Goal: Information Seeking & Learning: Learn about a topic

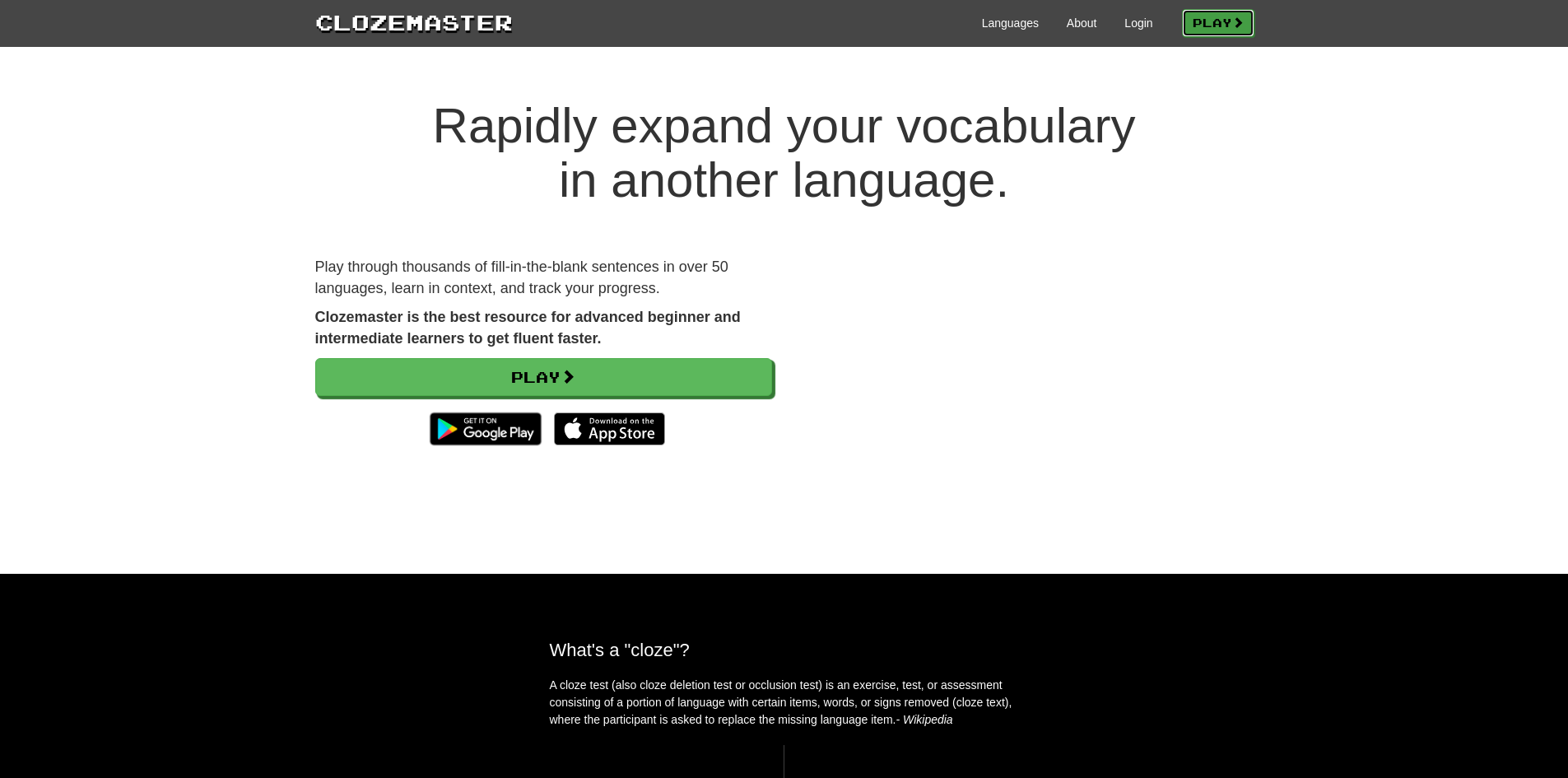
click at [1215, 23] on link "Play" at bounding box center [1218, 23] width 72 height 28
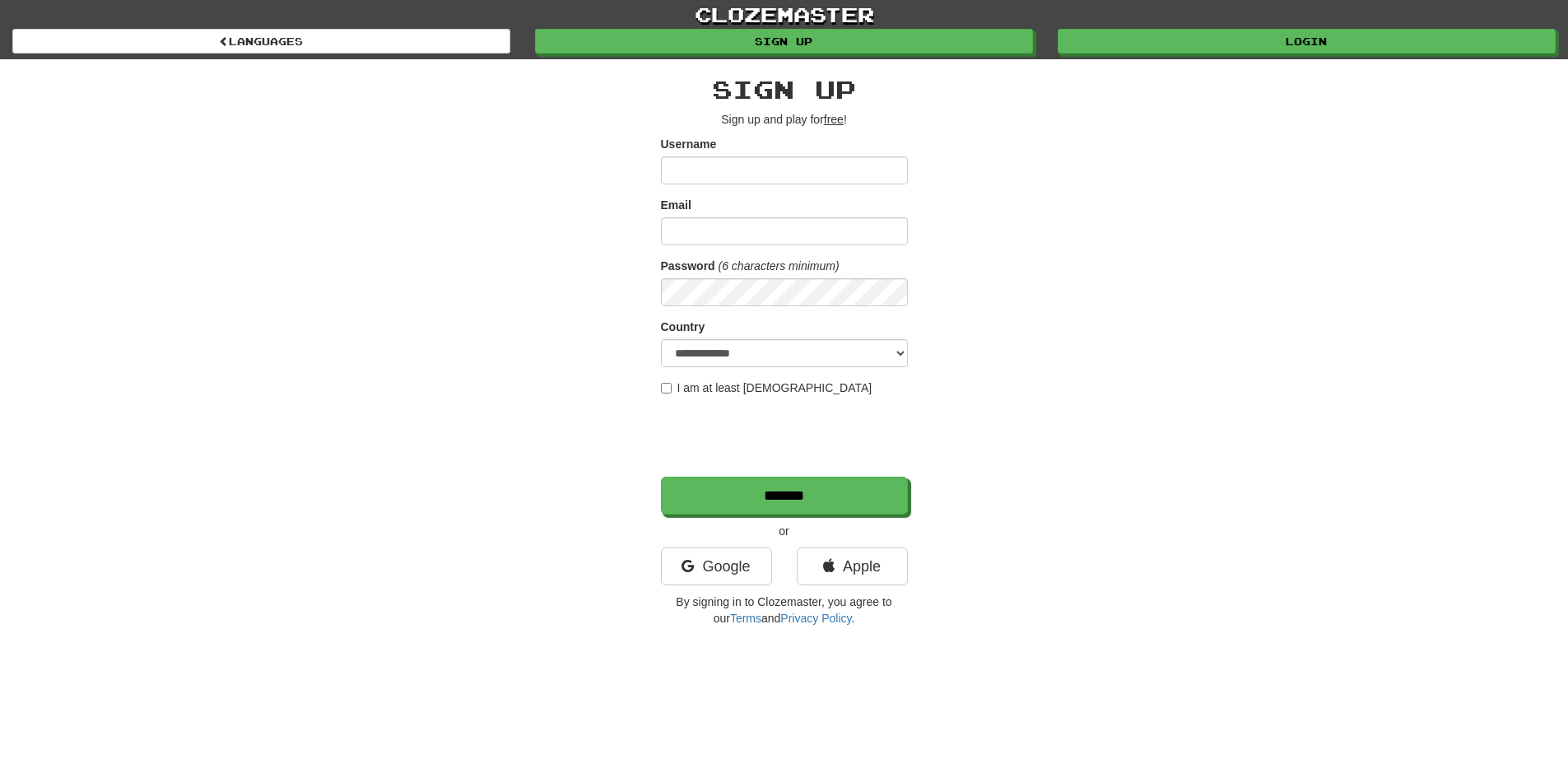
click at [700, 164] on input "Username" at bounding box center [785, 170] width 247 height 28
type input "**********"
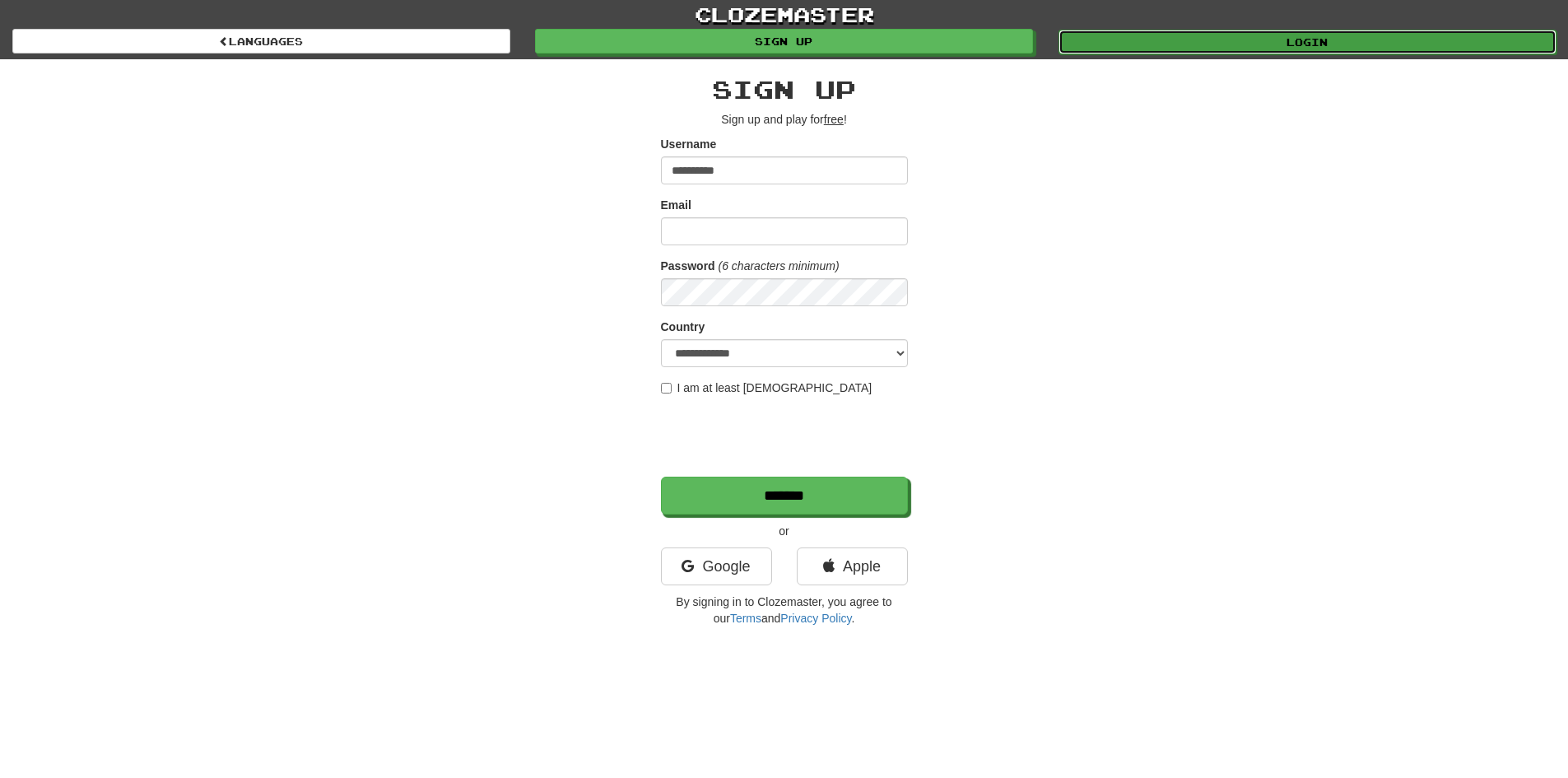
click at [1168, 40] on link "Login" at bounding box center [1307, 42] width 498 height 24
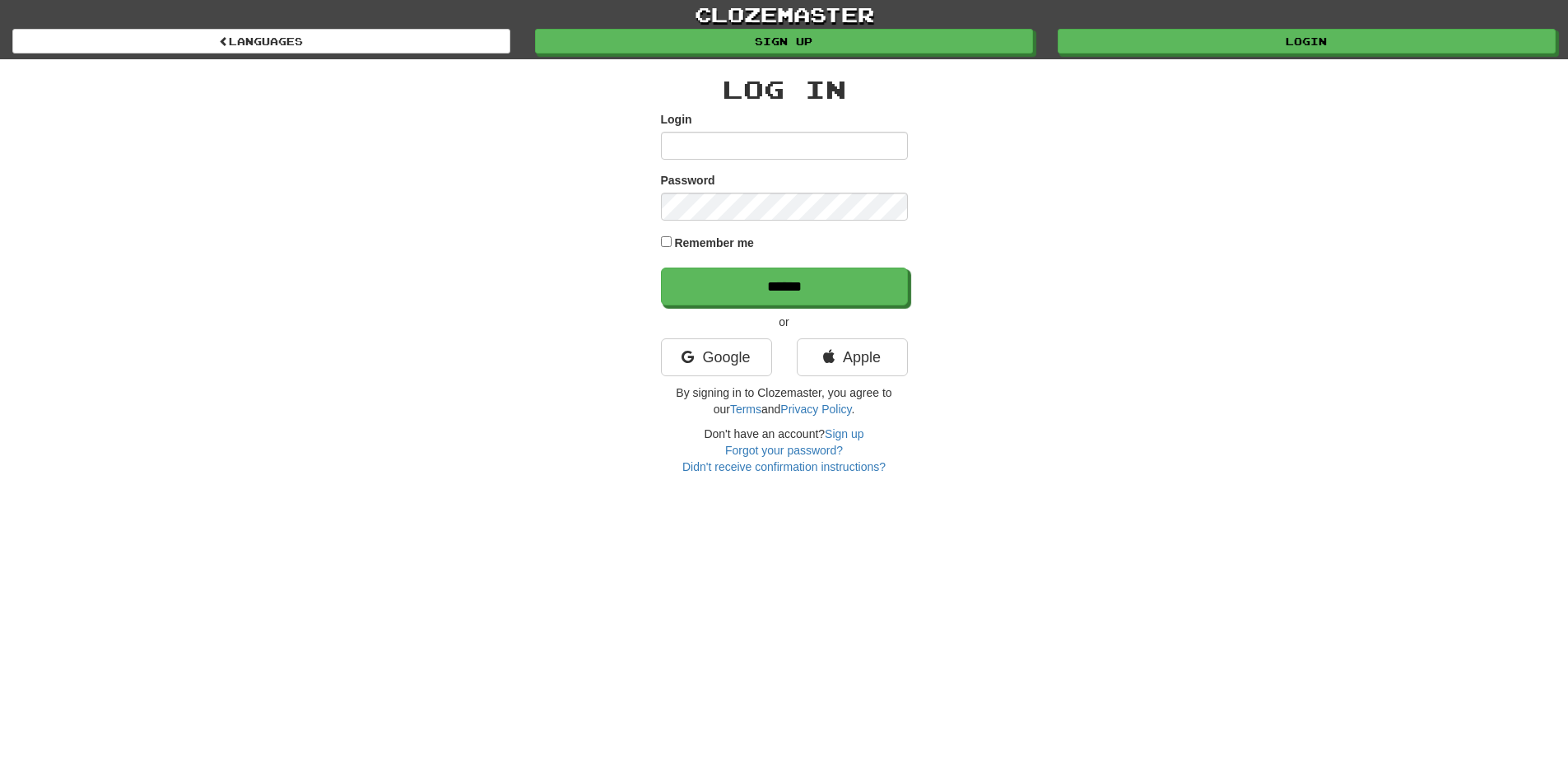
click at [682, 136] on input "Login" at bounding box center [785, 145] width 247 height 28
type input "**********"
click at [687, 244] on label "Remember me" at bounding box center [714, 243] width 79 height 16
click at [661, 268] on input "******" at bounding box center [785, 287] width 247 height 38
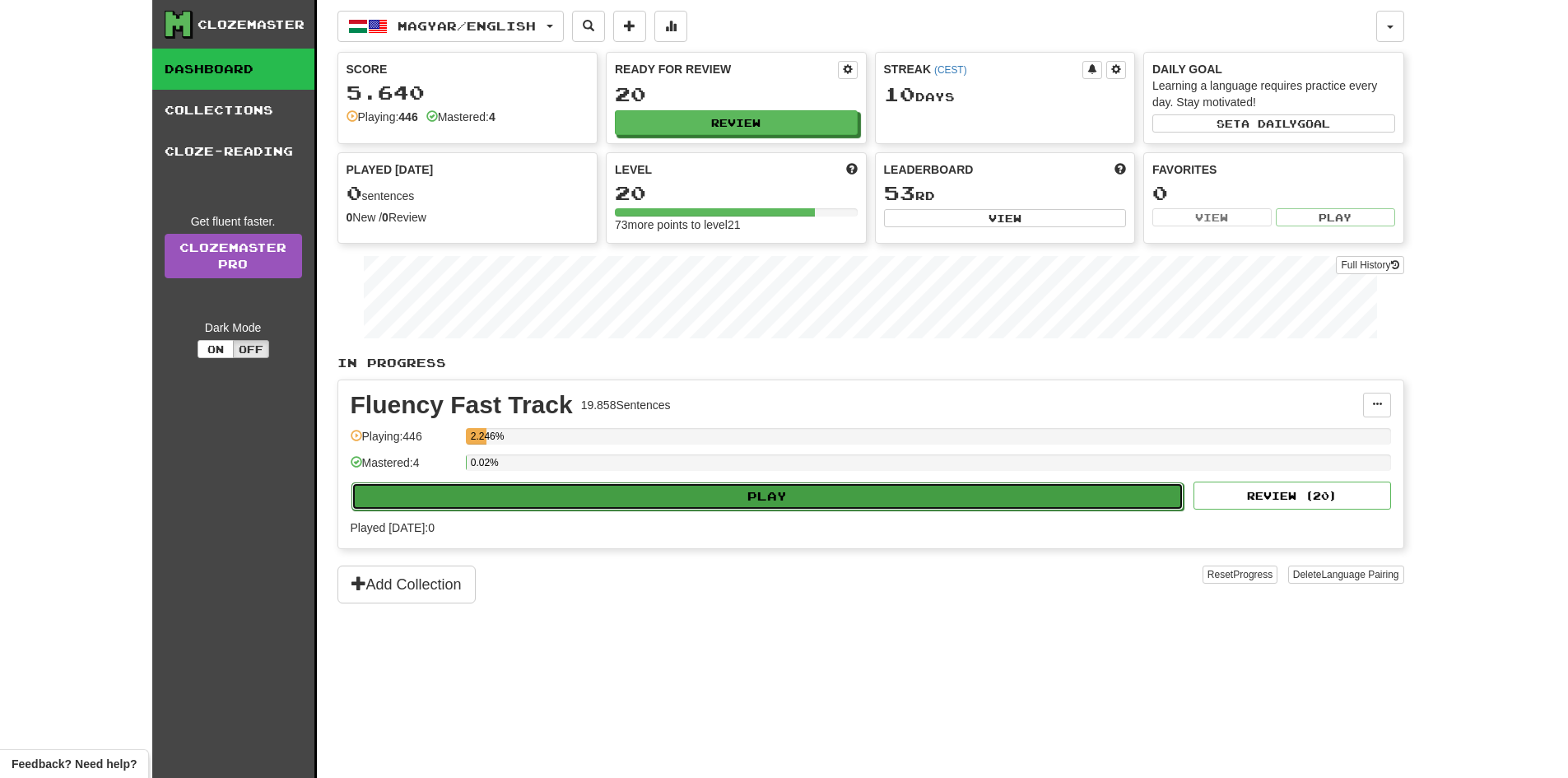
click at [618, 505] on button "Play" at bounding box center [768, 496] width 833 height 28
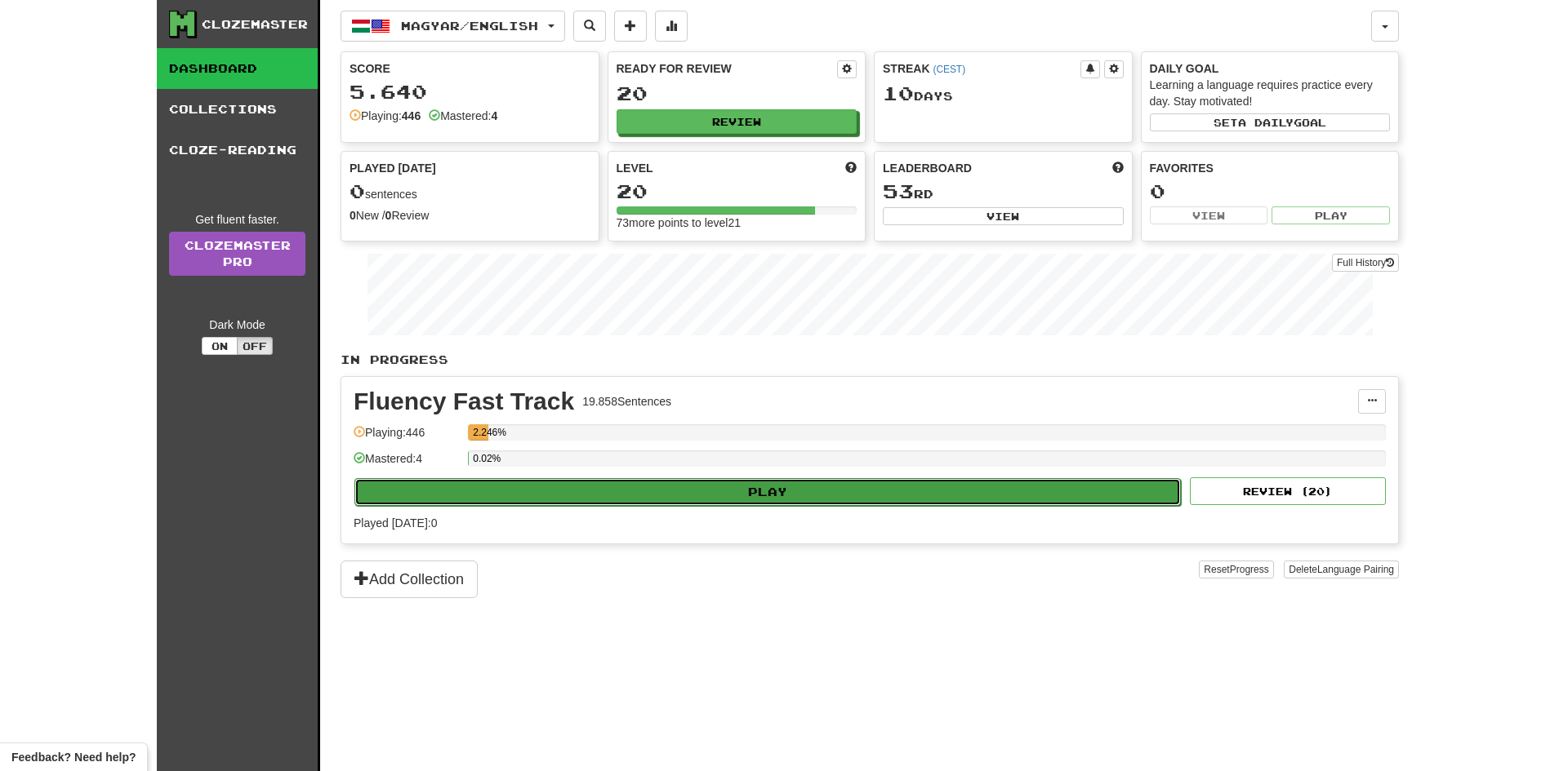
select select "**"
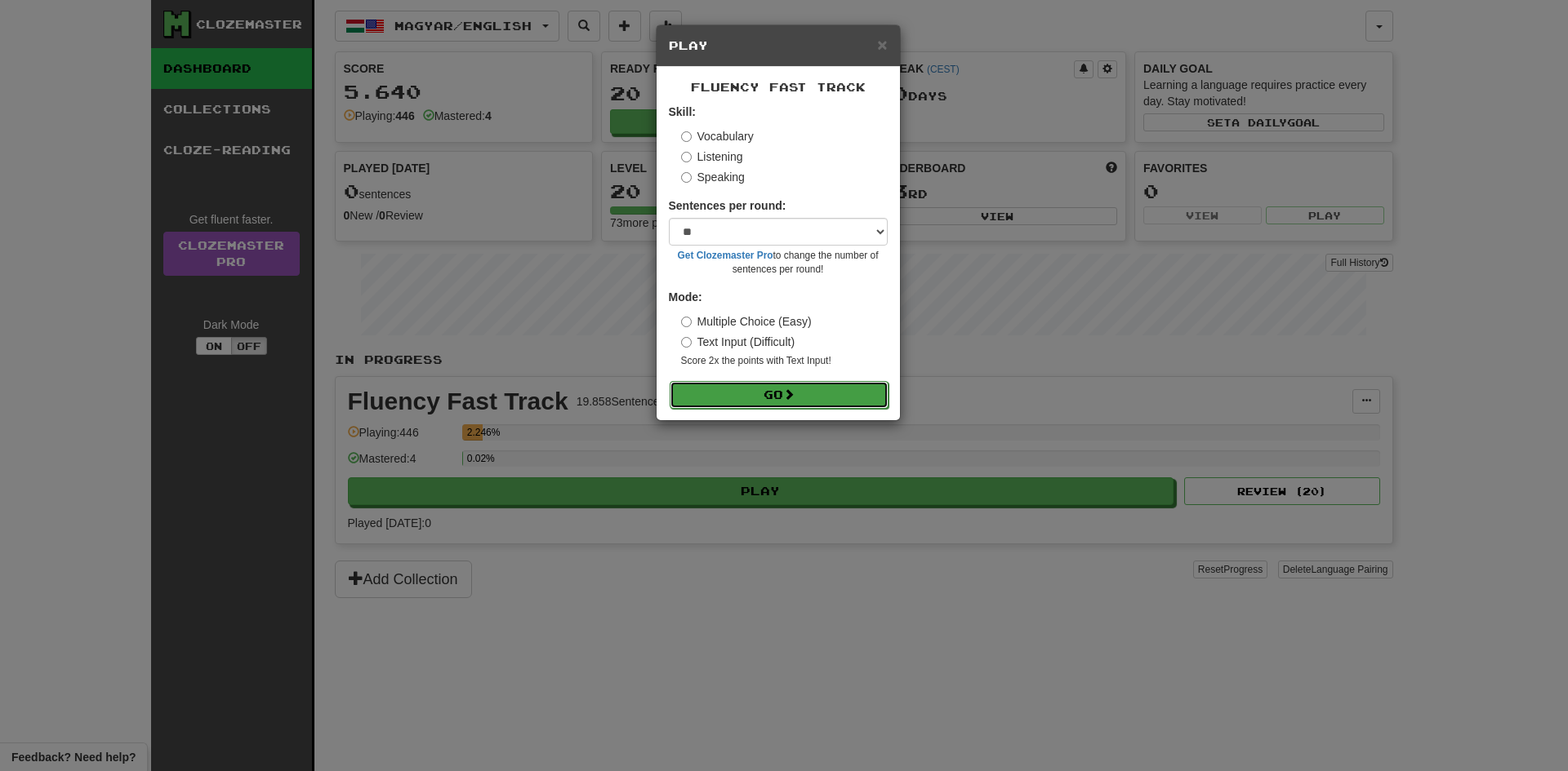
click at [744, 395] on button "Go" at bounding box center [779, 394] width 219 height 28
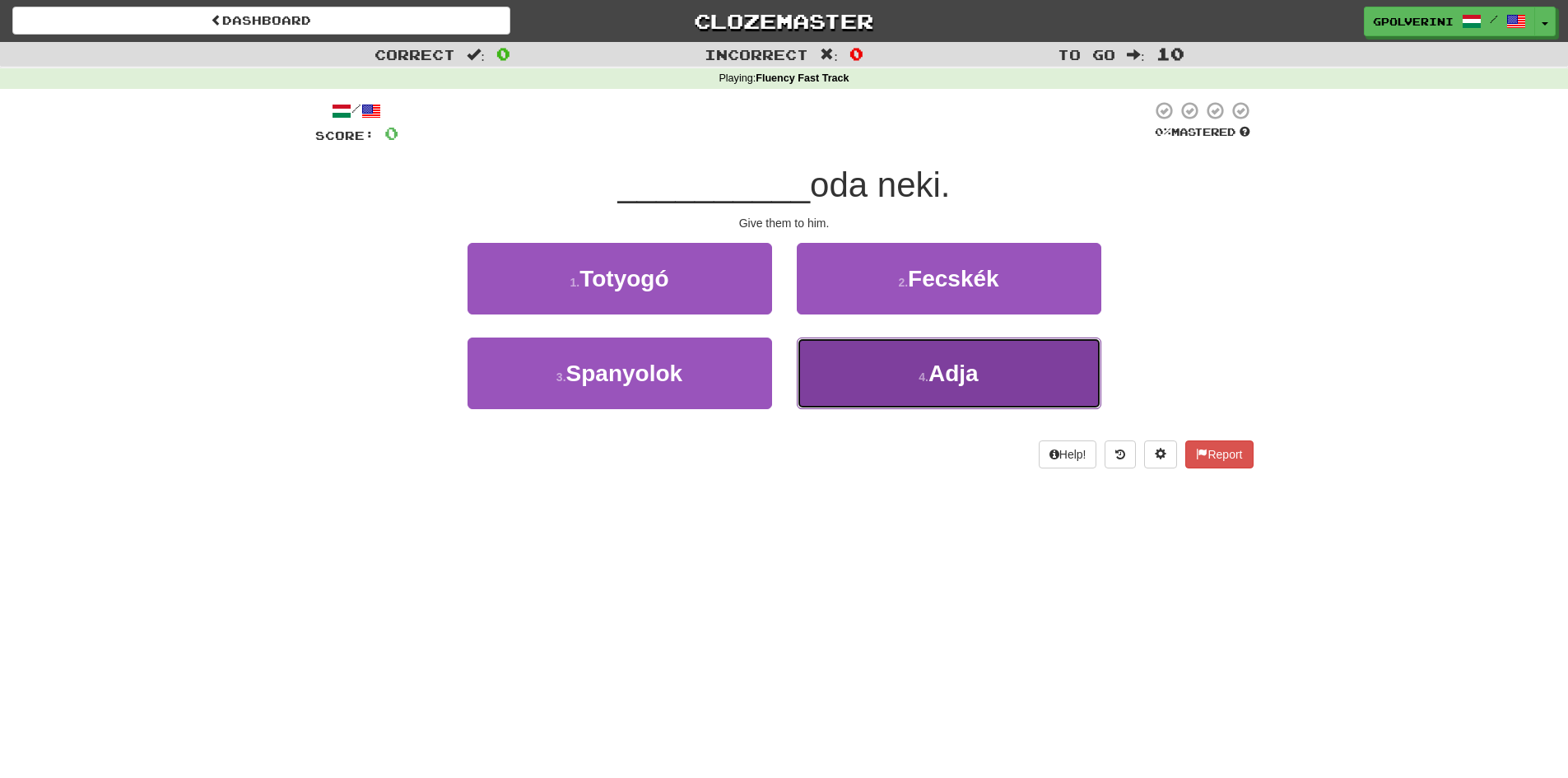
click at [853, 384] on button "4 . Adja" at bounding box center [949, 373] width 305 height 71
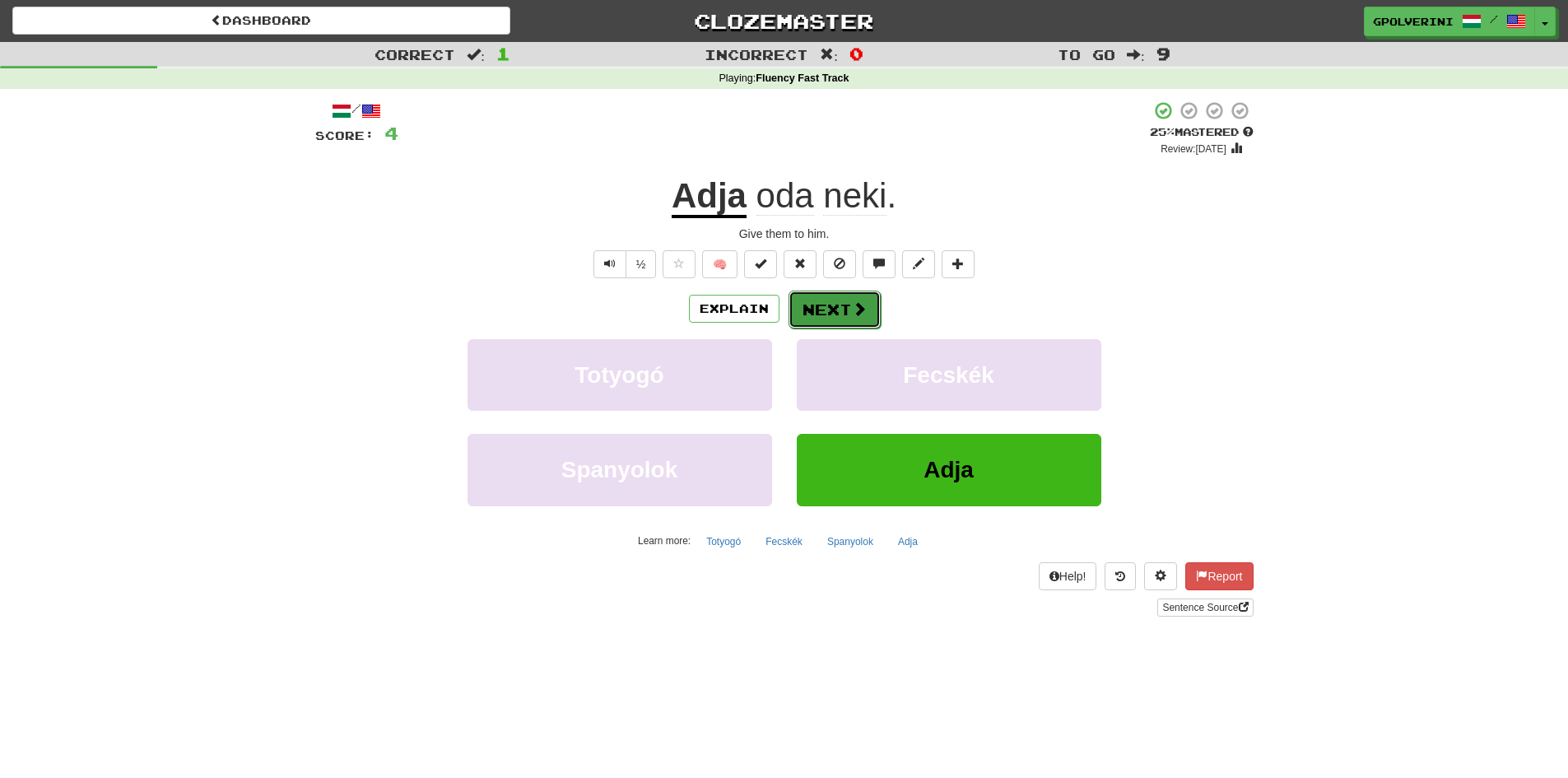
click at [816, 316] on button "Next" at bounding box center [835, 310] width 92 height 38
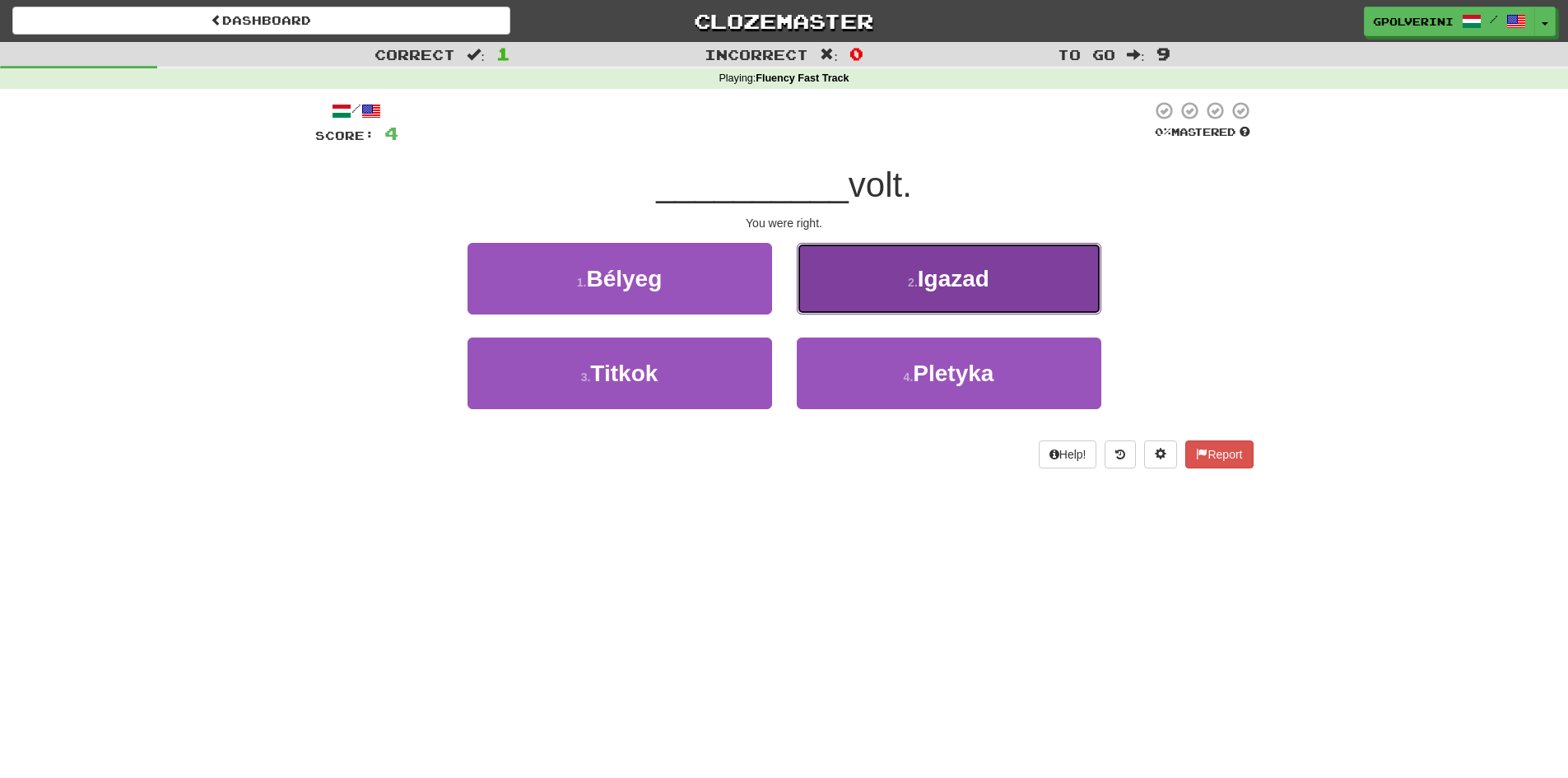
click at [846, 286] on button "2 . Igazad" at bounding box center [949, 278] width 305 height 71
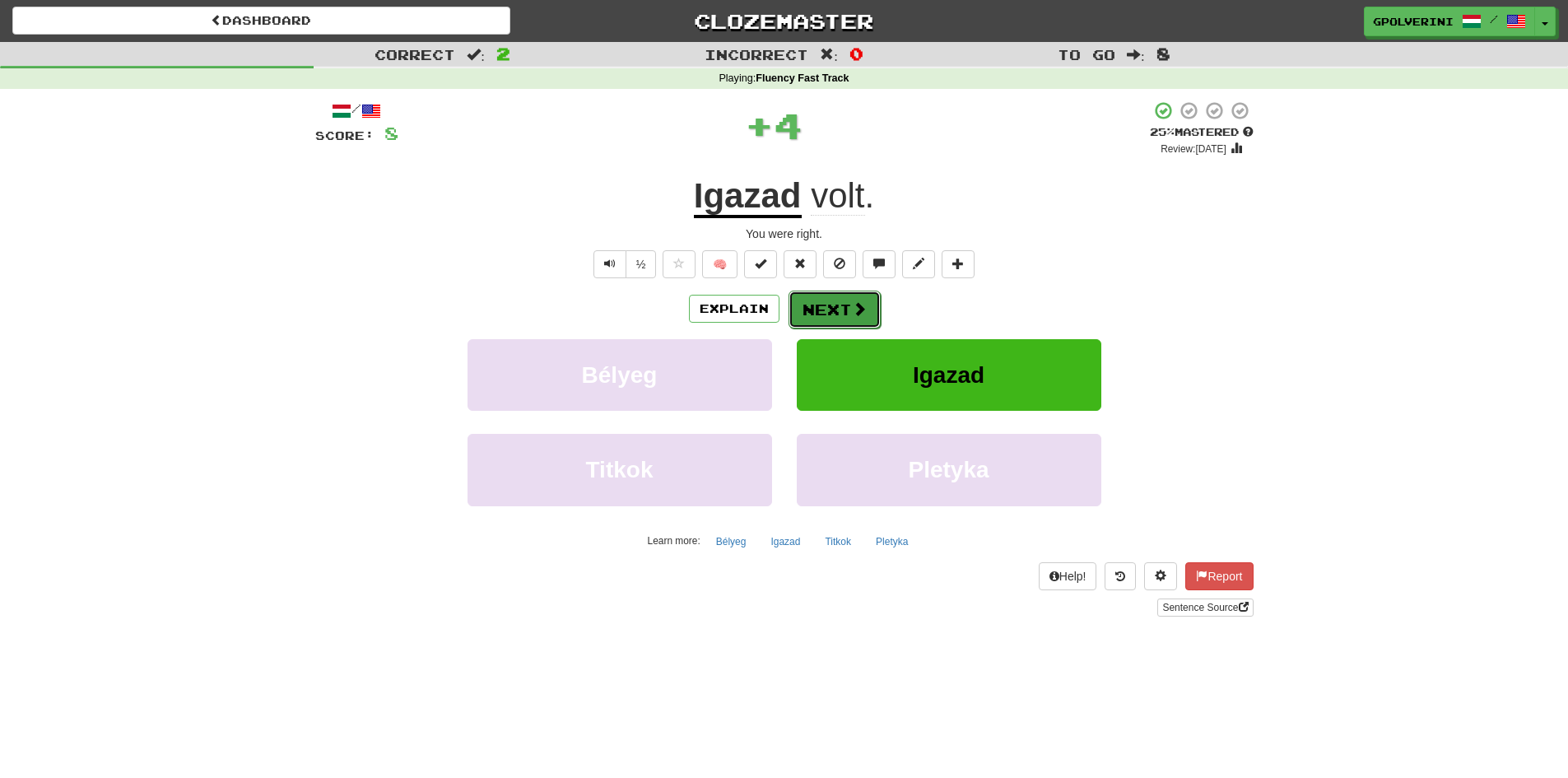
click at [808, 313] on button "Next" at bounding box center [835, 310] width 92 height 38
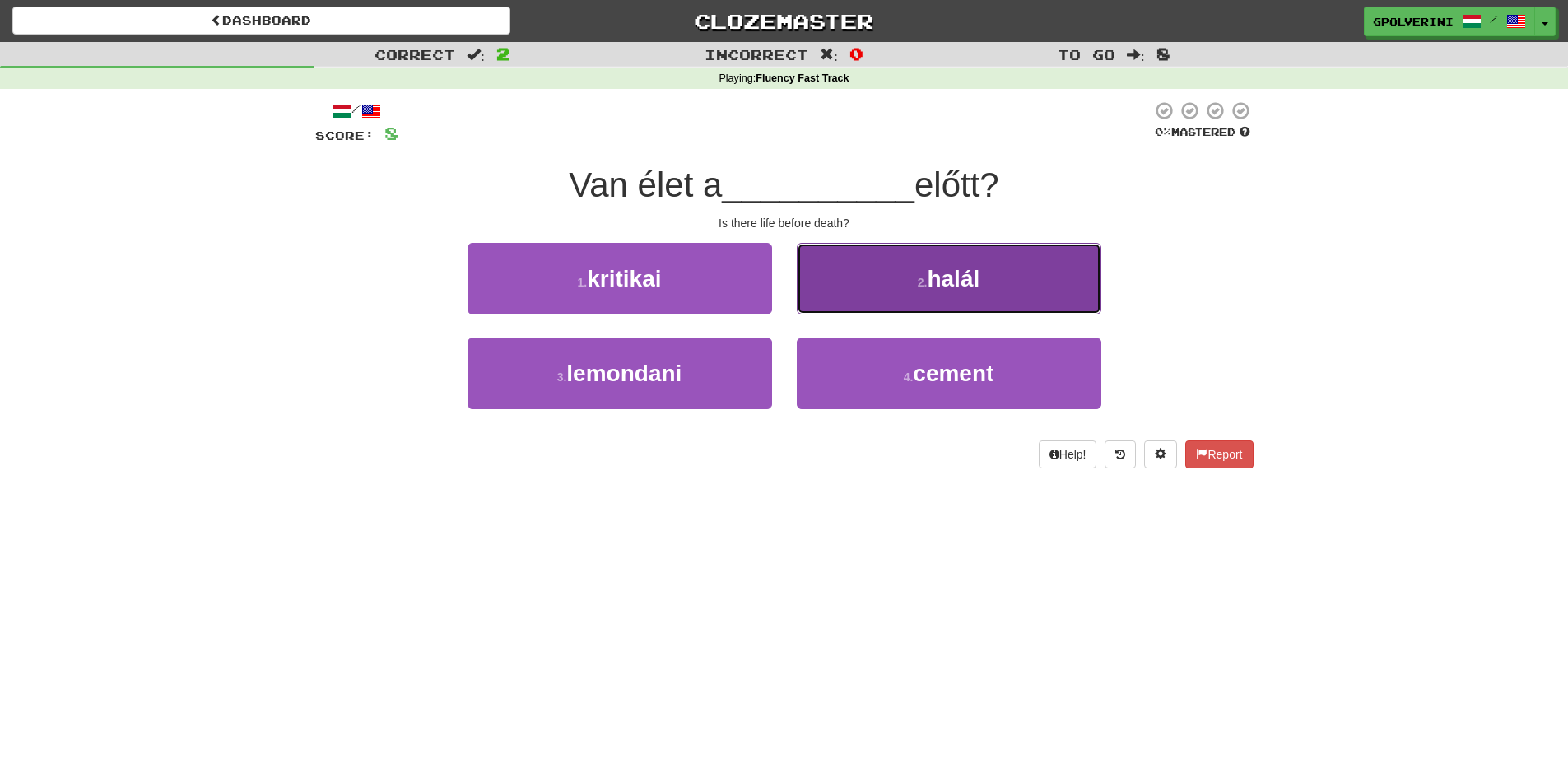
click at [843, 292] on button "2 . halál" at bounding box center [949, 278] width 305 height 71
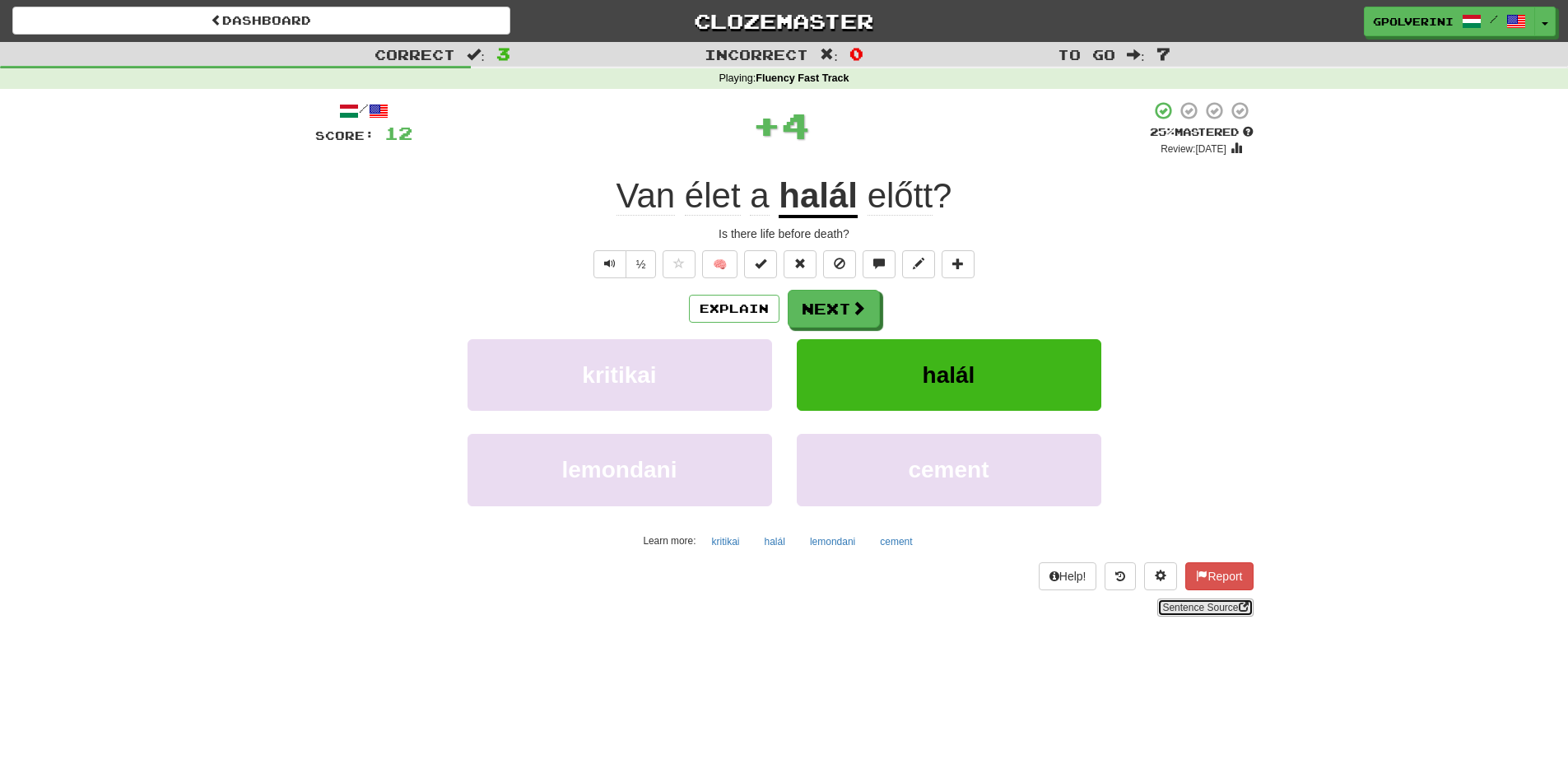
click at [1209, 609] on link "Sentence Source" at bounding box center [1205, 607] width 96 height 18
click at [845, 307] on button "Next" at bounding box center [835, 310] width 92 height 38
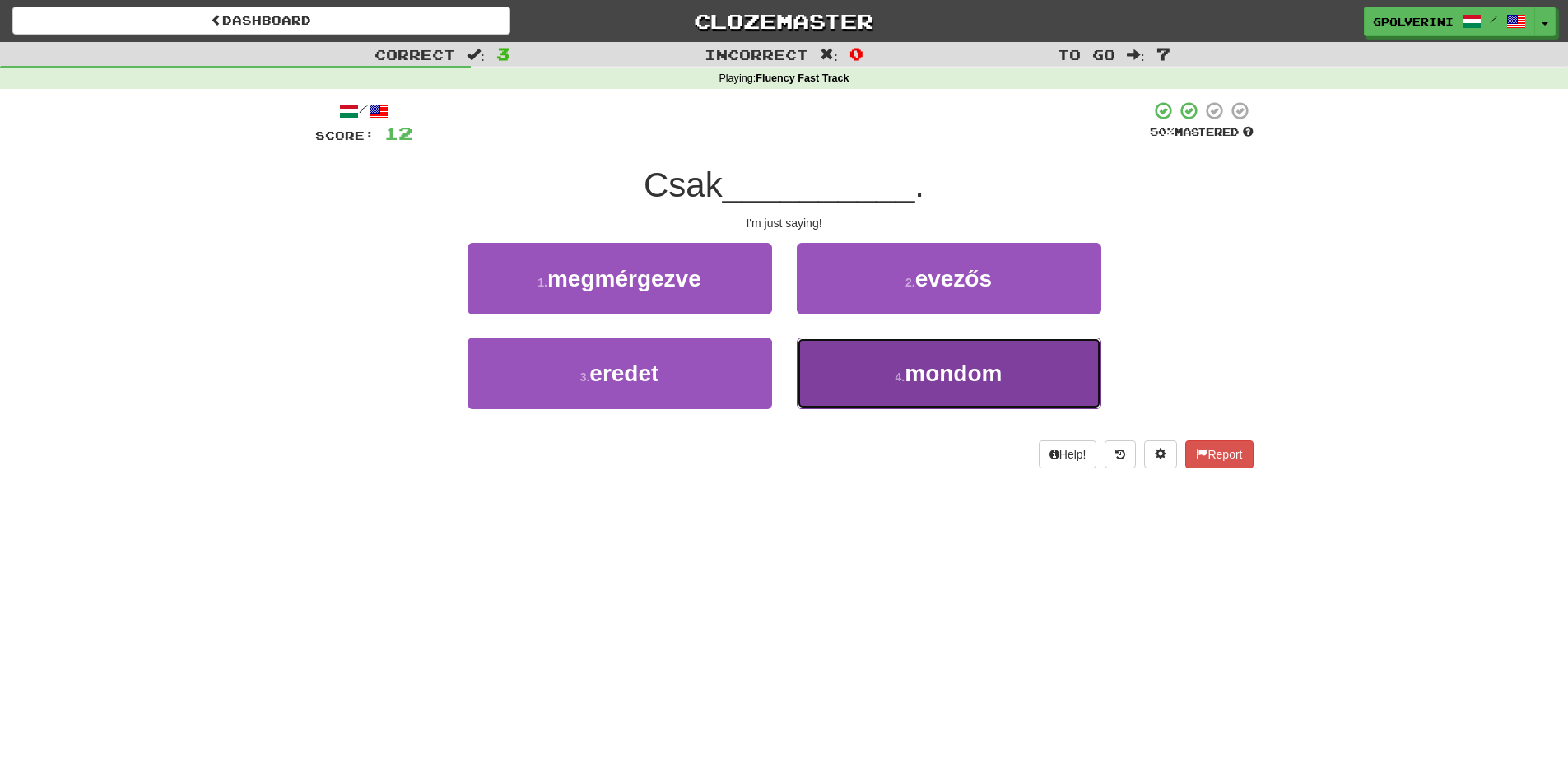
click at [842, 381] on button "4 . mondom" at bounding box center [949, 373] width 305 height 71
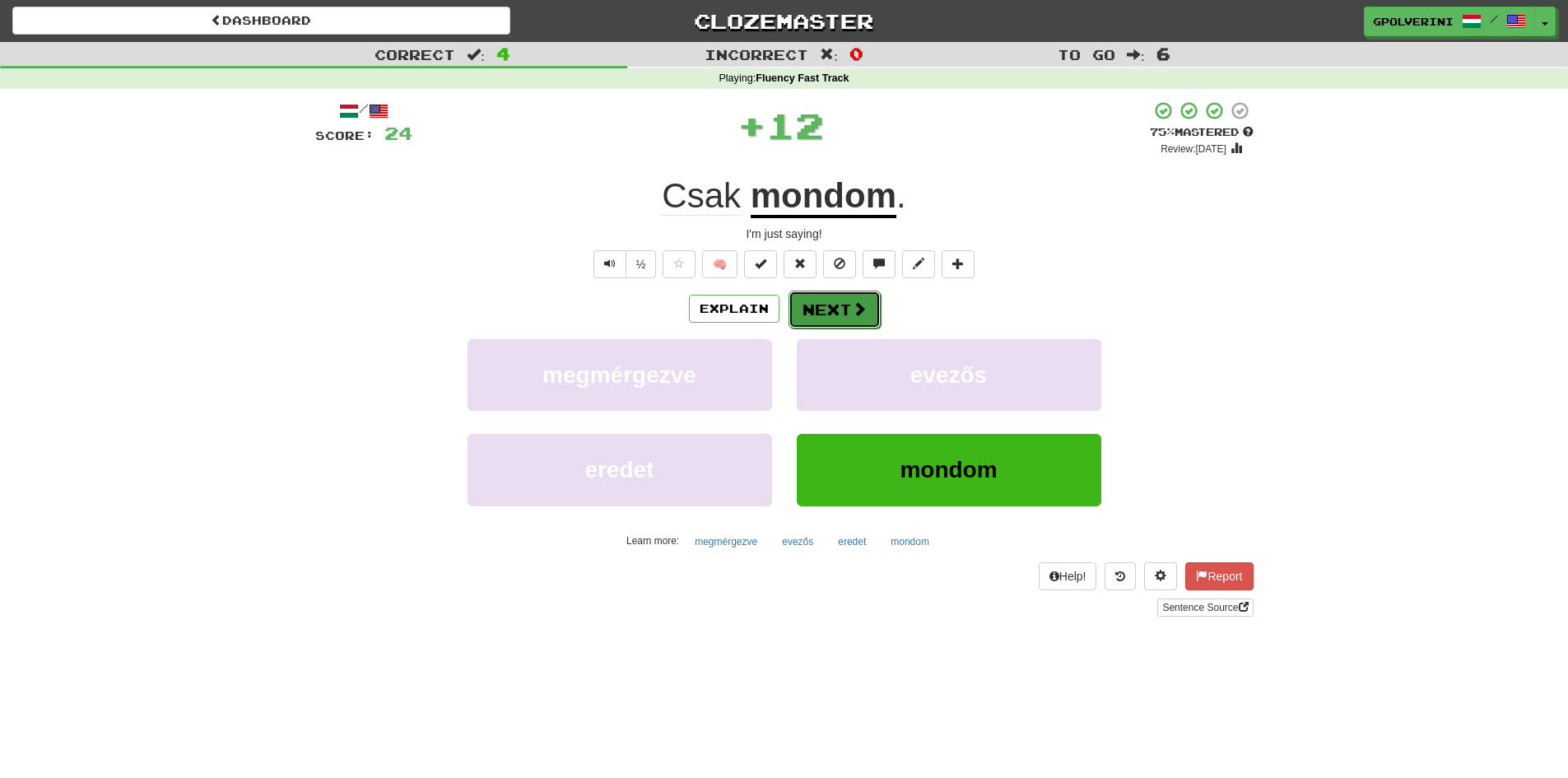
click at [801, 291] on button "Next" at bounding box center [835, 310] width 92 height 38
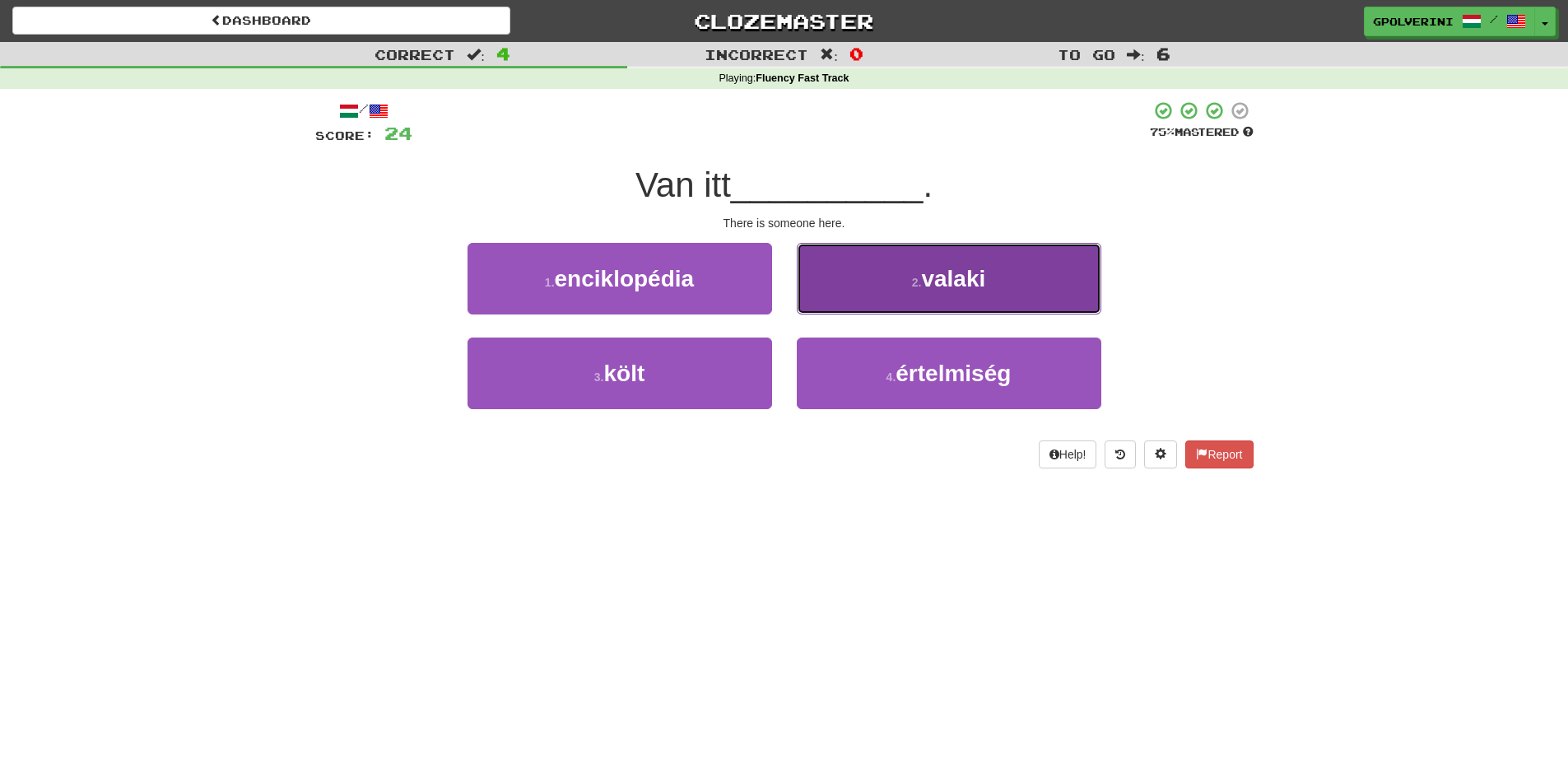
click at [856, 304] on button "2 . valaki" at bounding box center [949, 278] width 305 height 71
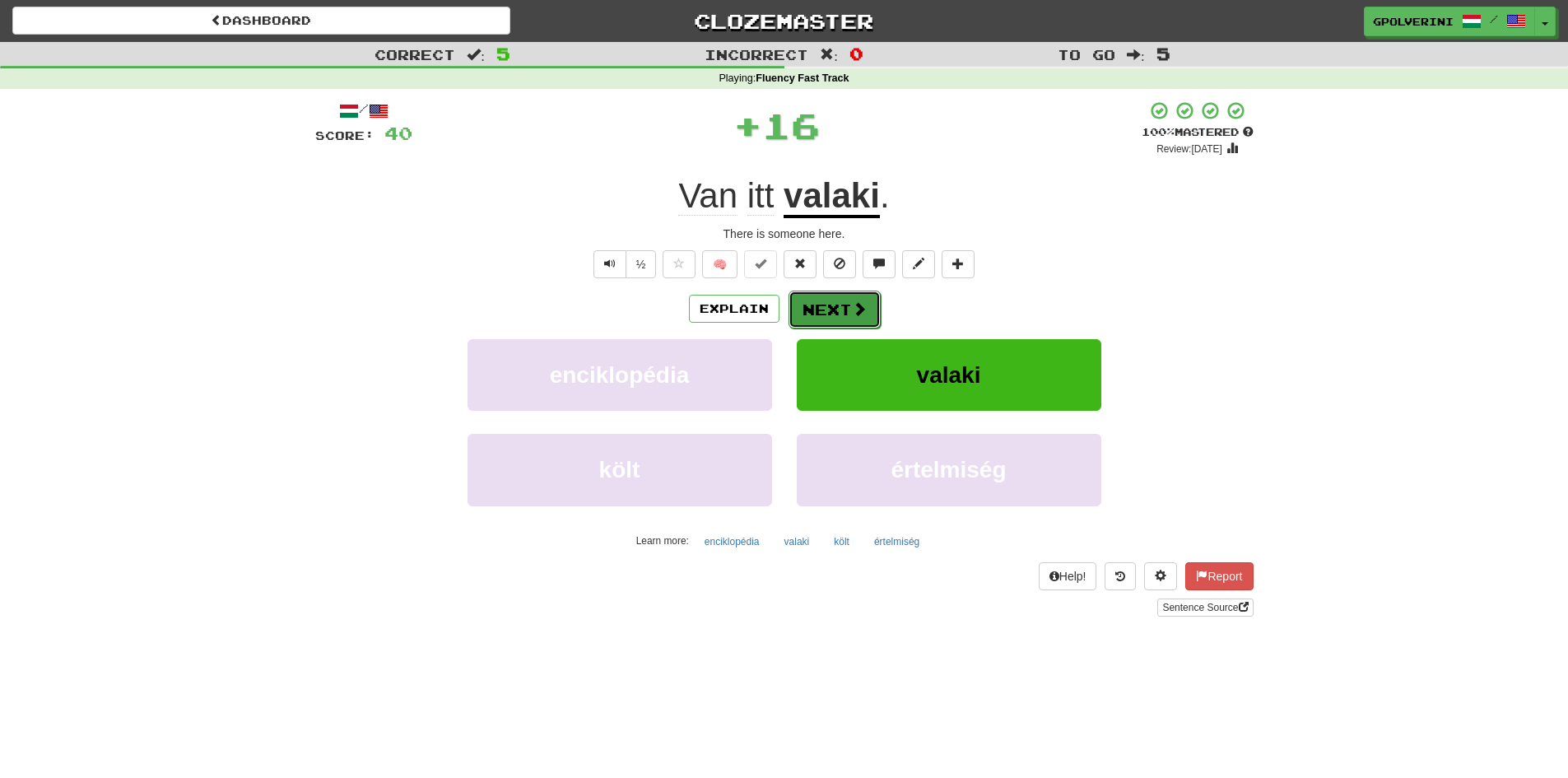
click at [855, 305] on span at bounding box center [859, 309] width 14 height 14
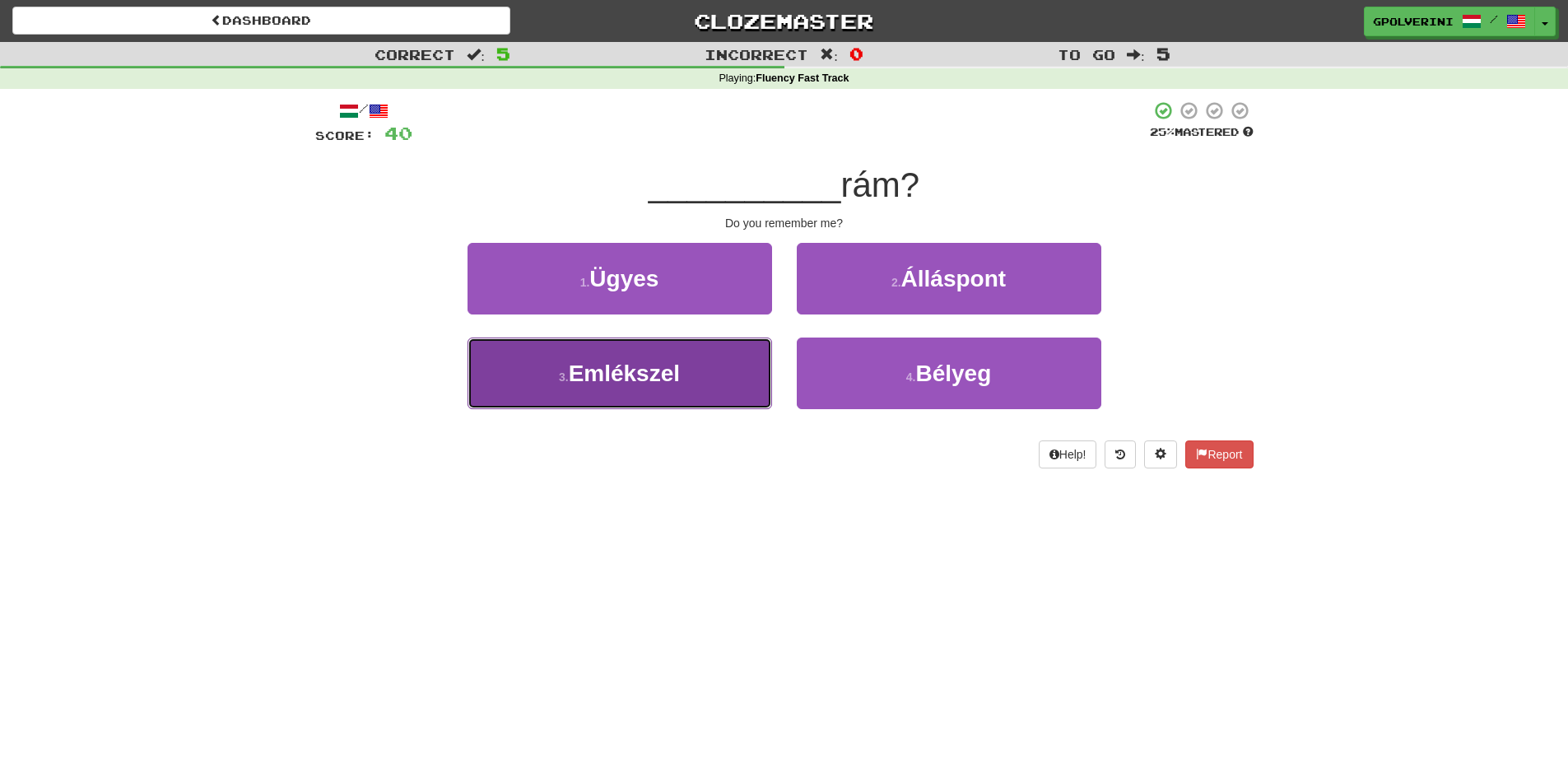
click at [672, 408] on button "3 . Emlékszel" at bounding box center [620, 373] width 305 height 71
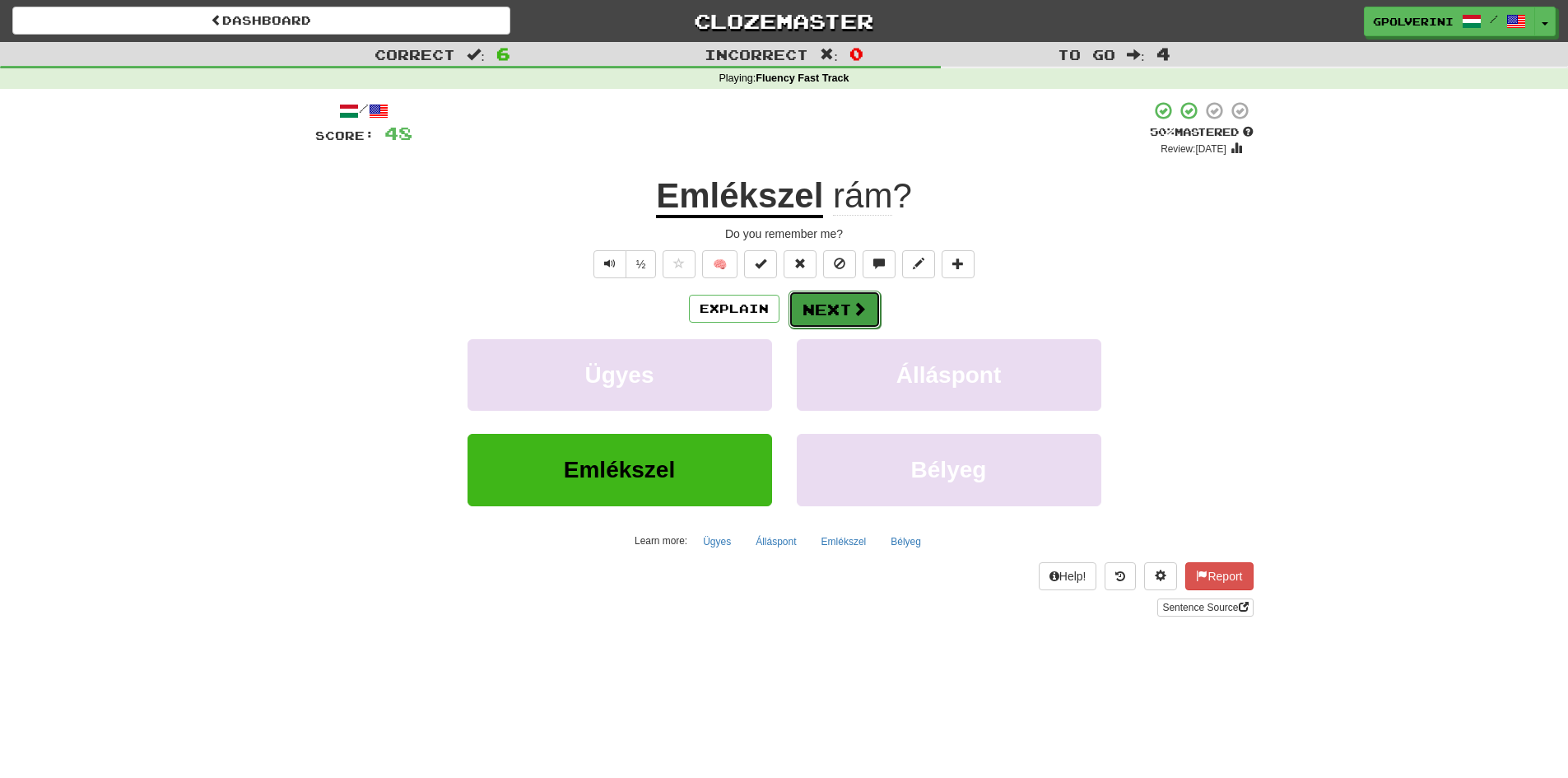
click at [834, 312] on button "Next" at bounding box center [835, 310] width 92 height 38
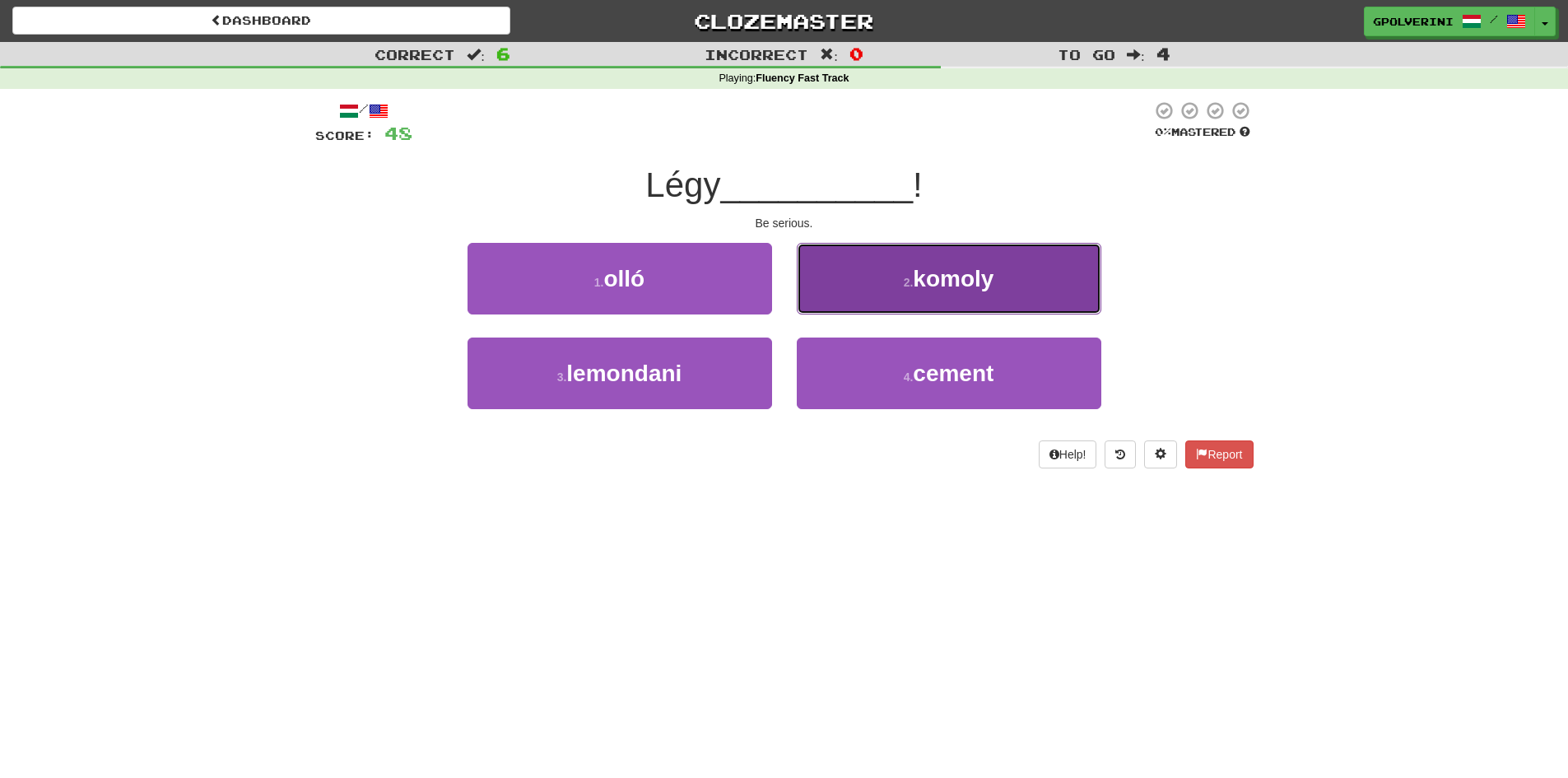
click at [825, 281] on button "2 . komoly" at bounding box center [949, 278] width 305 height 71
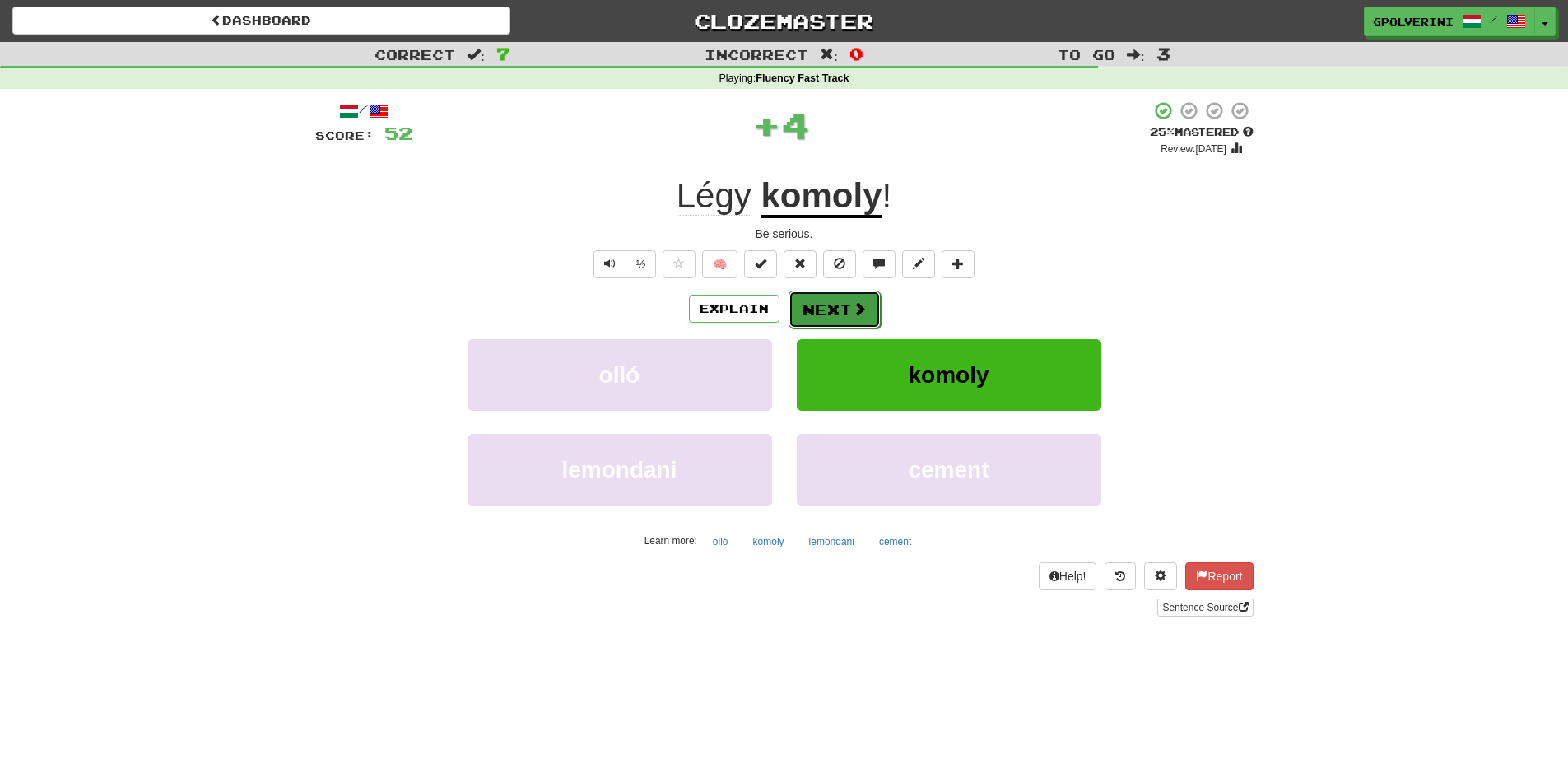
click at [812, 300] on button "Next" at bounding box center [835, 310] width 92 height 38
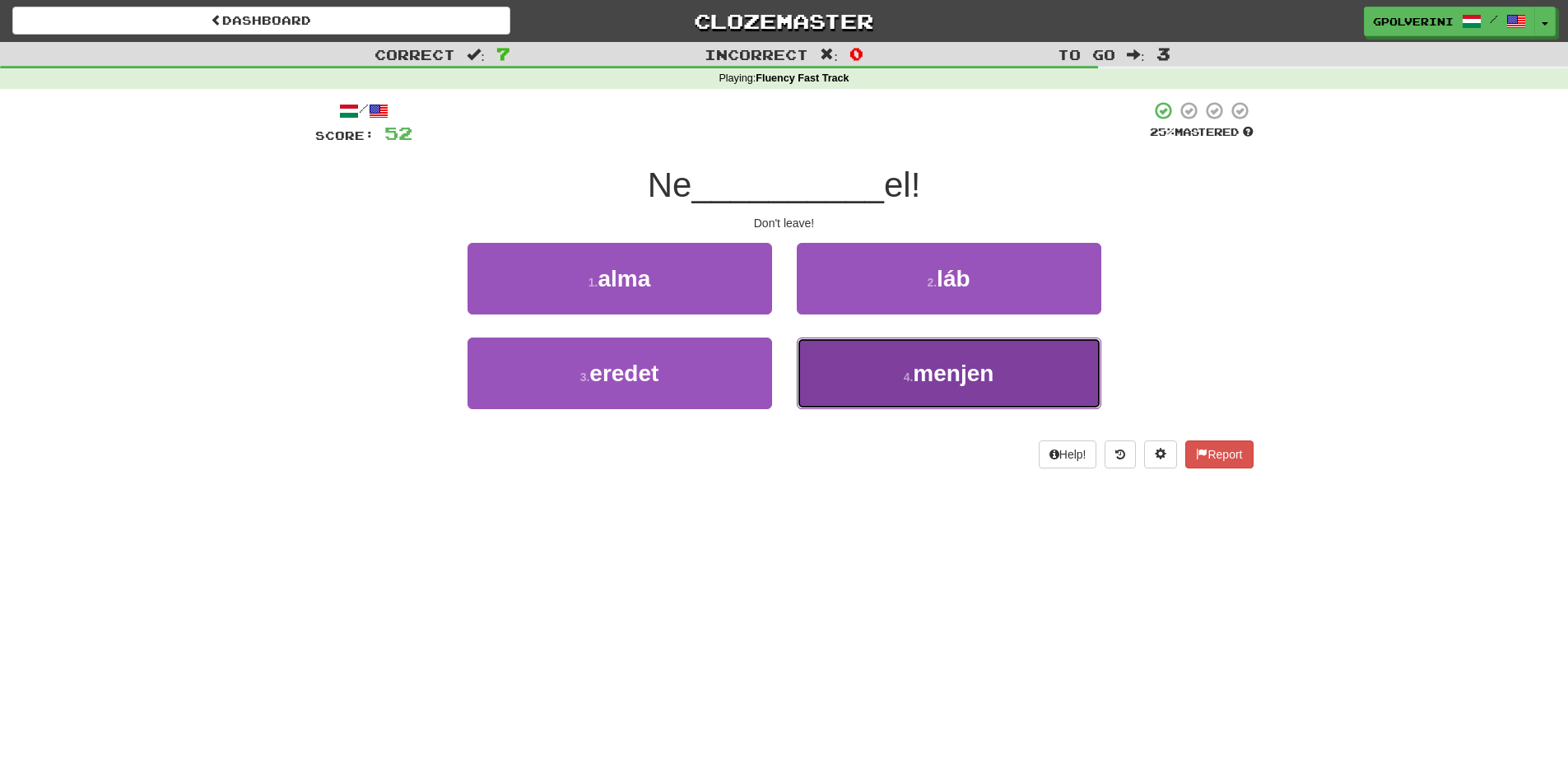
click at [870, 352] on button "4 . menjen" at bounding box center [949, 373] width 305 height 71
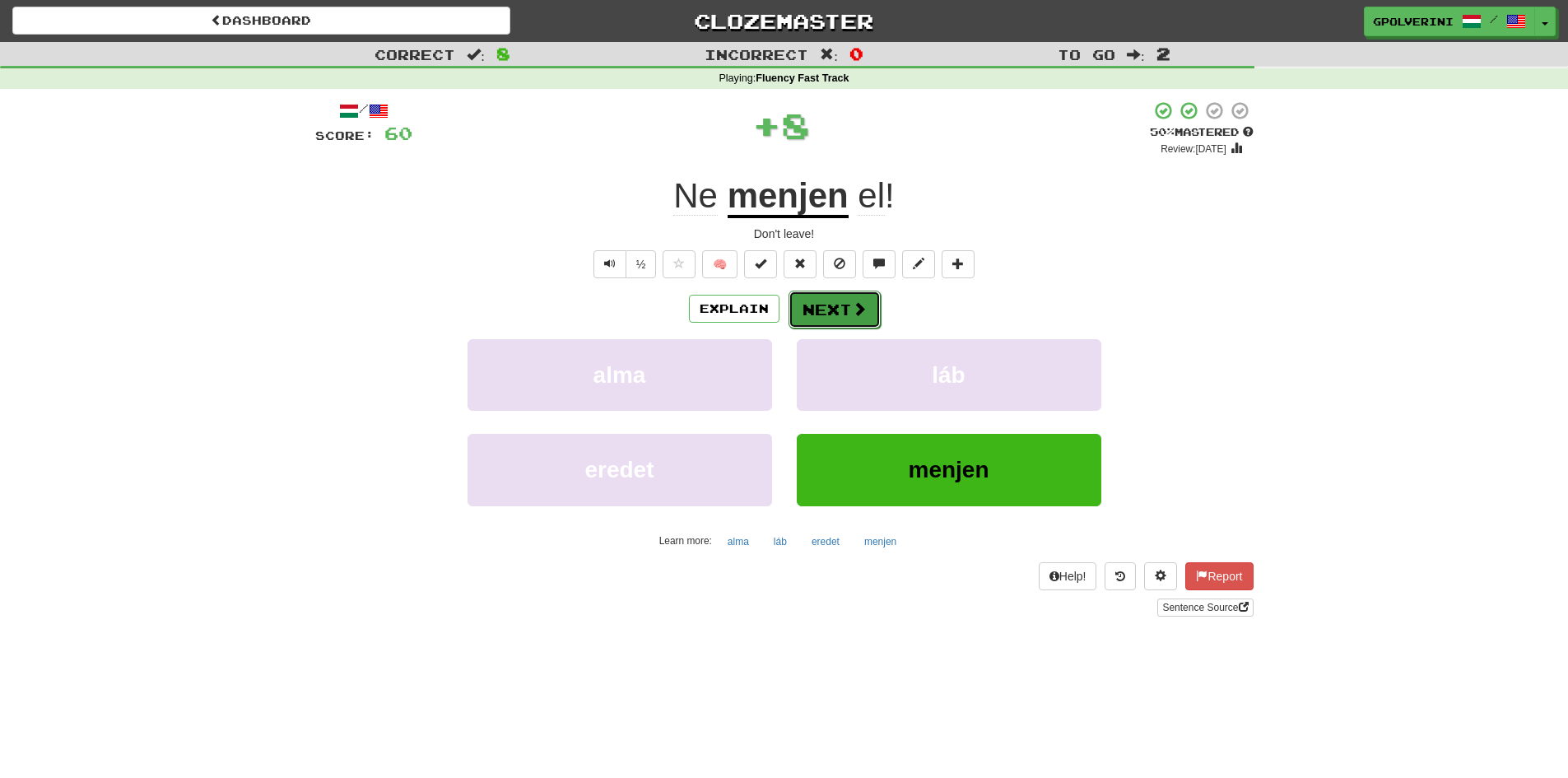
click at [830, 308] on button "Next" at bounding box center [835, 310] width 92 height 38
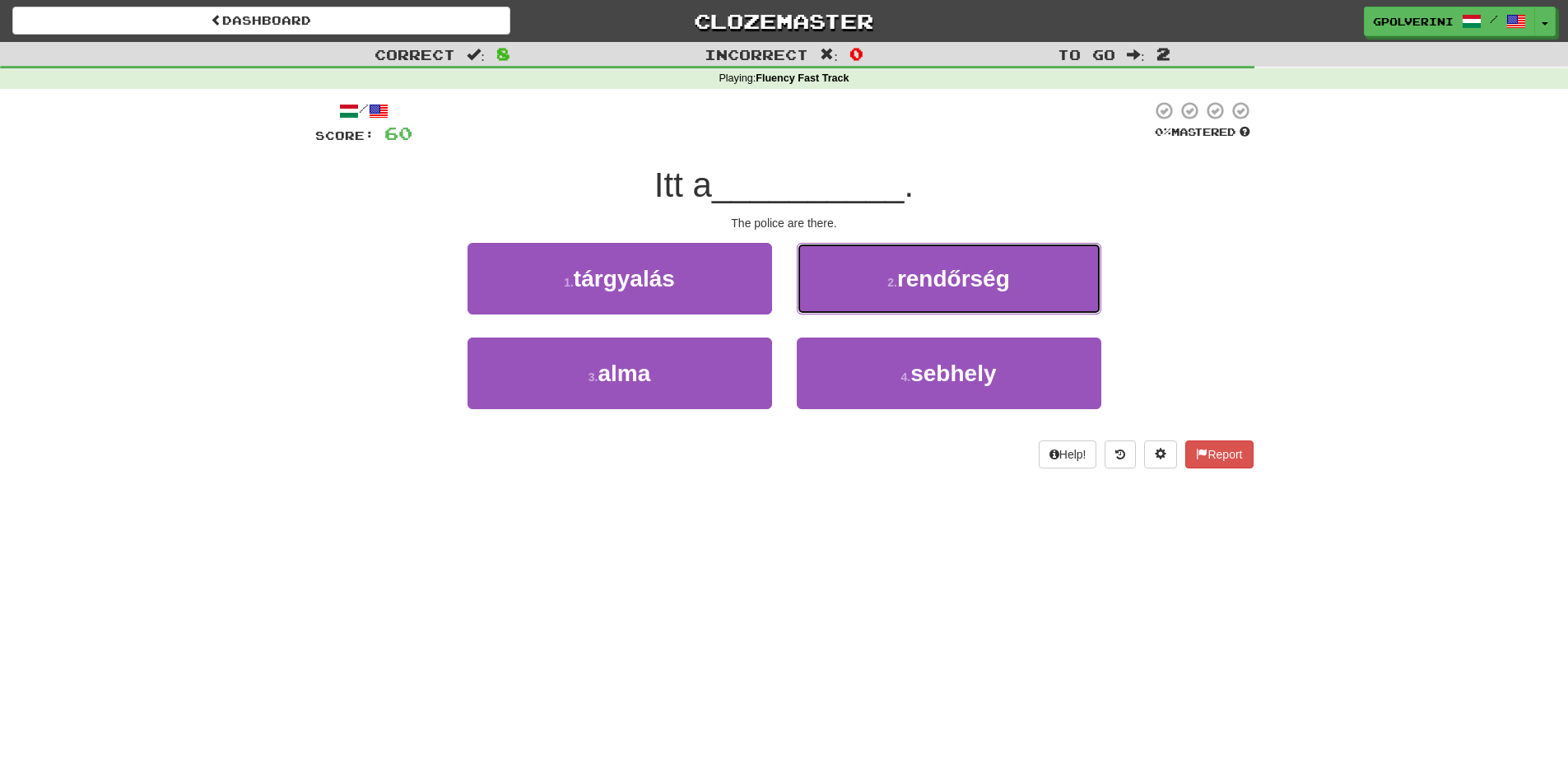
click at [830, 308] on button "2 . rendőrség" at bounding box center [949, 278] width 305 height 71
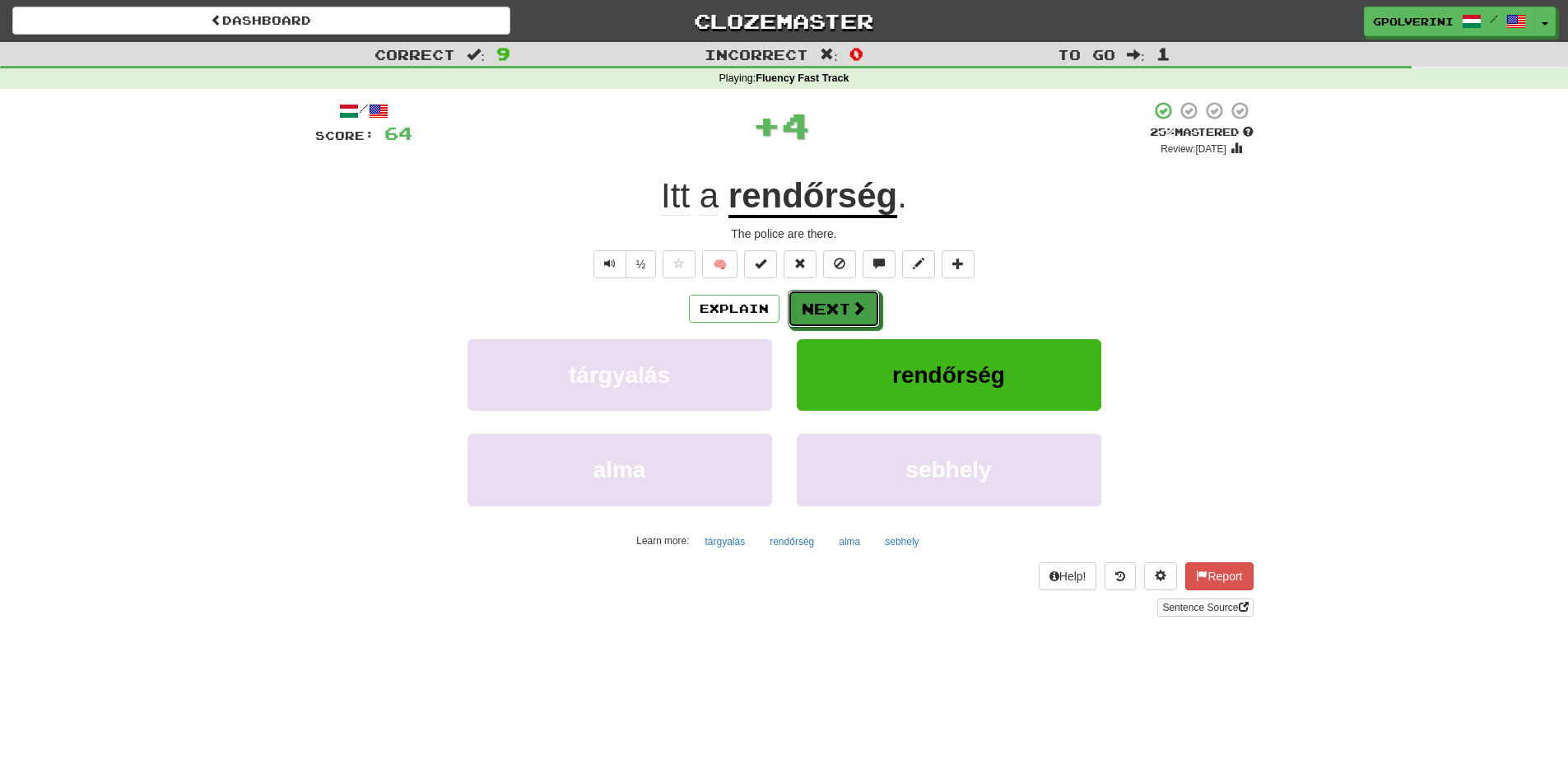
click at [830, 308] on button "Next" at bounding box center [834, 309] width 92 height 38
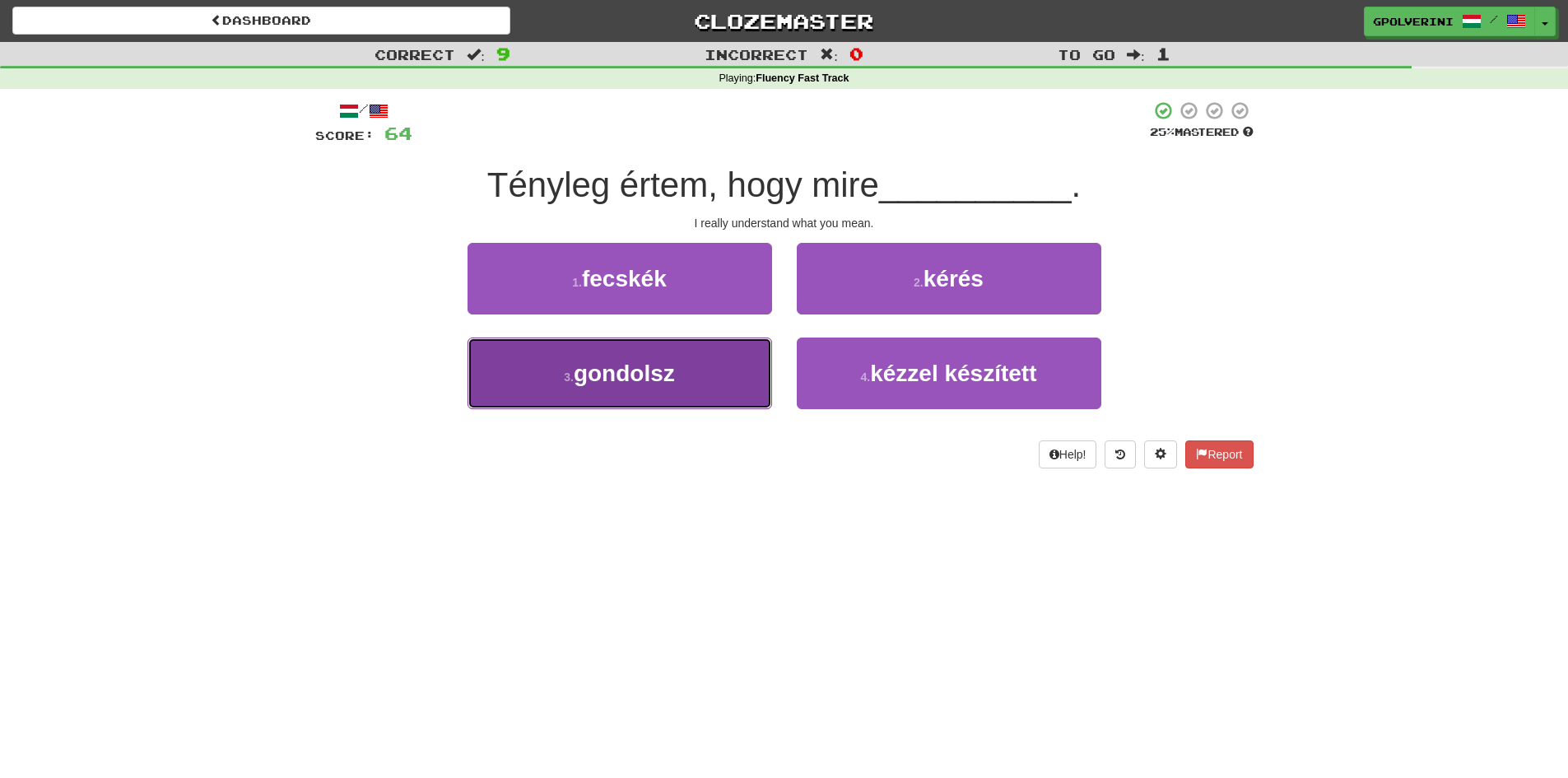
click at [679, 367] on button "3 . gondolsz" at bounding box center [620, 373] width 305 height 71
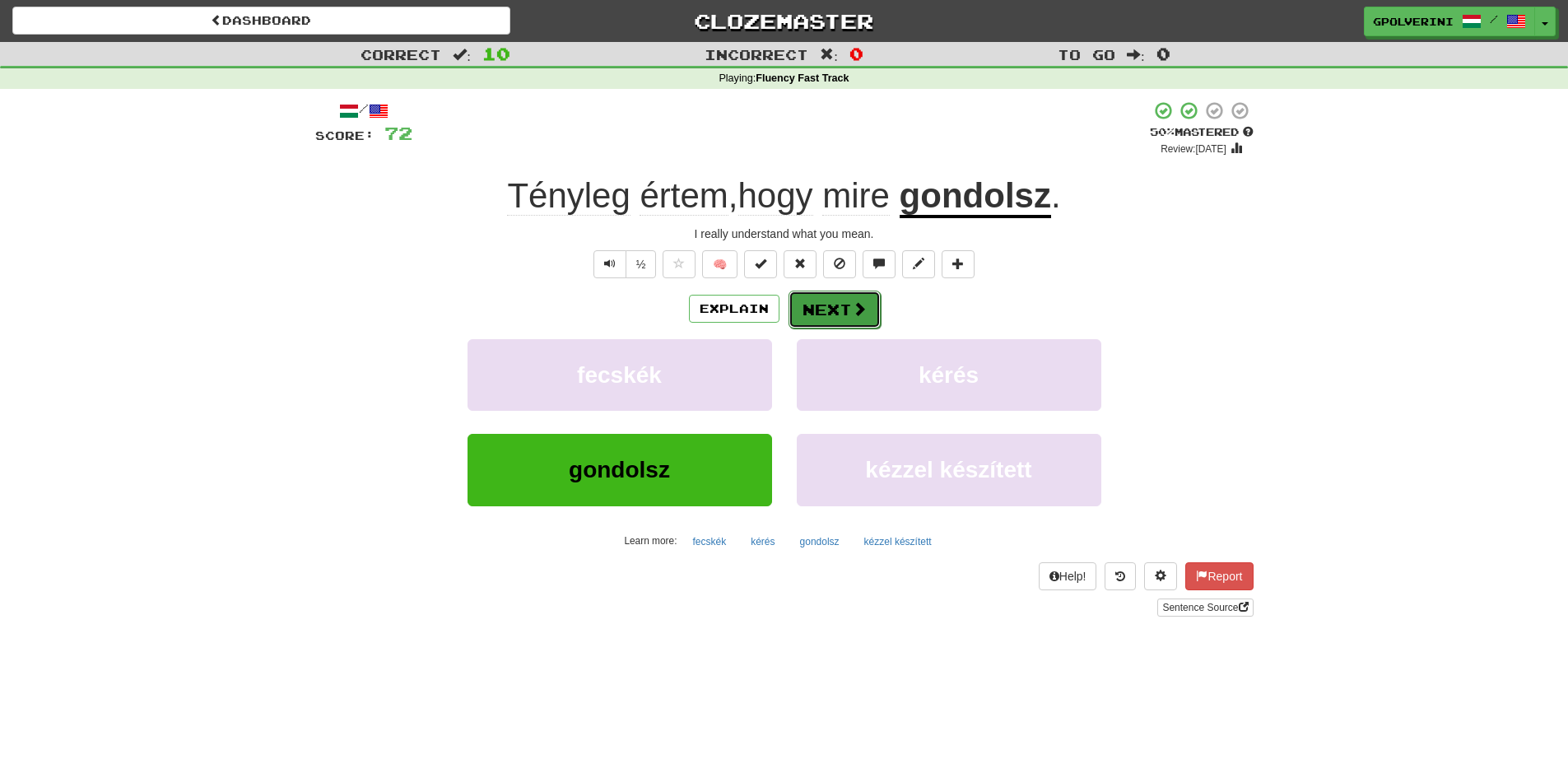
click at [818, 305] on button "Next" at bounding box center [835, 310] width 92 height 38
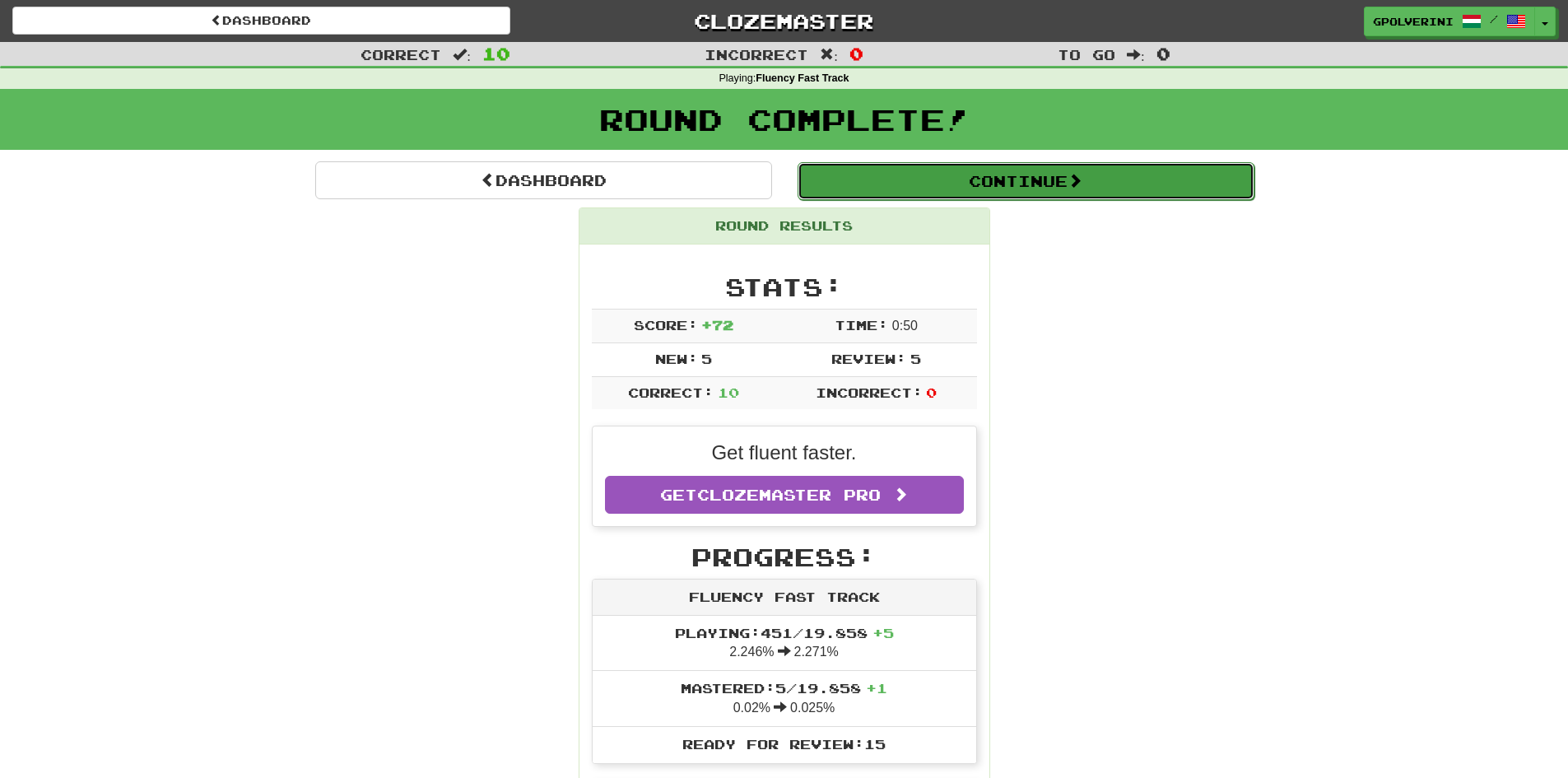
click at [904, 164] on button "Continue" at bounding box center [1026, 181] width 457 height 38
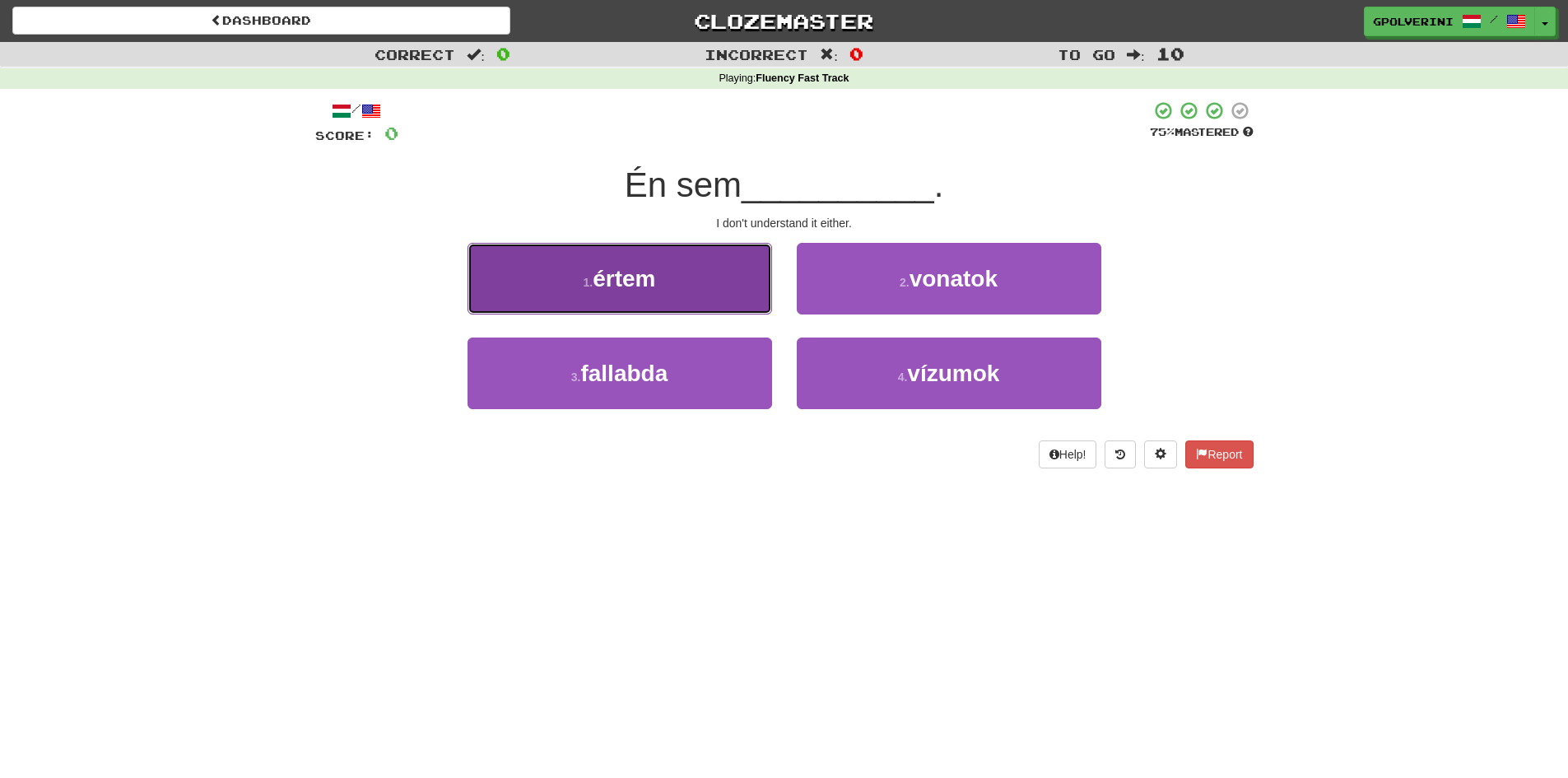
click at [720, 259] on button "1 . értem" at bounding box center [620, 278] width 305 height 71
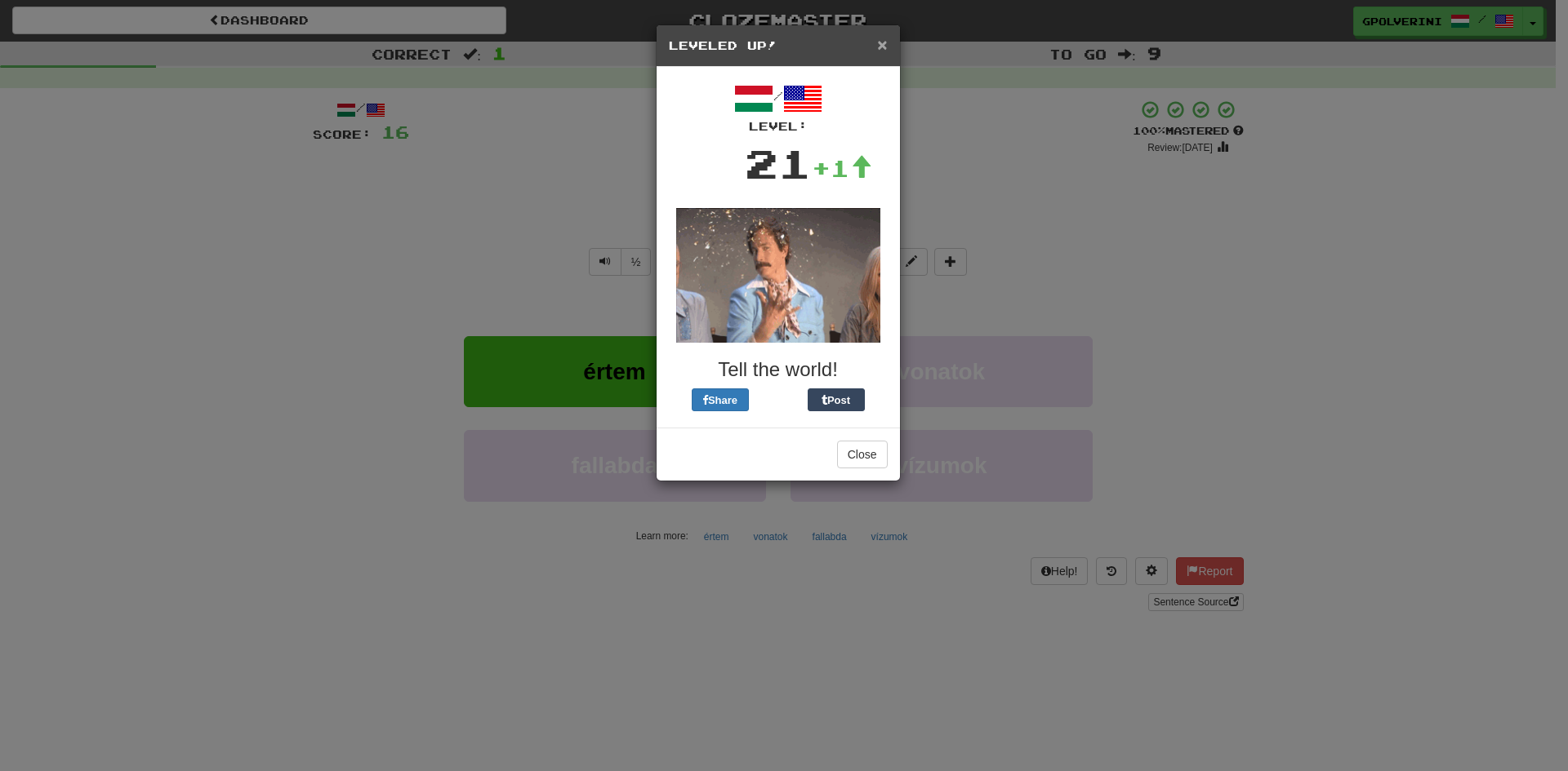
click at [880, 44] on span "×" at bounding box center [882, 44] width 10 height 19
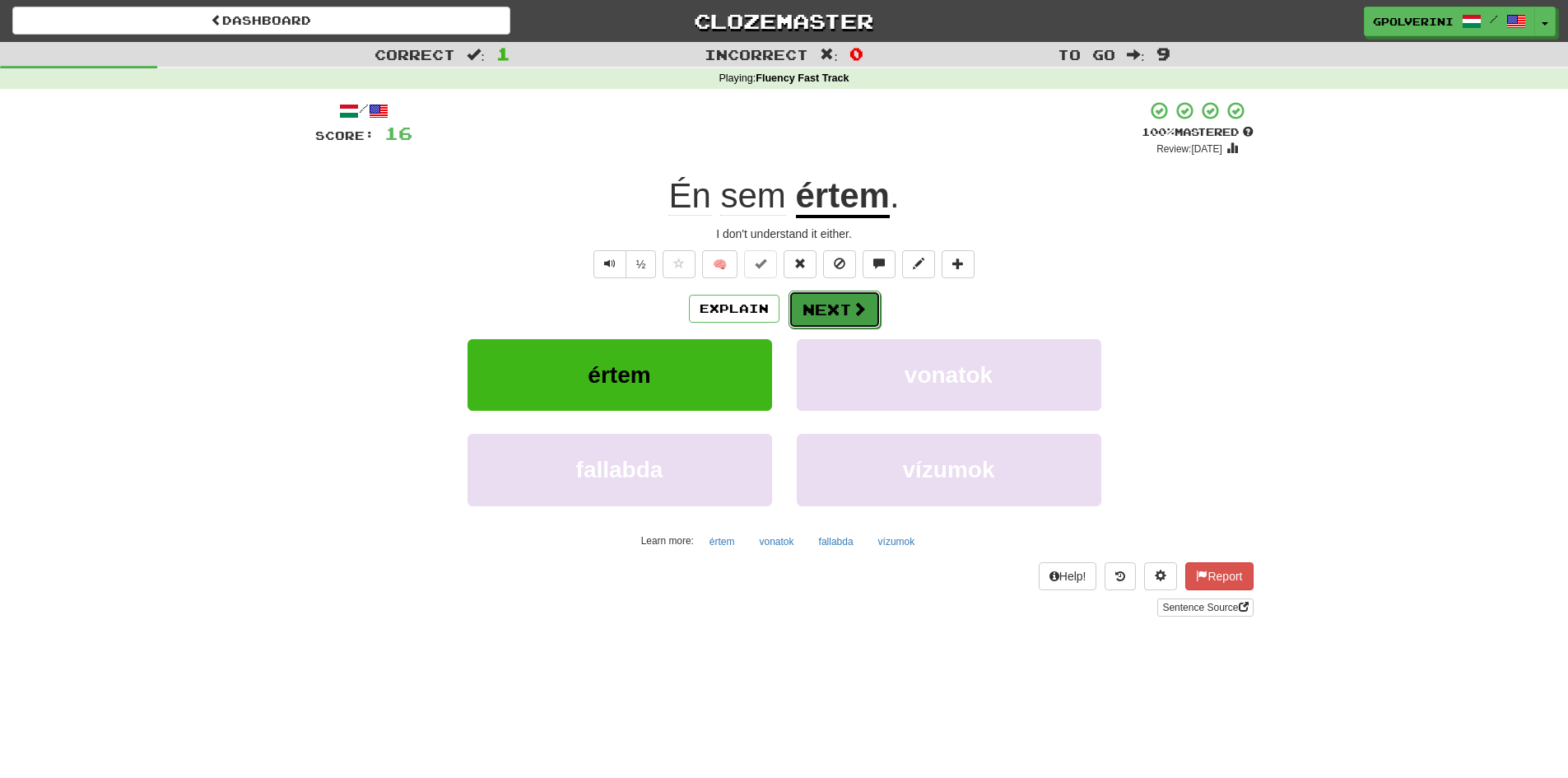
click at [819, 319] on button "Next" at bounding box center [835, 310] width 92 height 38
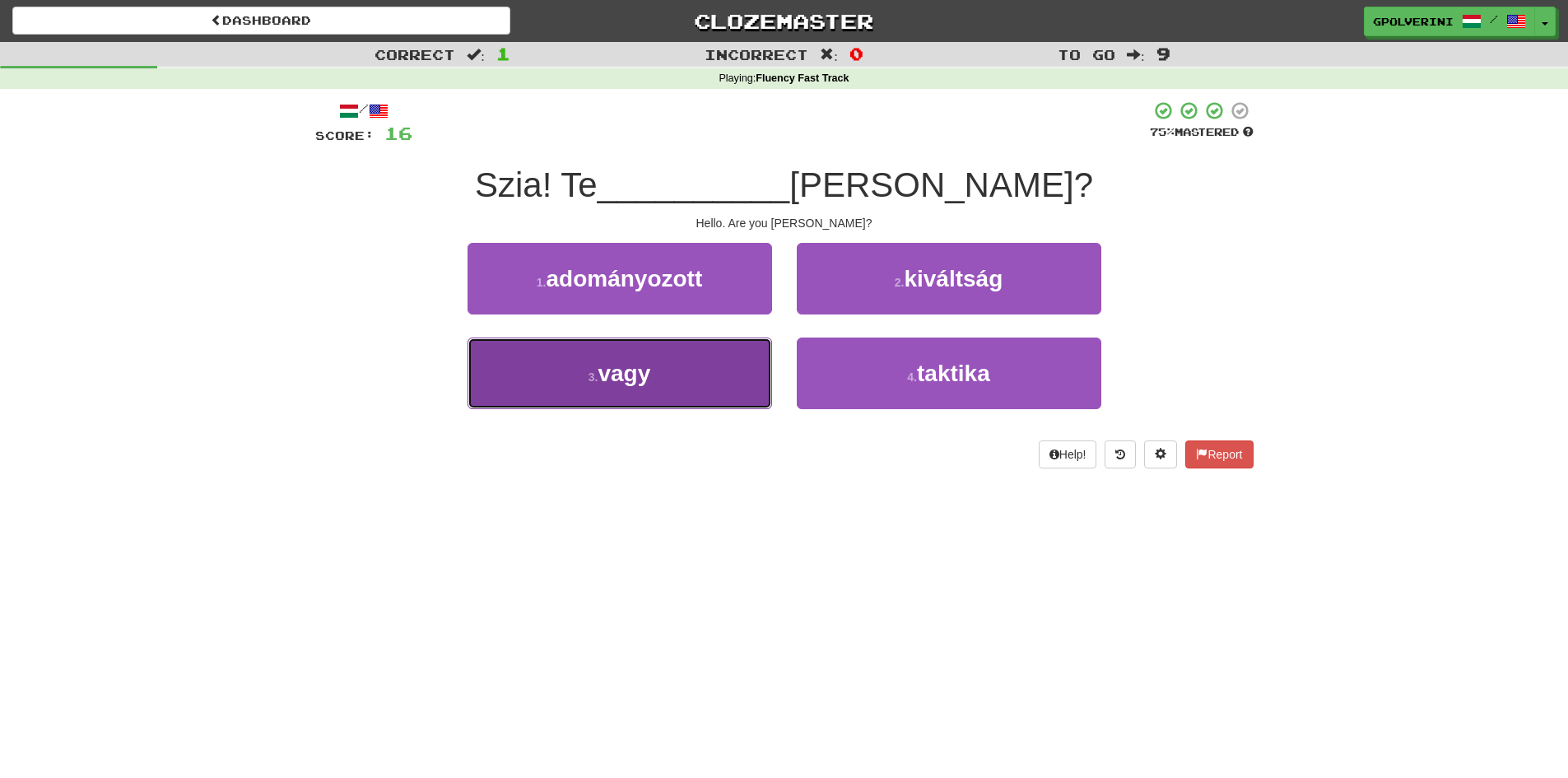
click at [642, 367] on span "vagy" at bounding box center [623, 374] width 52 height 25
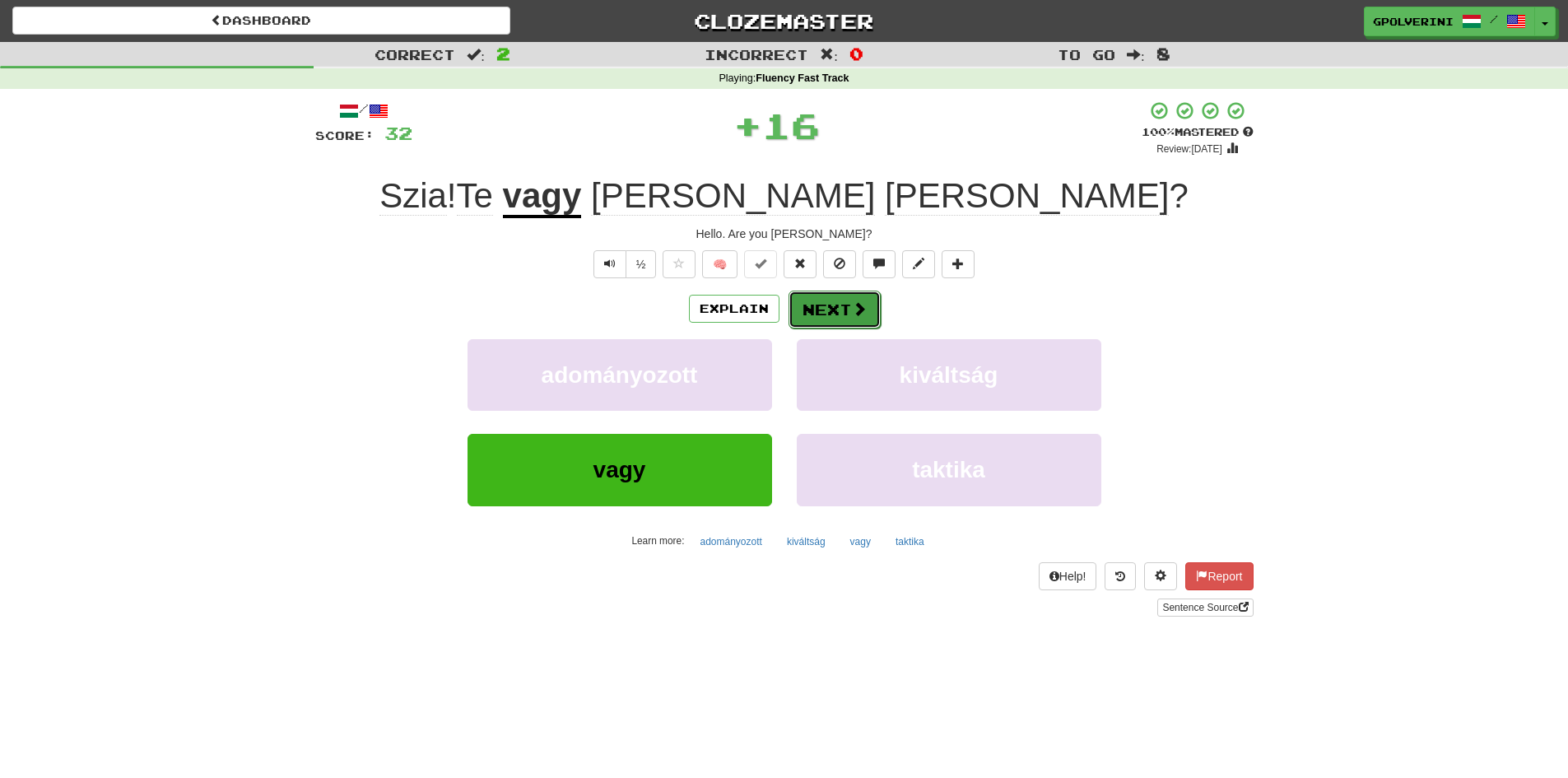
click at [813, 316] on button "Next" at bounding box center [835, 310] width 92 height 38
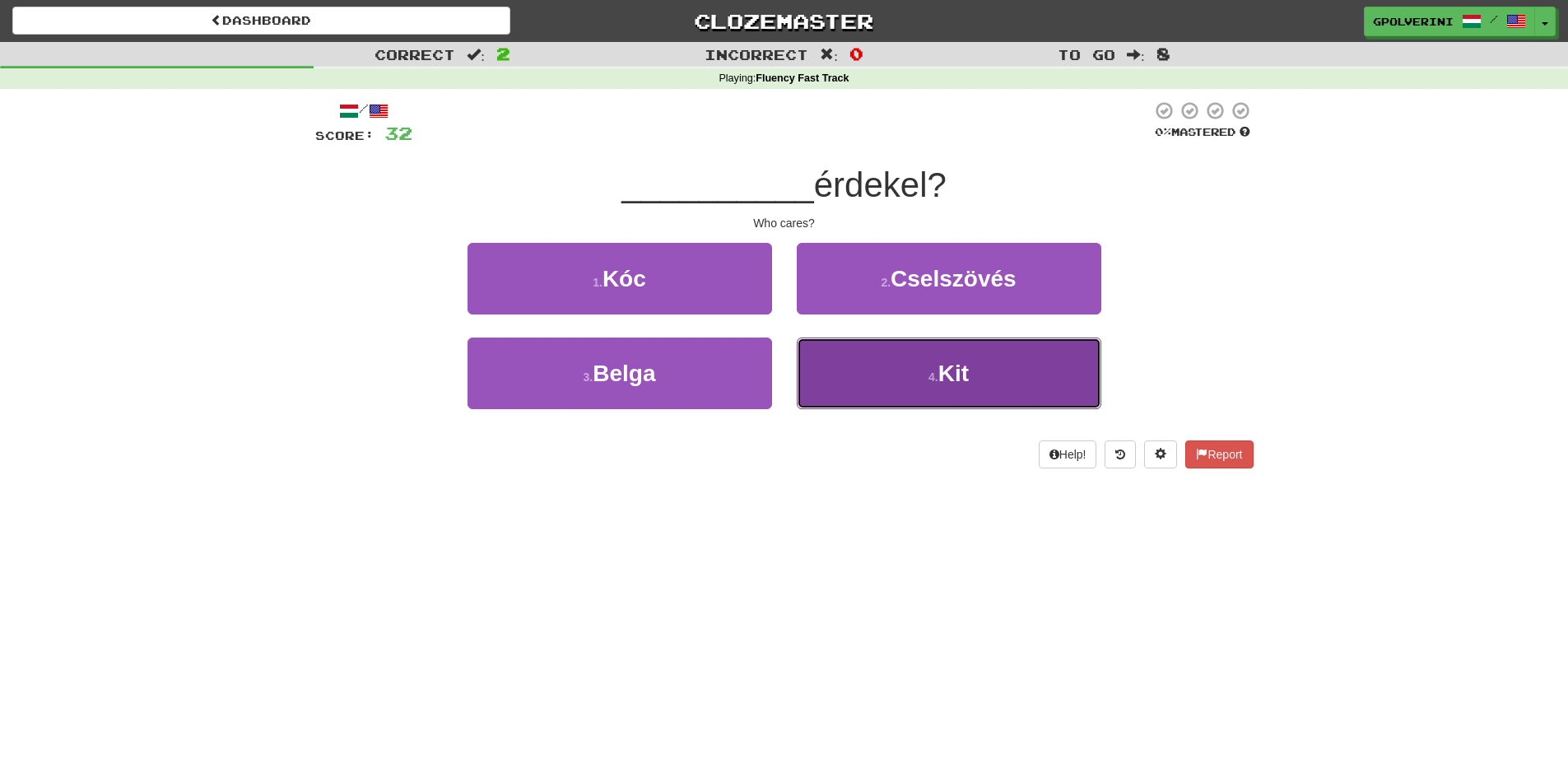
click at [912, 382] on button "4 . Kit" at bounding box center [949, 373] width 305 height 71
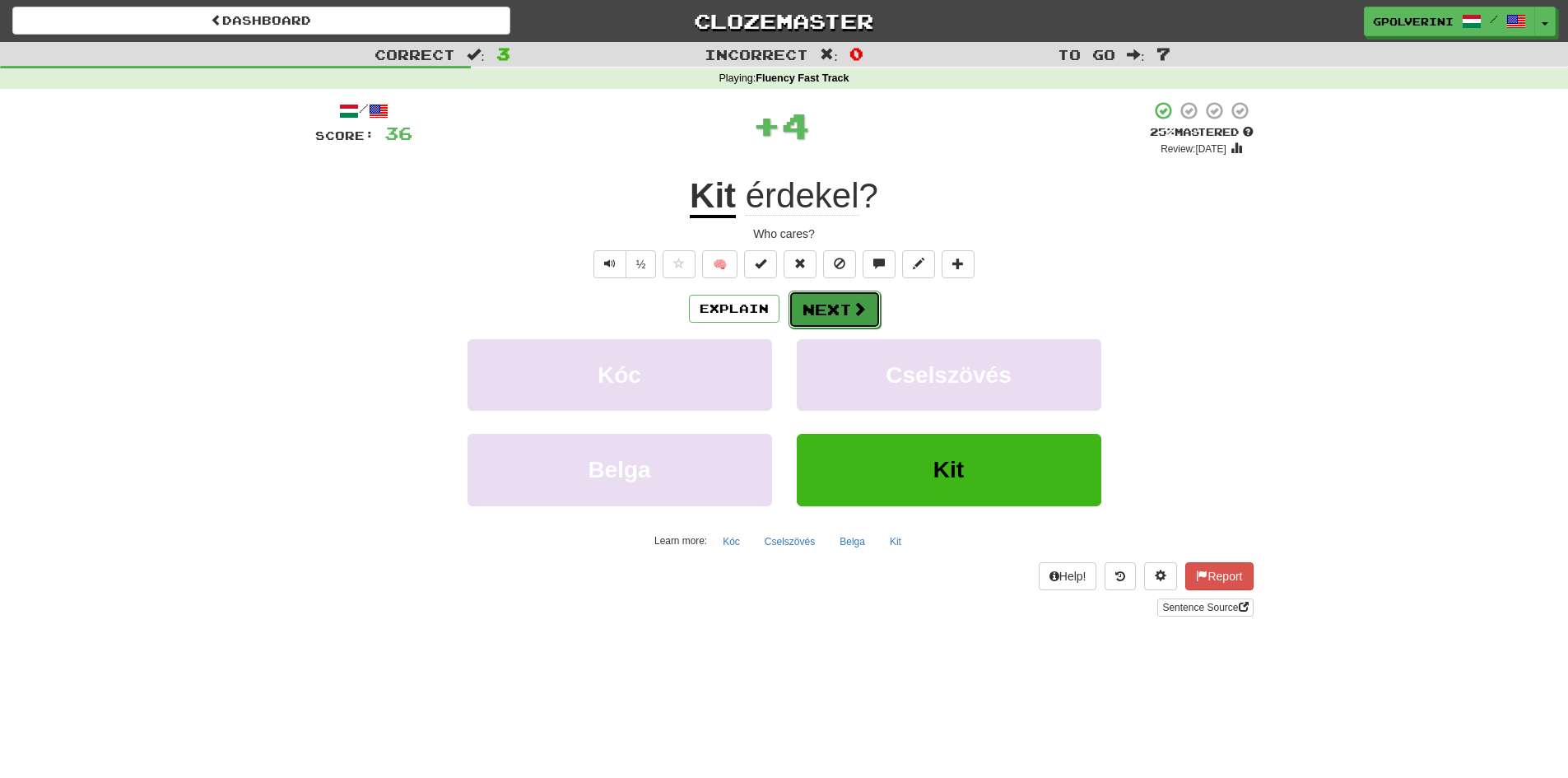
click at [831, 310] on button "Next" at bounding box center [835, 310] width 92 height 38
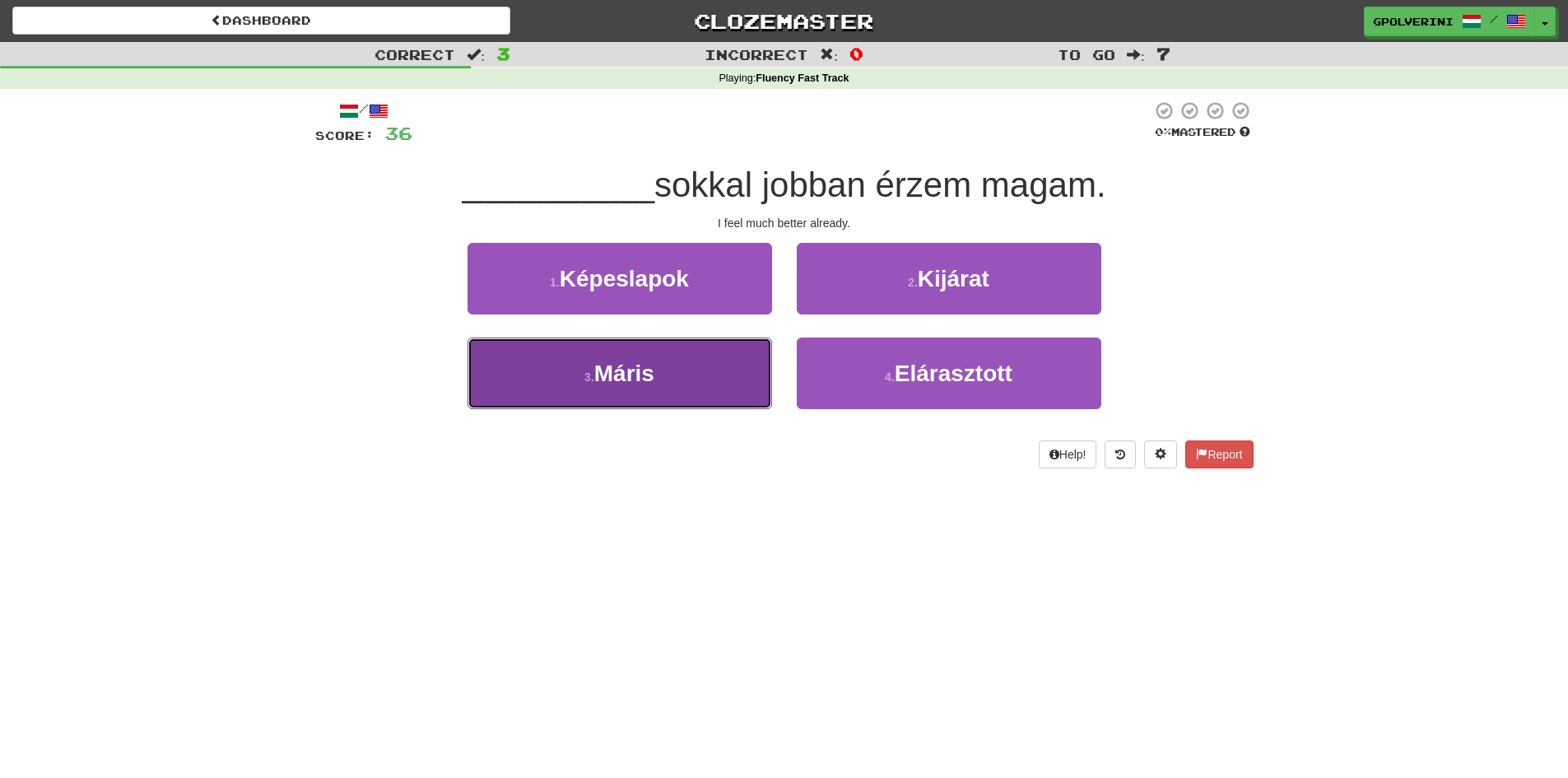
click at [620, 364] on span "Máris" at bounding box center [624, 374] width 60 height 25
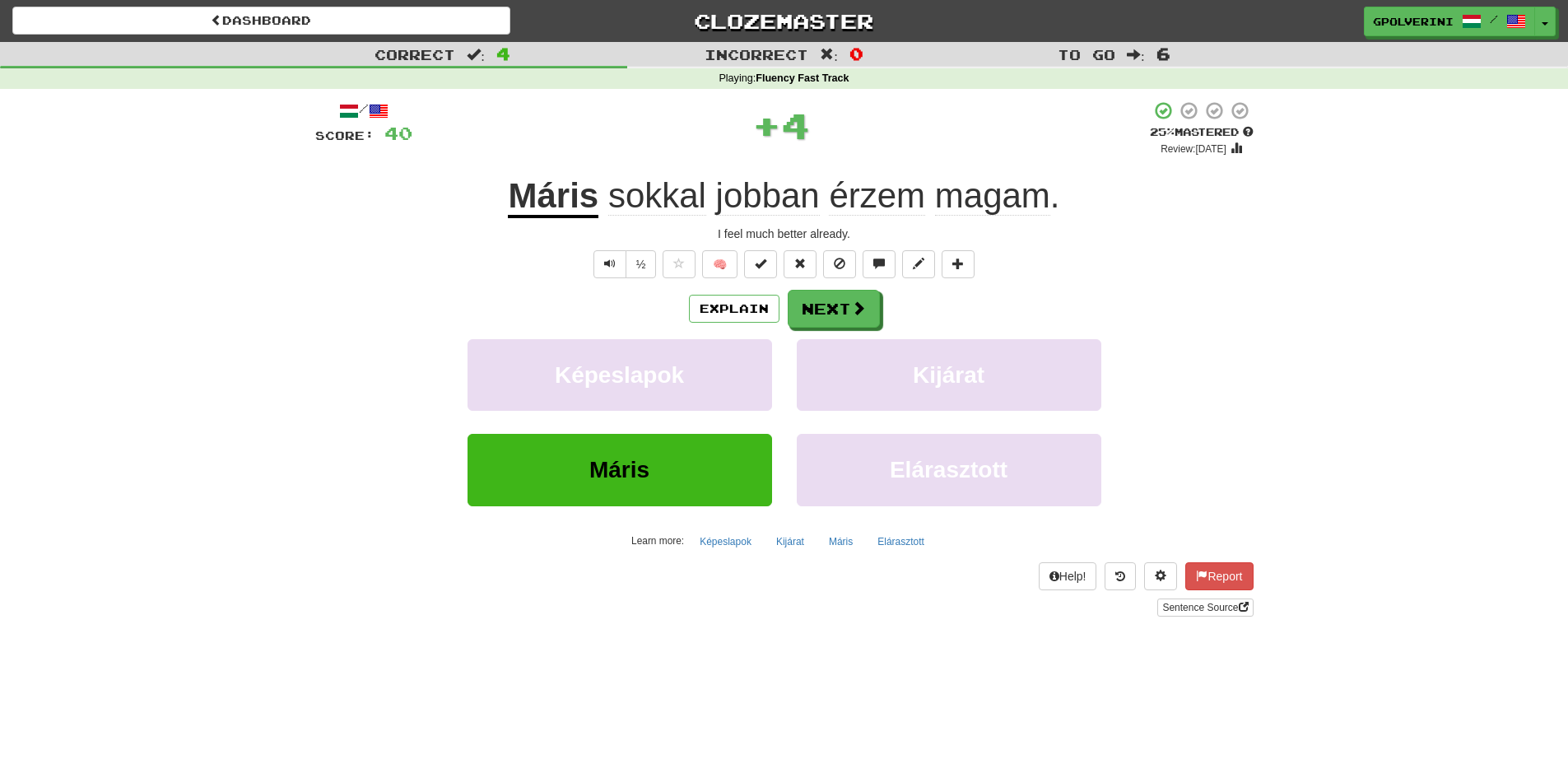
click at [521, 183] on u "Máris" at bounding box center [553, 197] width 90 height 42
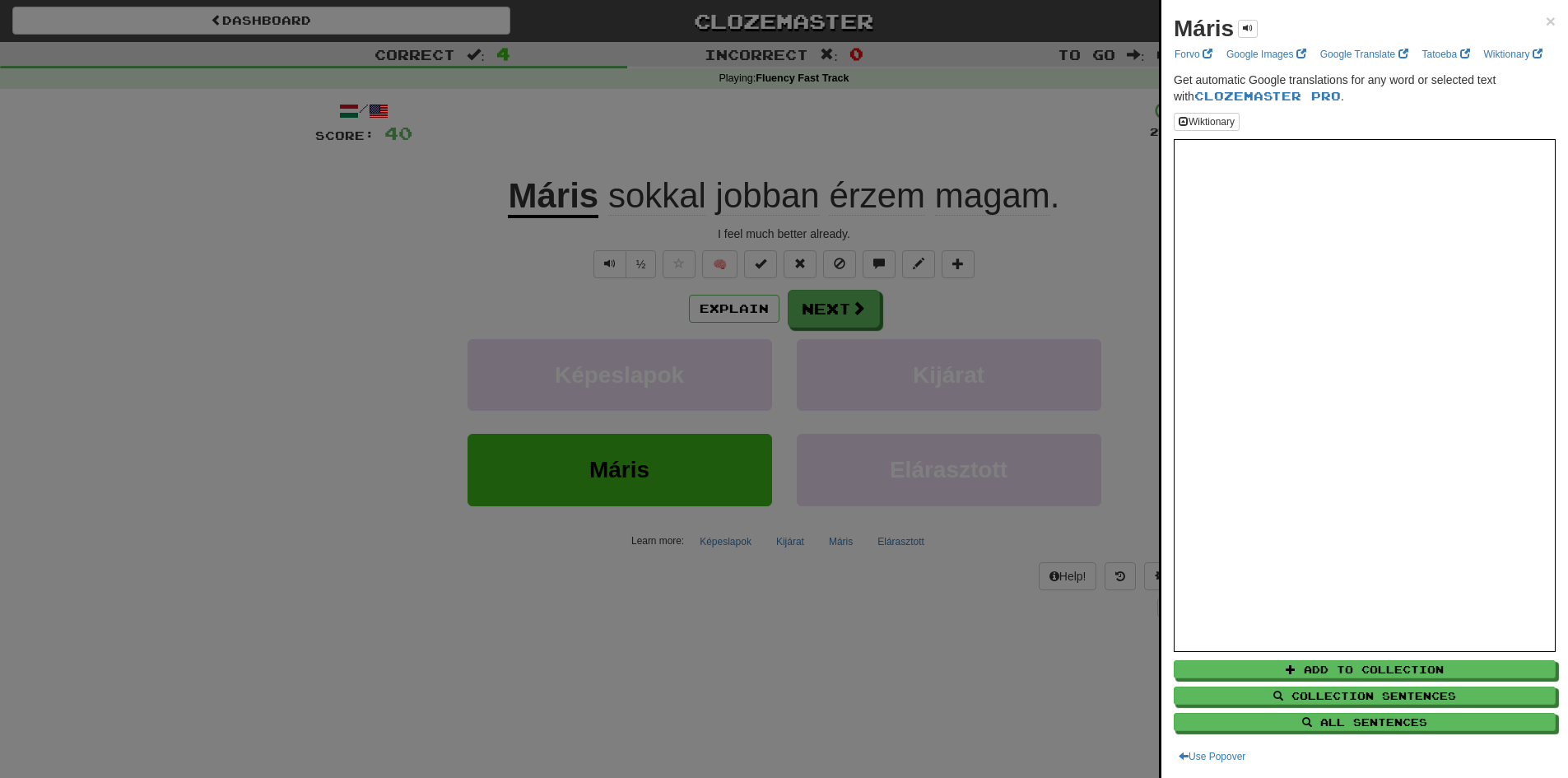
click at [849, 309] on div at bounding box center [784, 389] width 1568 height 778
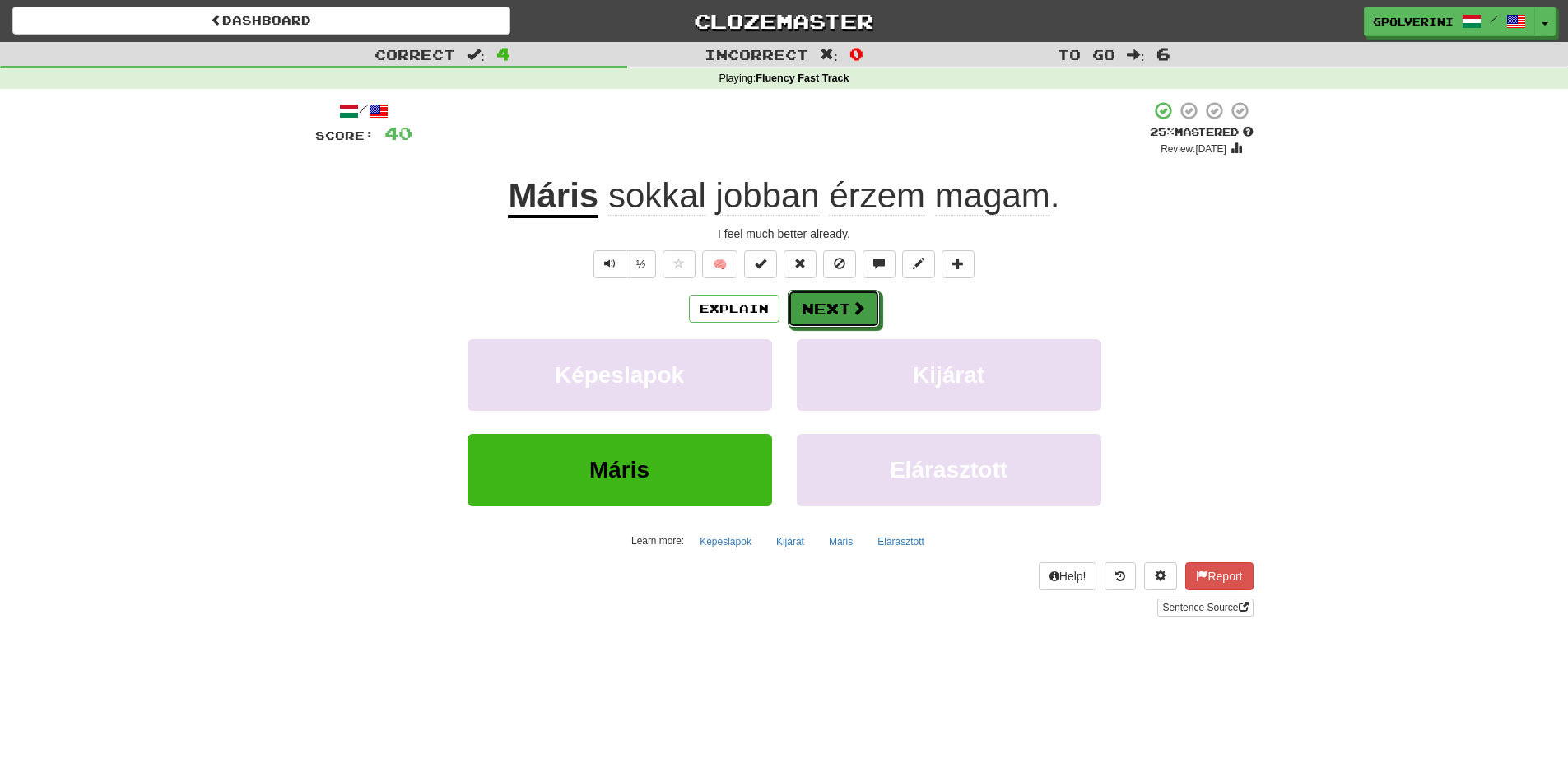
click at [849, 309] on button "Next" at bounding box center [834, 309] width 92 height 38
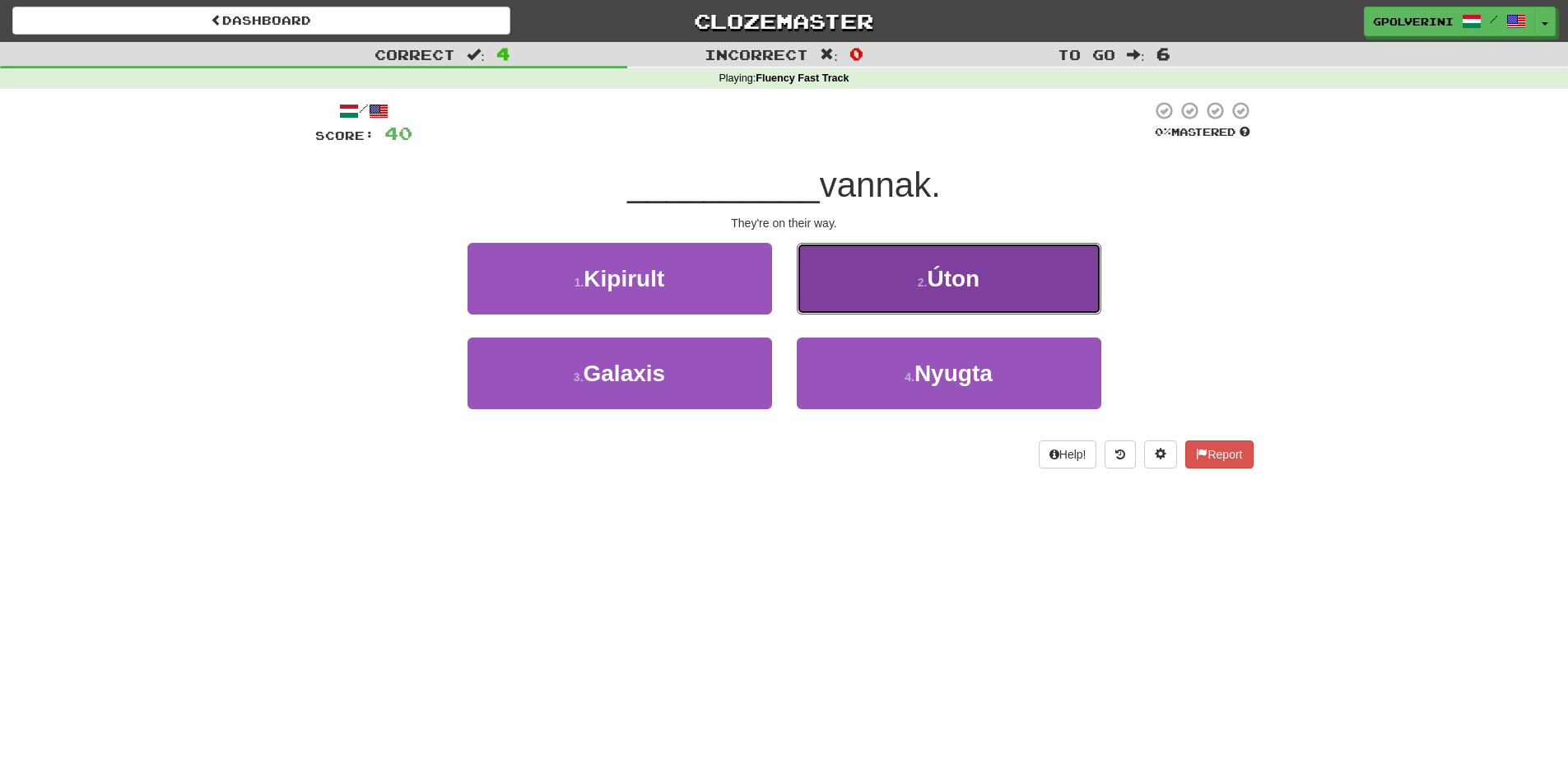
click at [842, 282] on button "2 . Úton" at bounding box center [949, 278] width 305 height 71
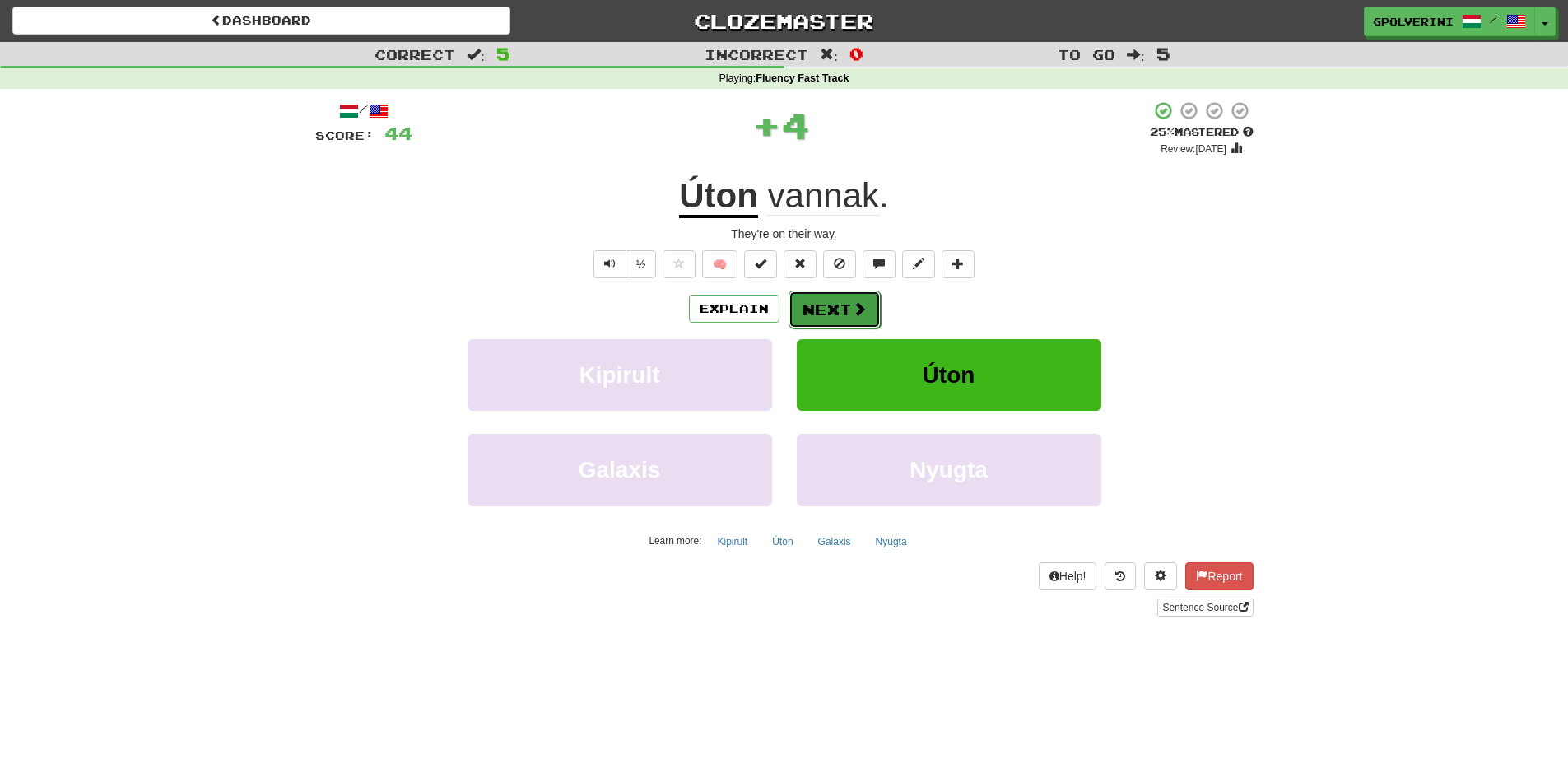
click at [840, 303] on button "Next" at bounding box center [835, 310] width 92 height 38
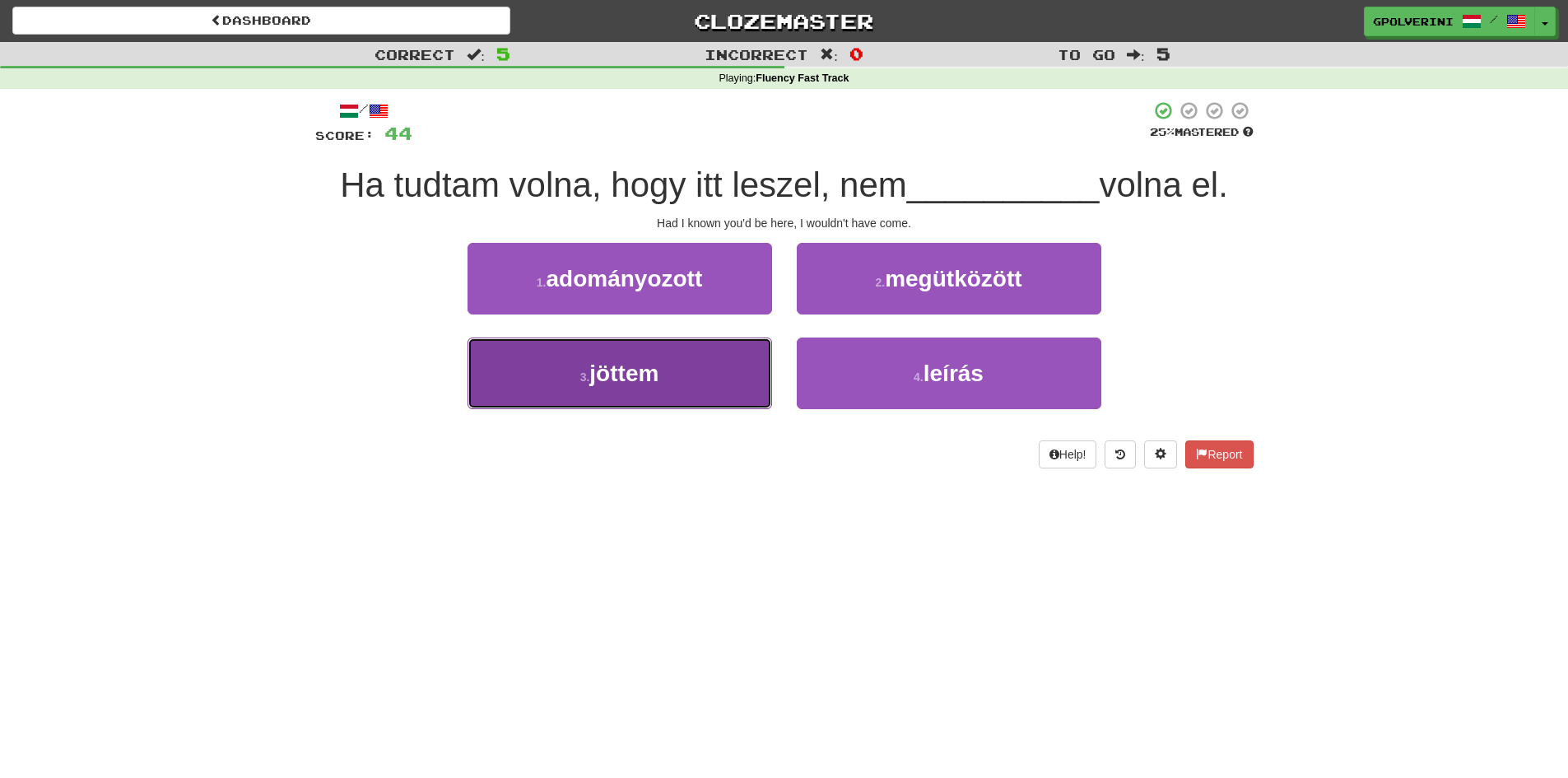
click at [677, 355] on button "3 . jöttem" at bounding box center [620, 373] width 305 height 71
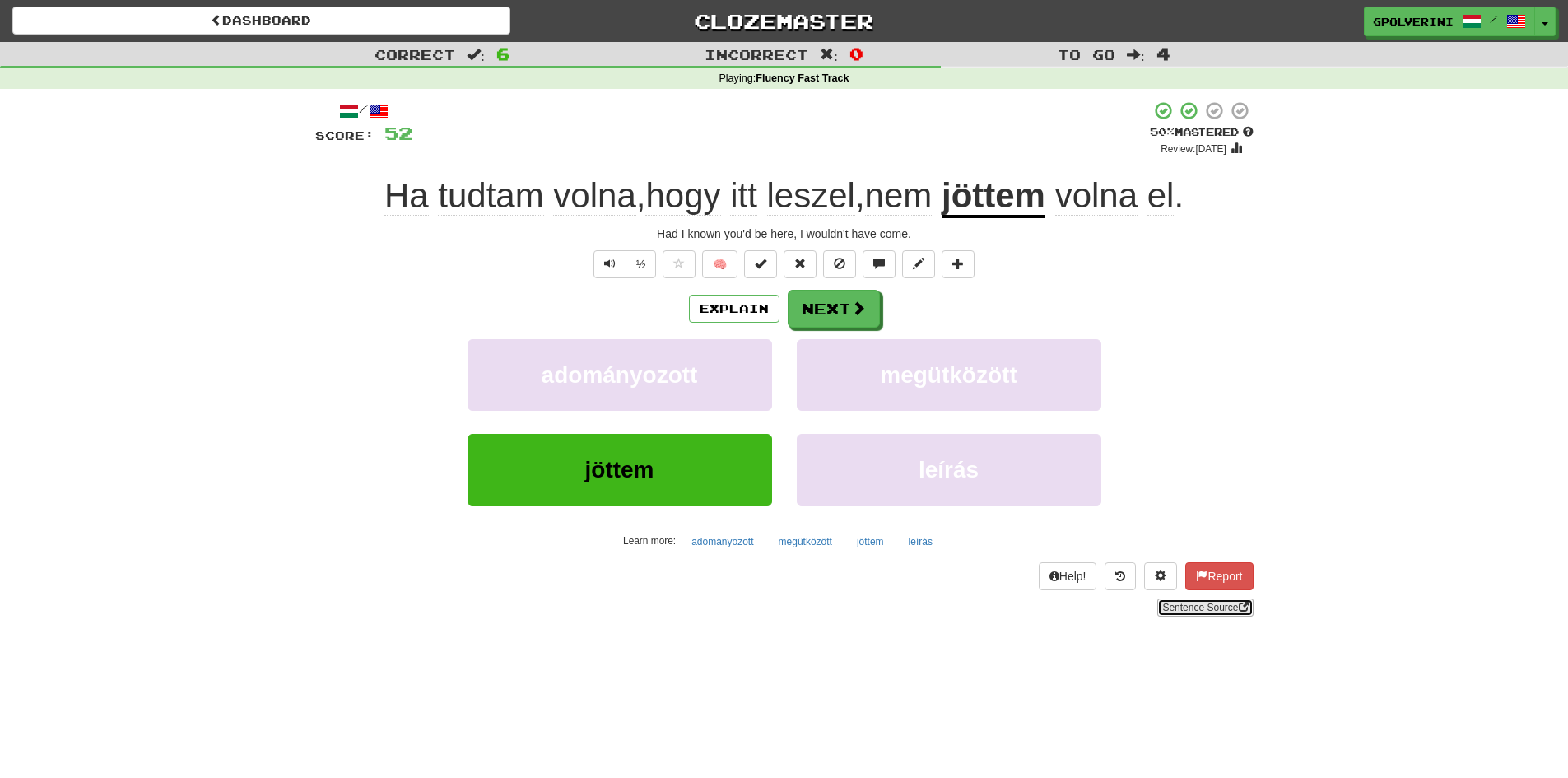
click at [1218, 602] on link "Sentence Source" at bounding box center [1205, 607] width 96 height 18
click at [838, 306] on button "Next" at bounding box center [835, 310] width 92 height 38
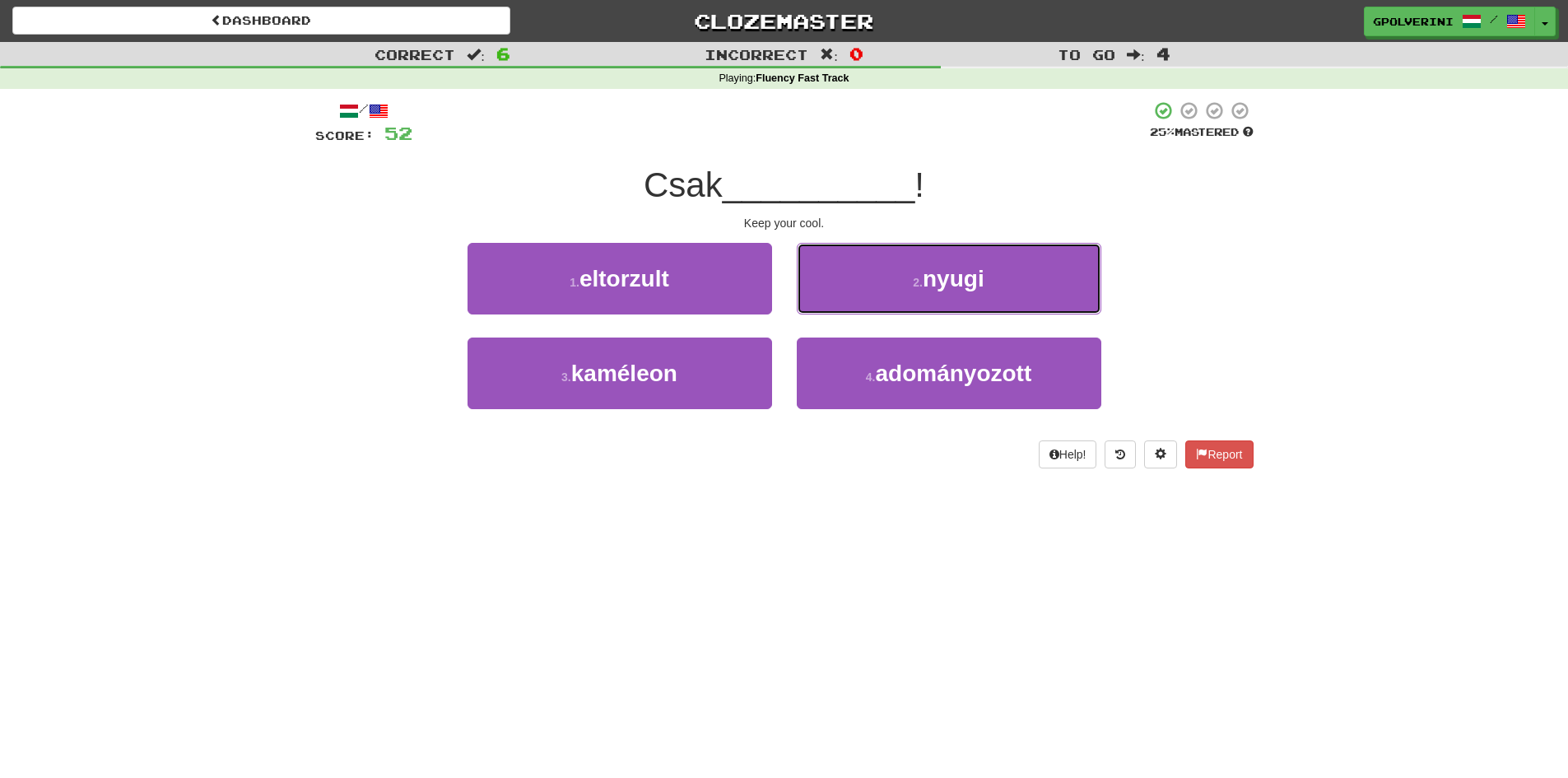
click at [838, 306] on button "2 . nyugi" at bounding box center [949, 278] width 305 height 71
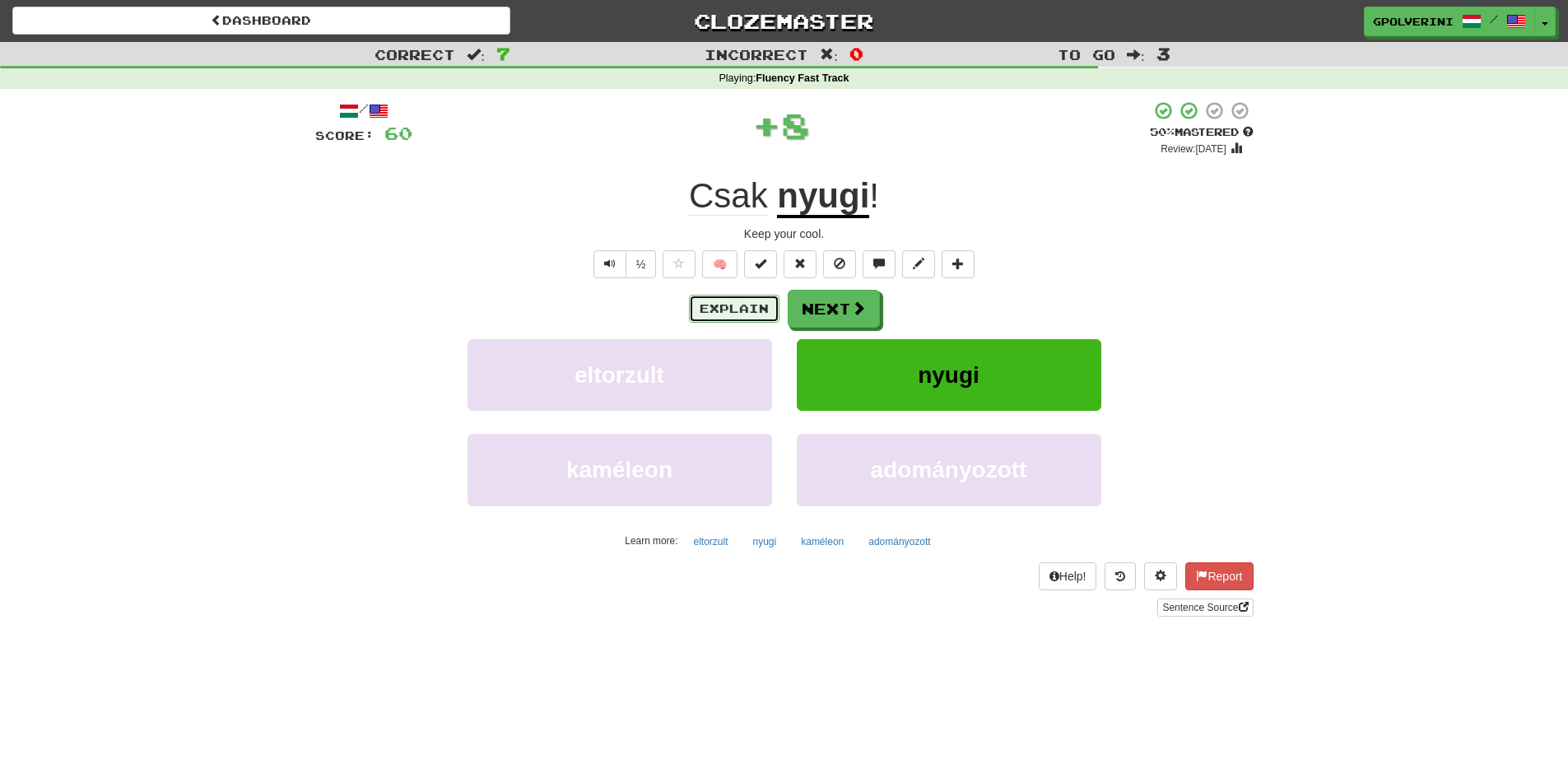
click at [711, 305] on button "Explain" at bounding box center [734, 309] width 90 height 28
click at [838, 323] on button "Next" at bounding box center [835, 310] width 92 height 38
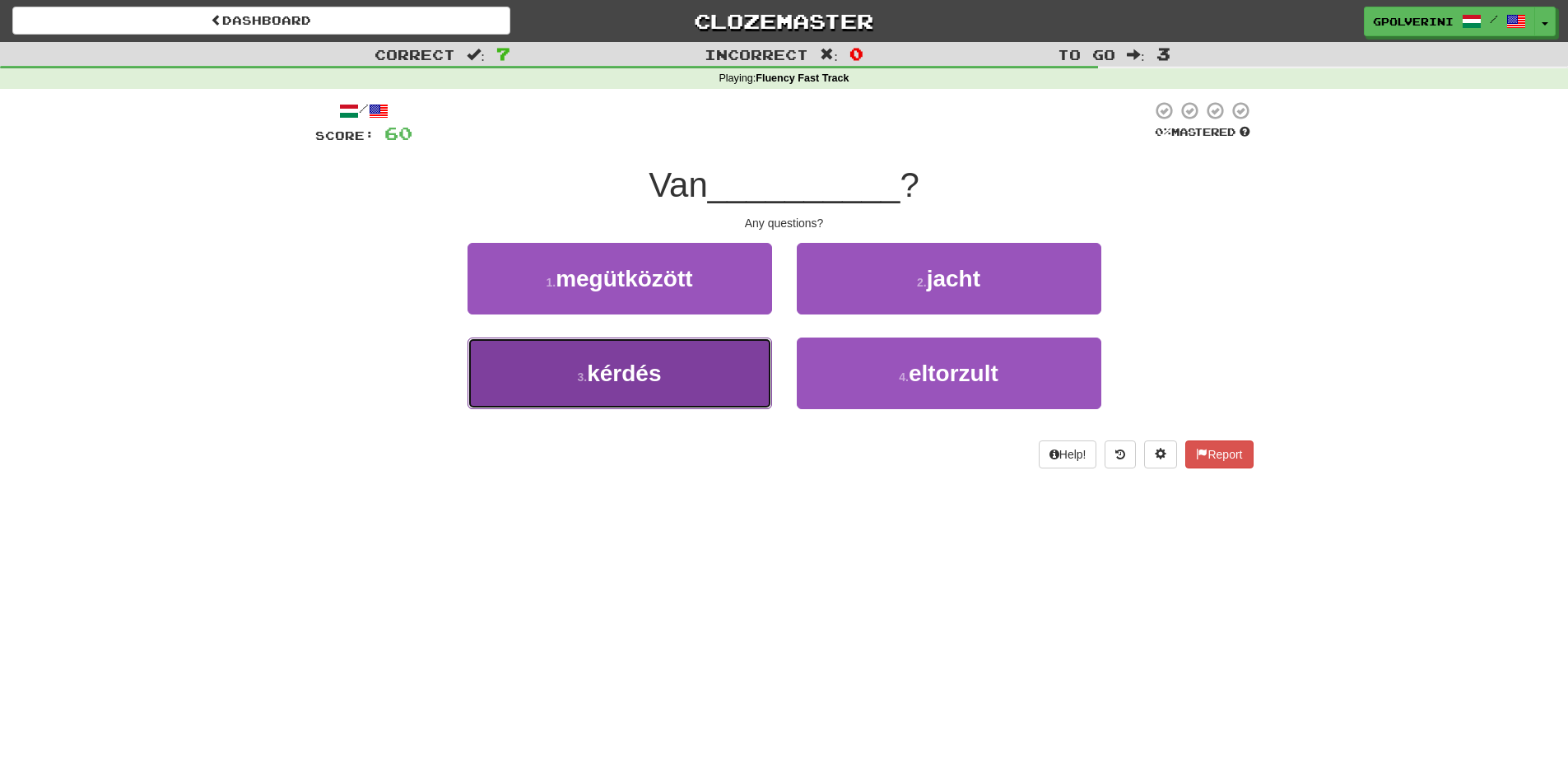
click at [709, 359] on button "3 . kérdés" at bounding box center [620, 373] width 305 height 71
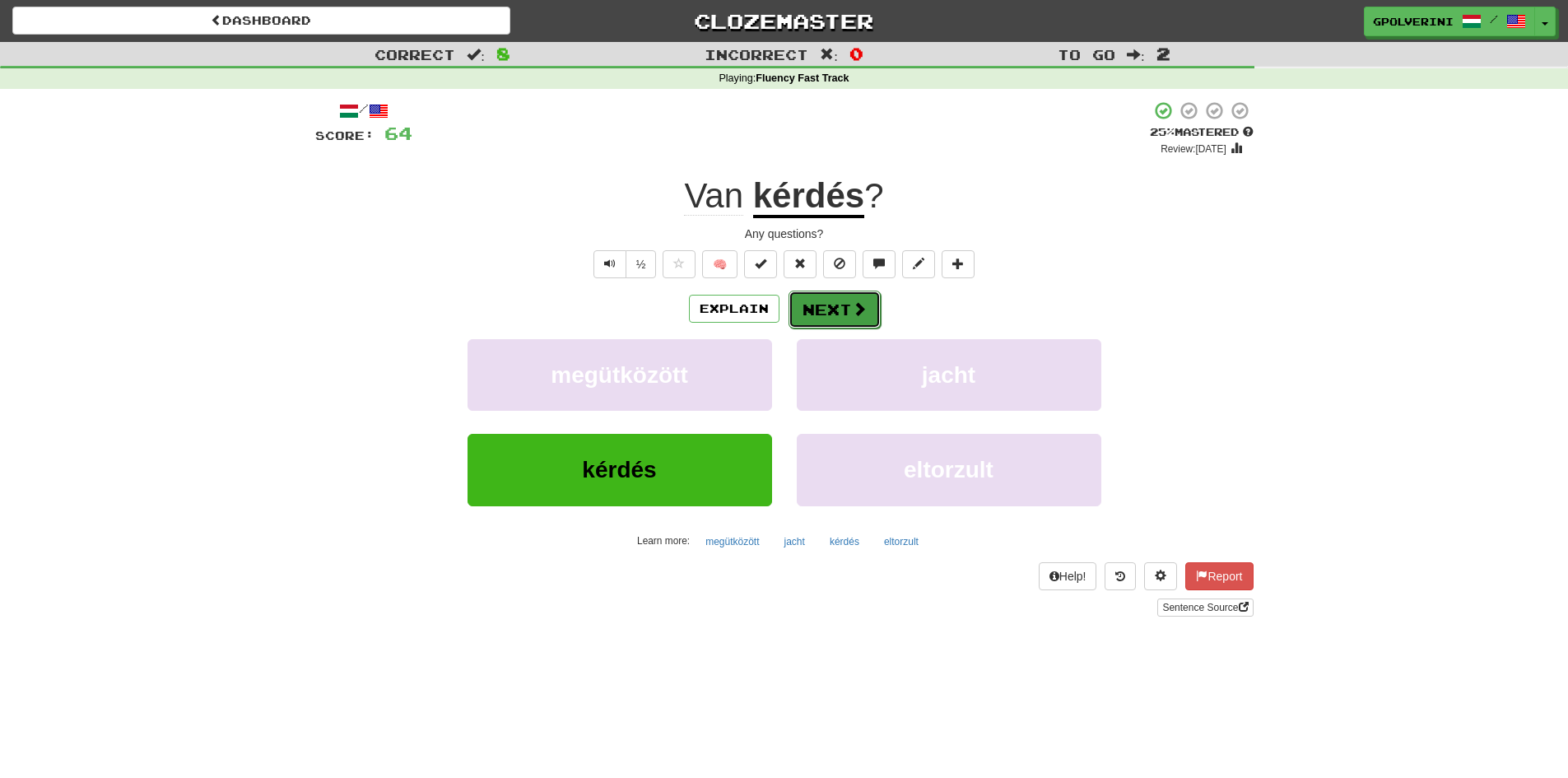
click at [836, 310] on button "Next" at bounding box center [835, 310] width 92 height 38
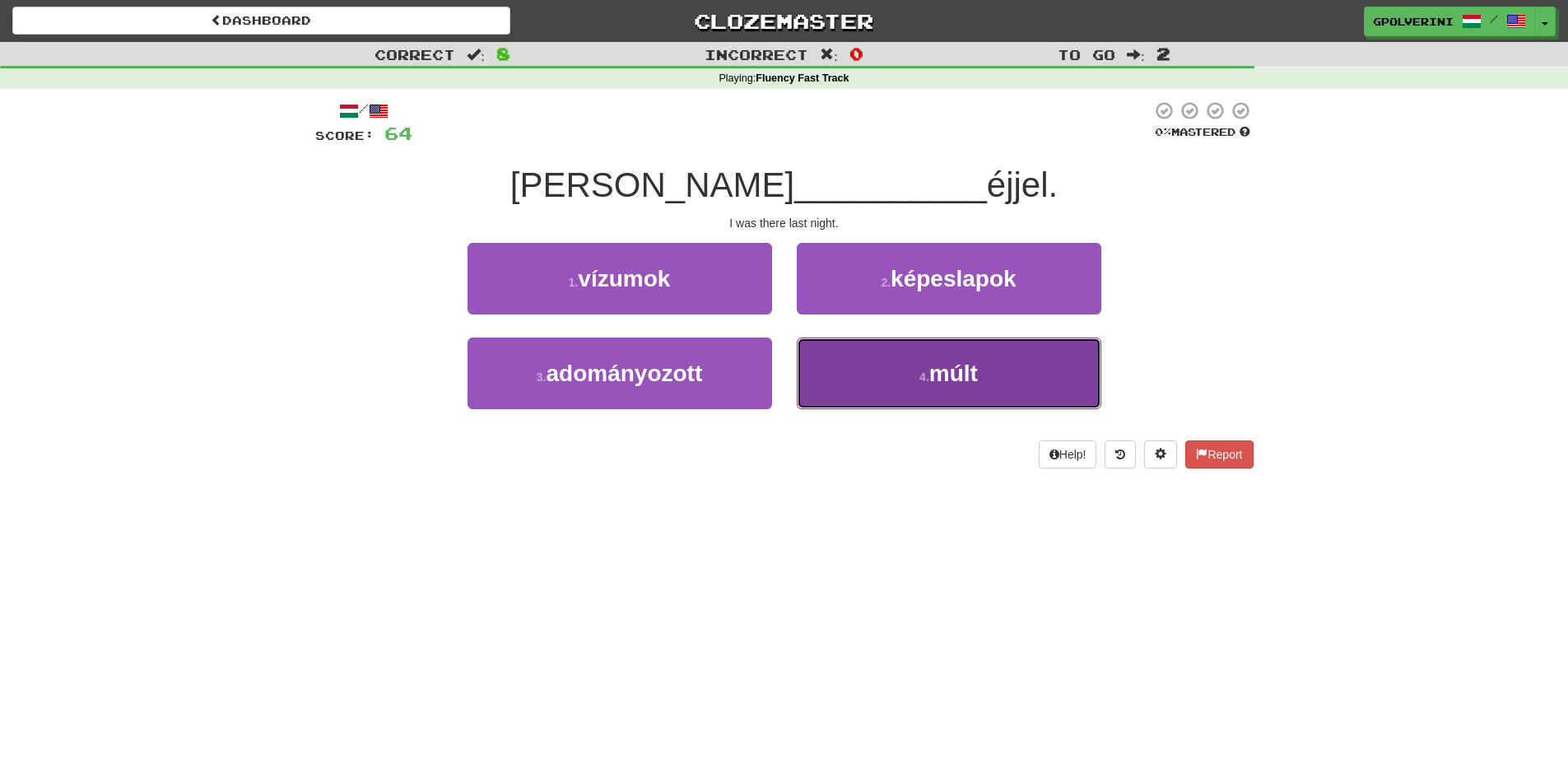
click at [862, 343] on button "4 . múlt" at bounding box center [949, 373] width 305 height 71
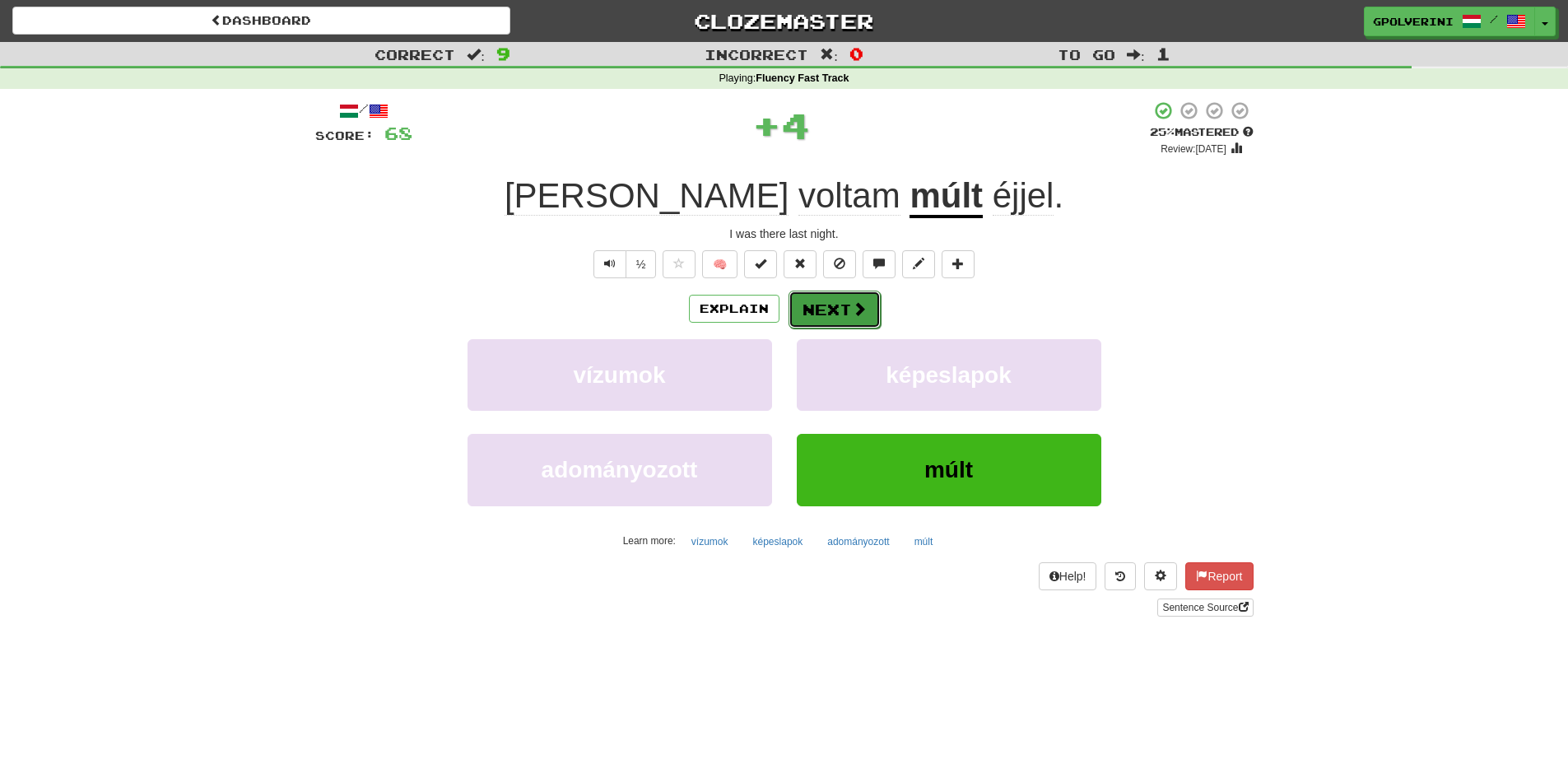
click at [834, 305] on button "Next" at bounding box center [835, 310] width 92 height 38
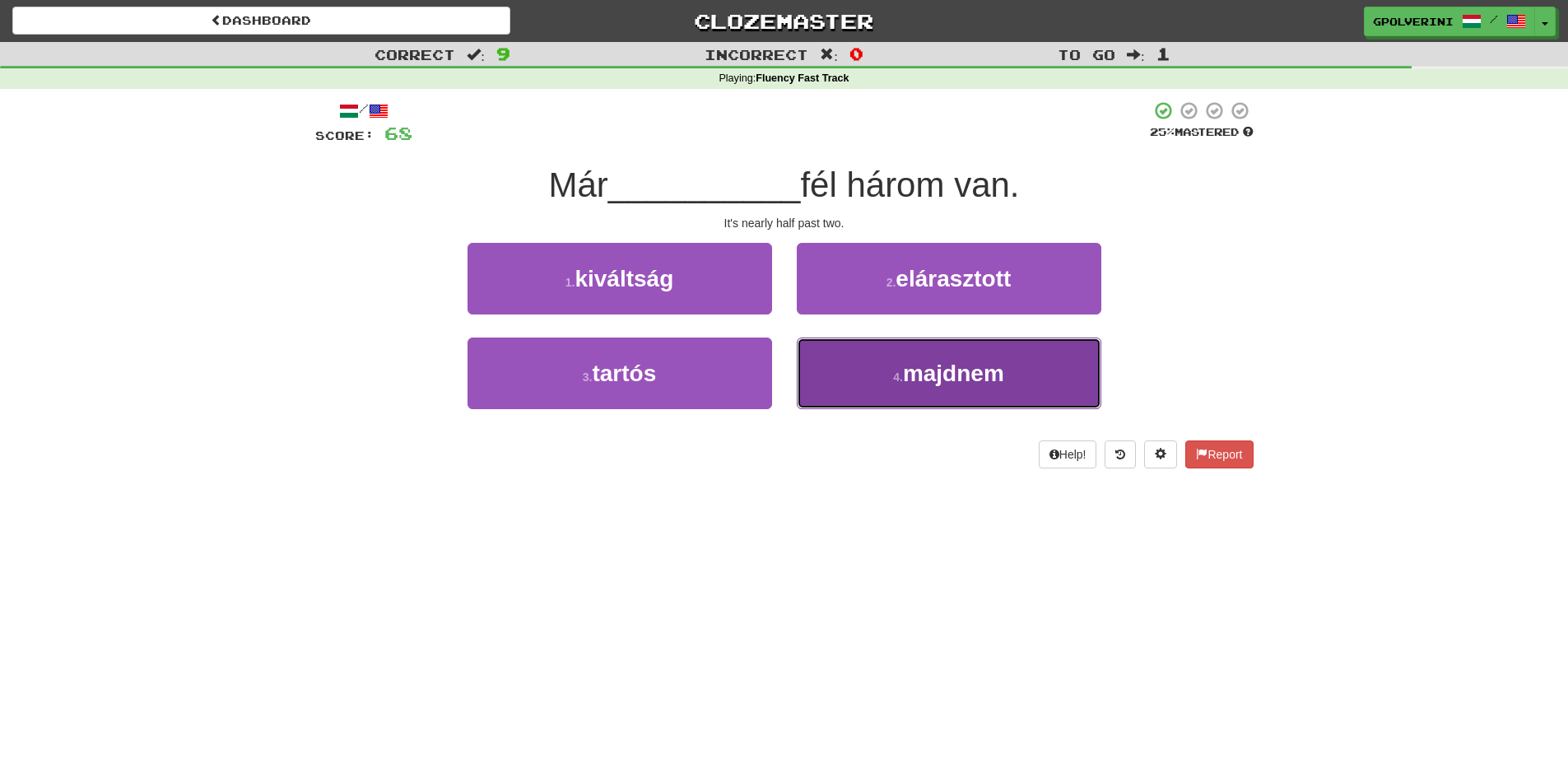
click at [818, 382] on button "4 . majdnem" at bounding box center [949, 373] width 305 height 71
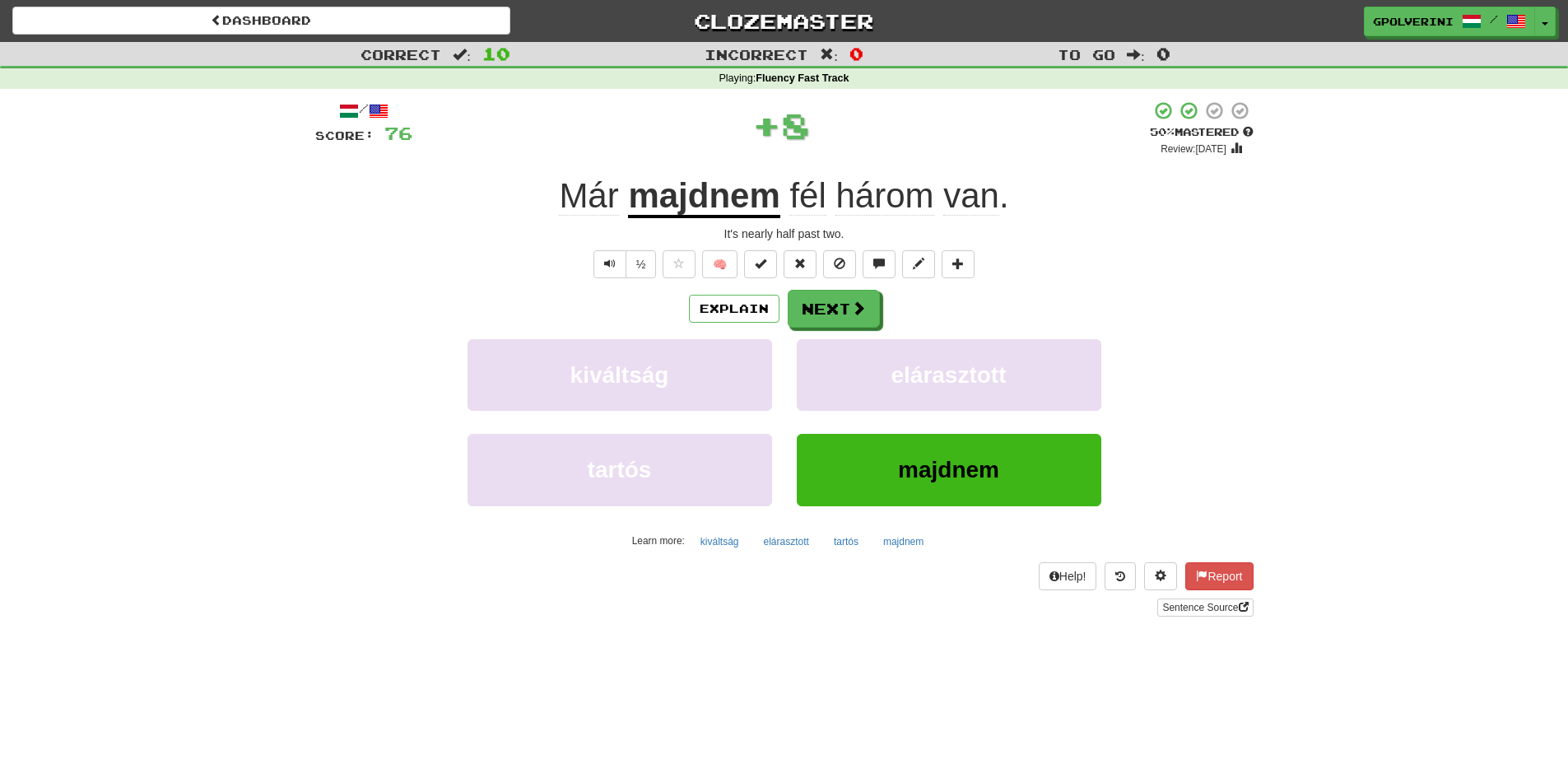
click at [709, 194] on u "majdnem" at bounding box center [704, 197] width 152 height 42
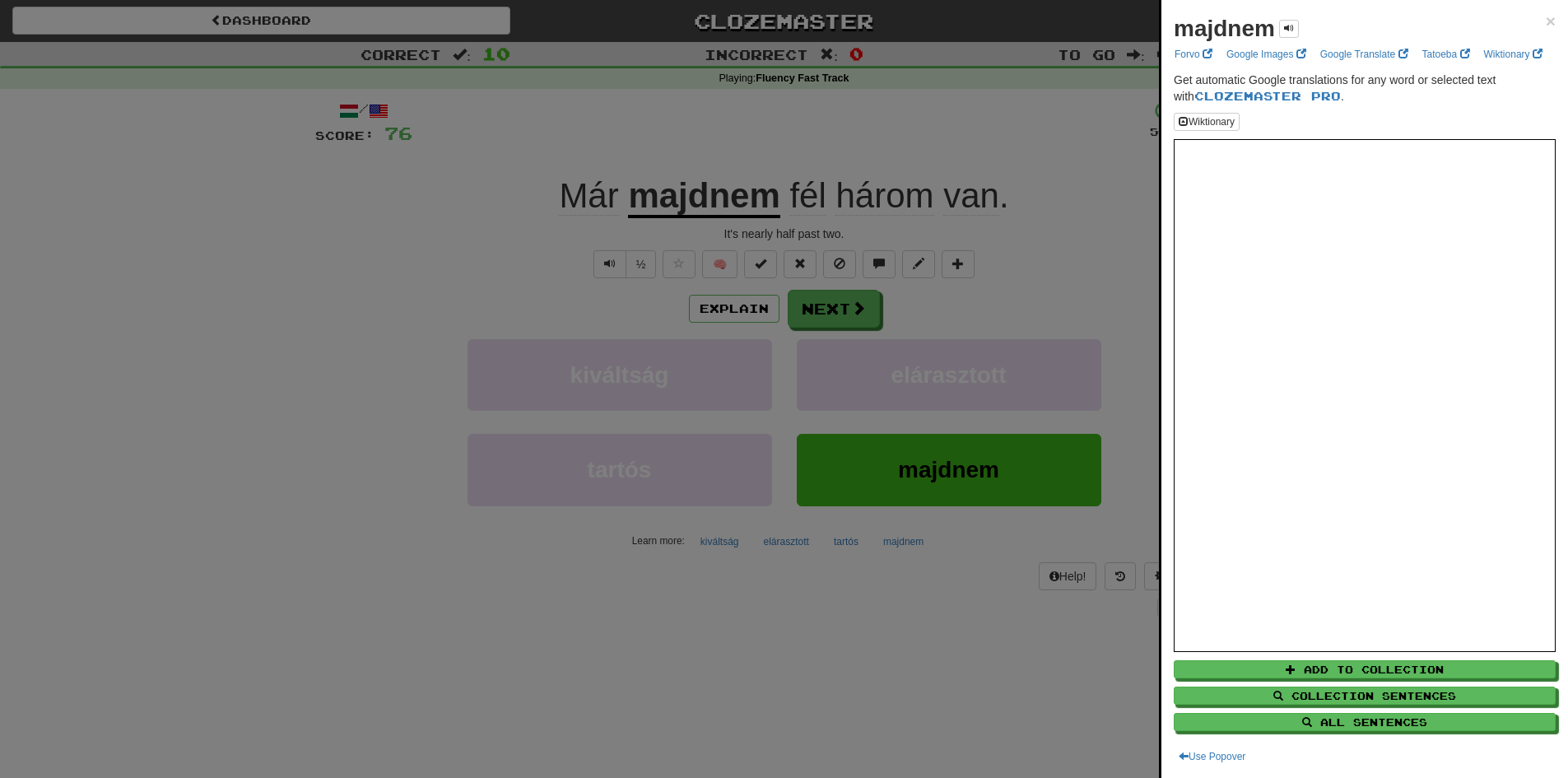
click at [1037, 312] on div at bounding box center [784, 389] width 1568 height 778
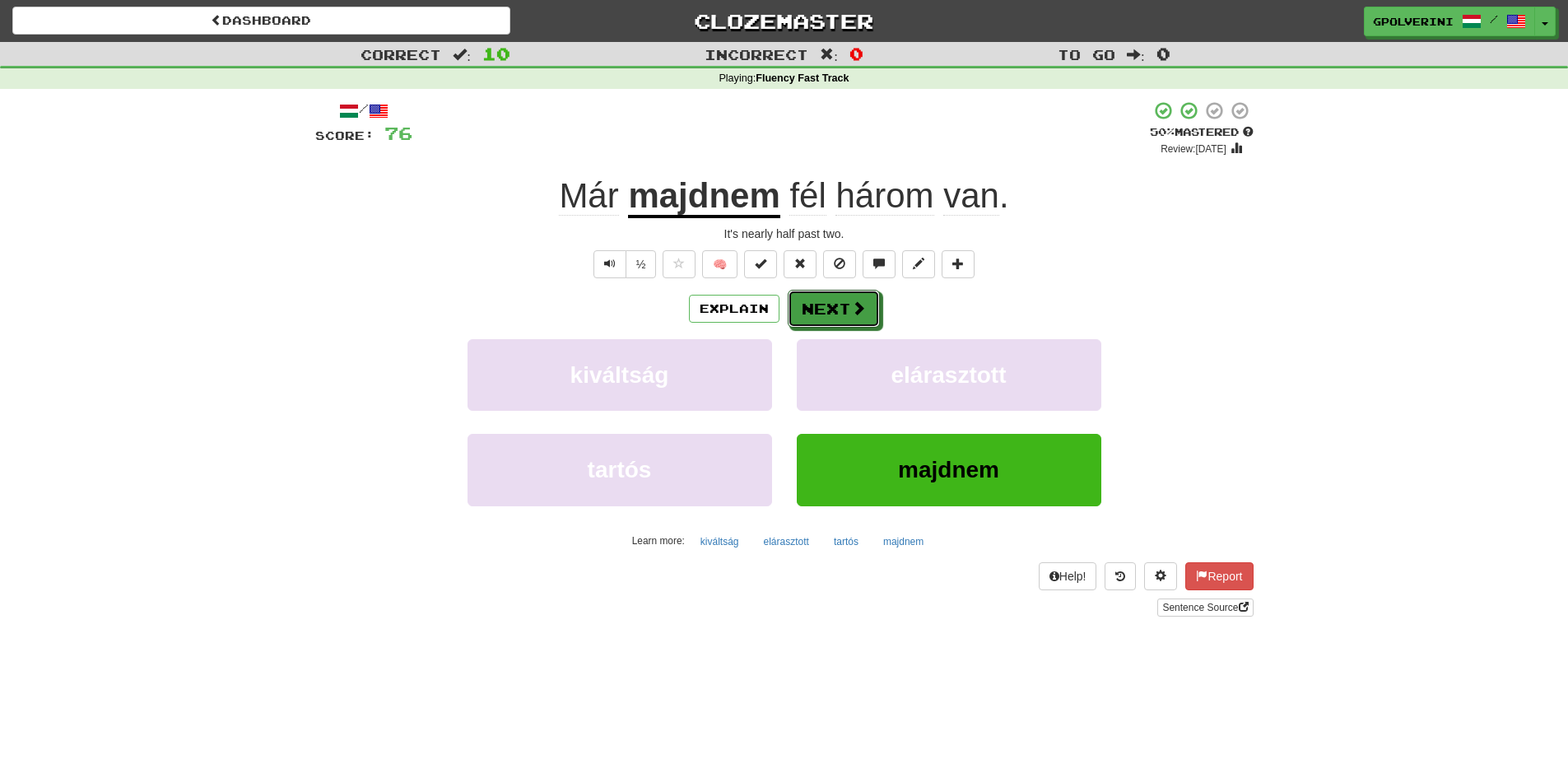
click at [803, 314] on button "Next" at bounding box center [834, 309] width 92 height 38
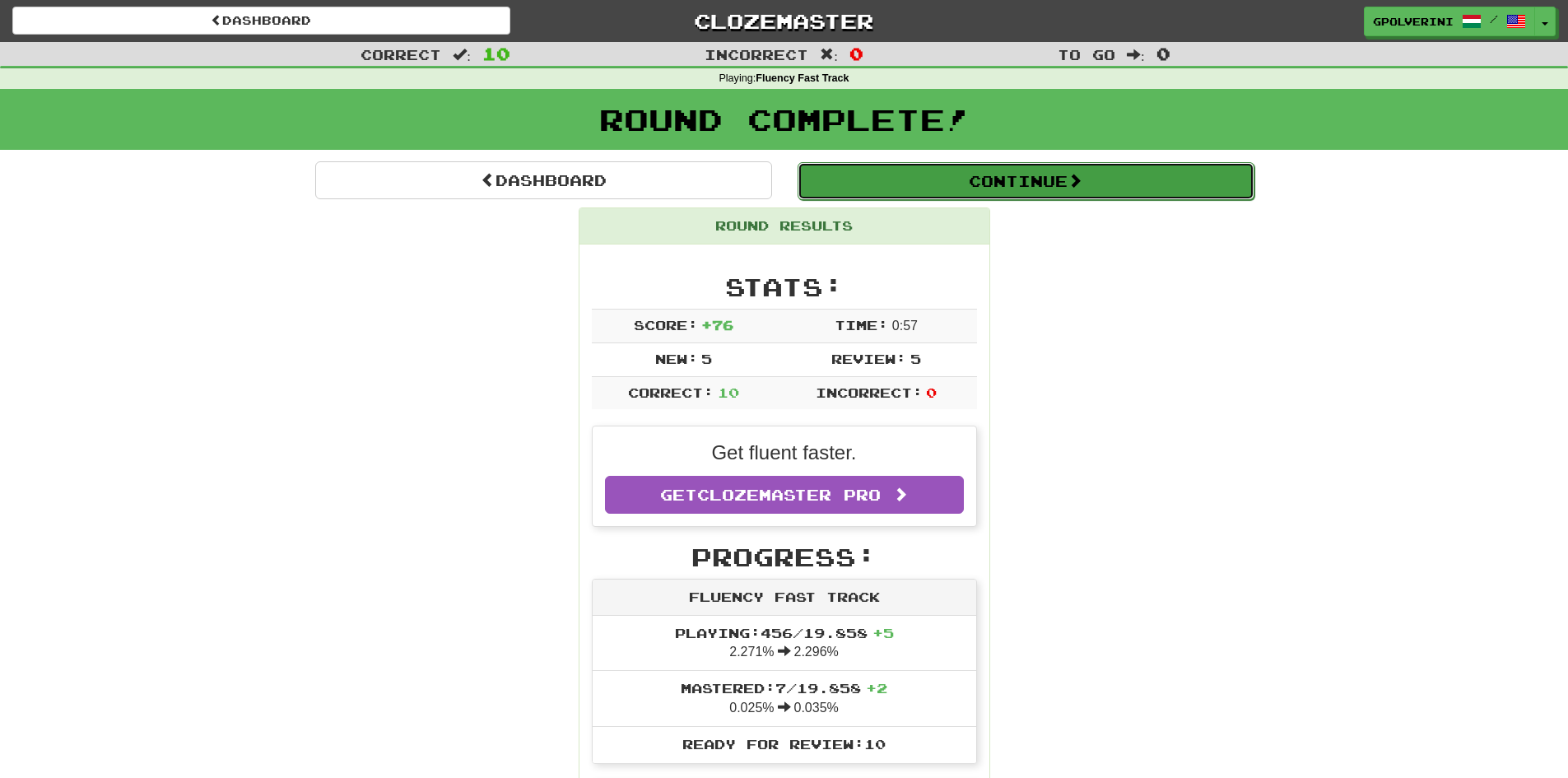
click at [959, 179] on button "Continue" at bounding box center [1026, 181] width 457 height 38
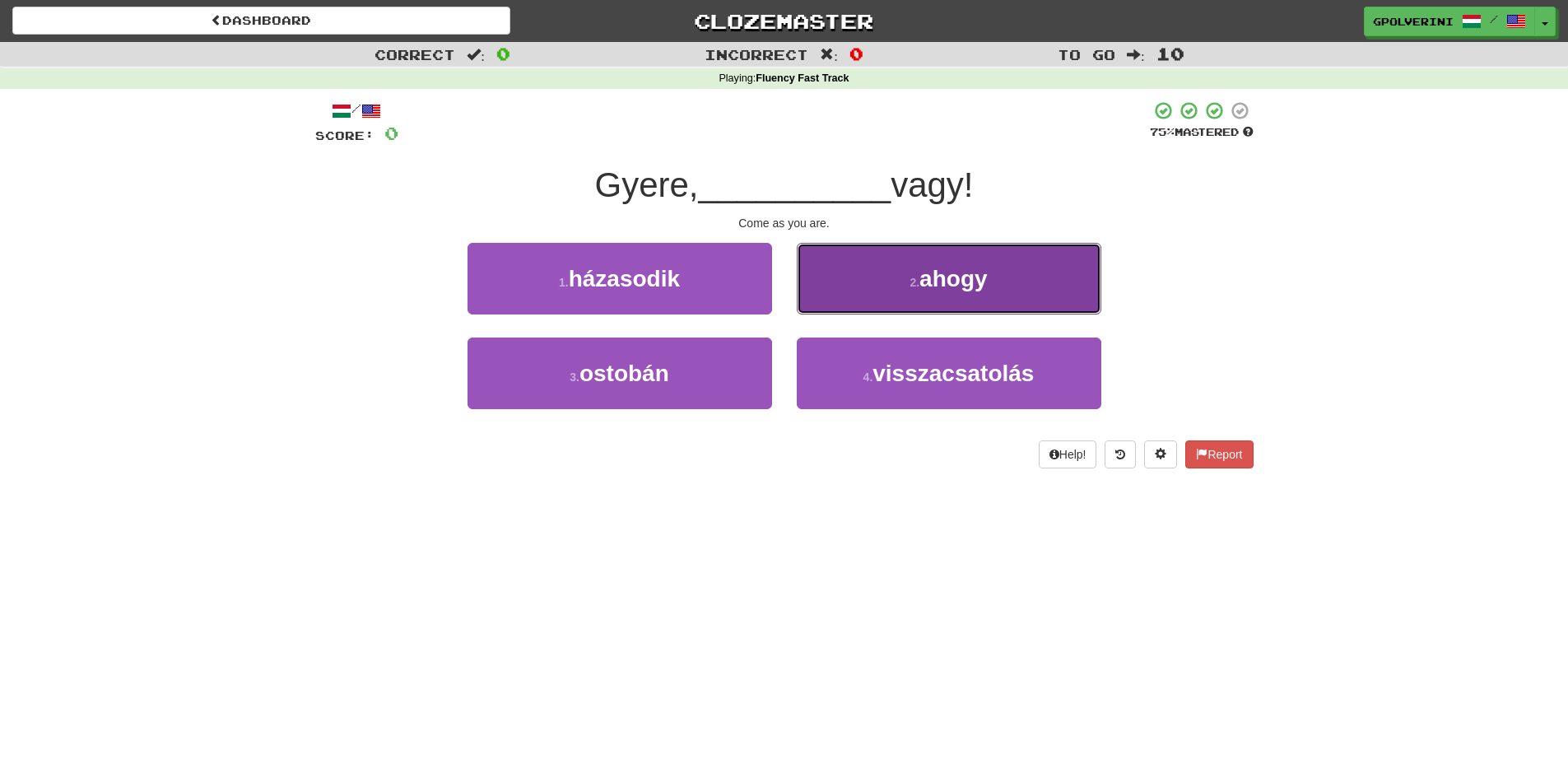
click at [930, 277] on span "ahogy" at bounding box center [953, 279] width 68 height 25
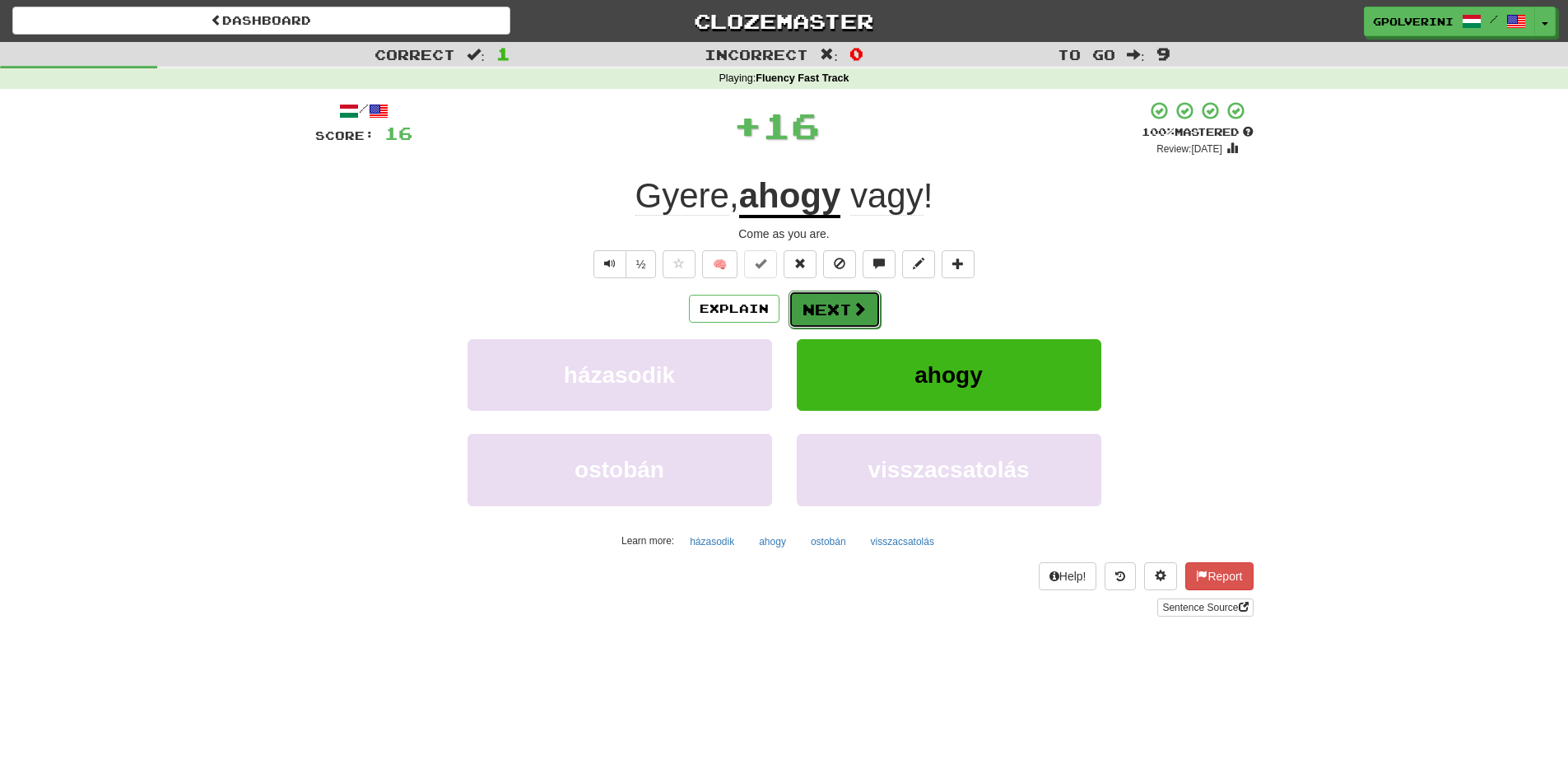
click at [852, 309] on span at bounding box center [859, 309] width 14 height 14
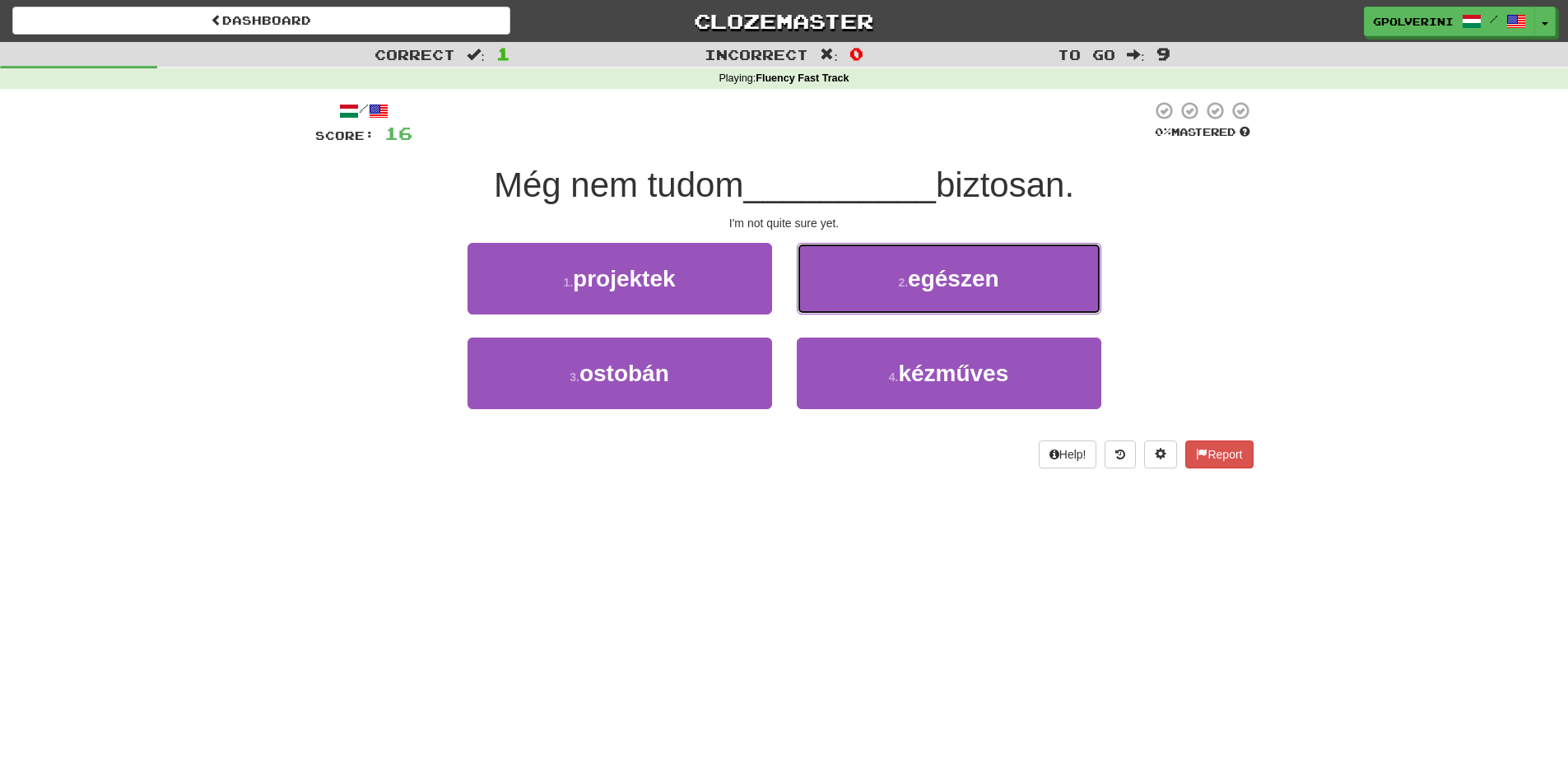
click at [852, 309] on button "2 . egészen" at bounding box center [949, 278] width 305 height 71
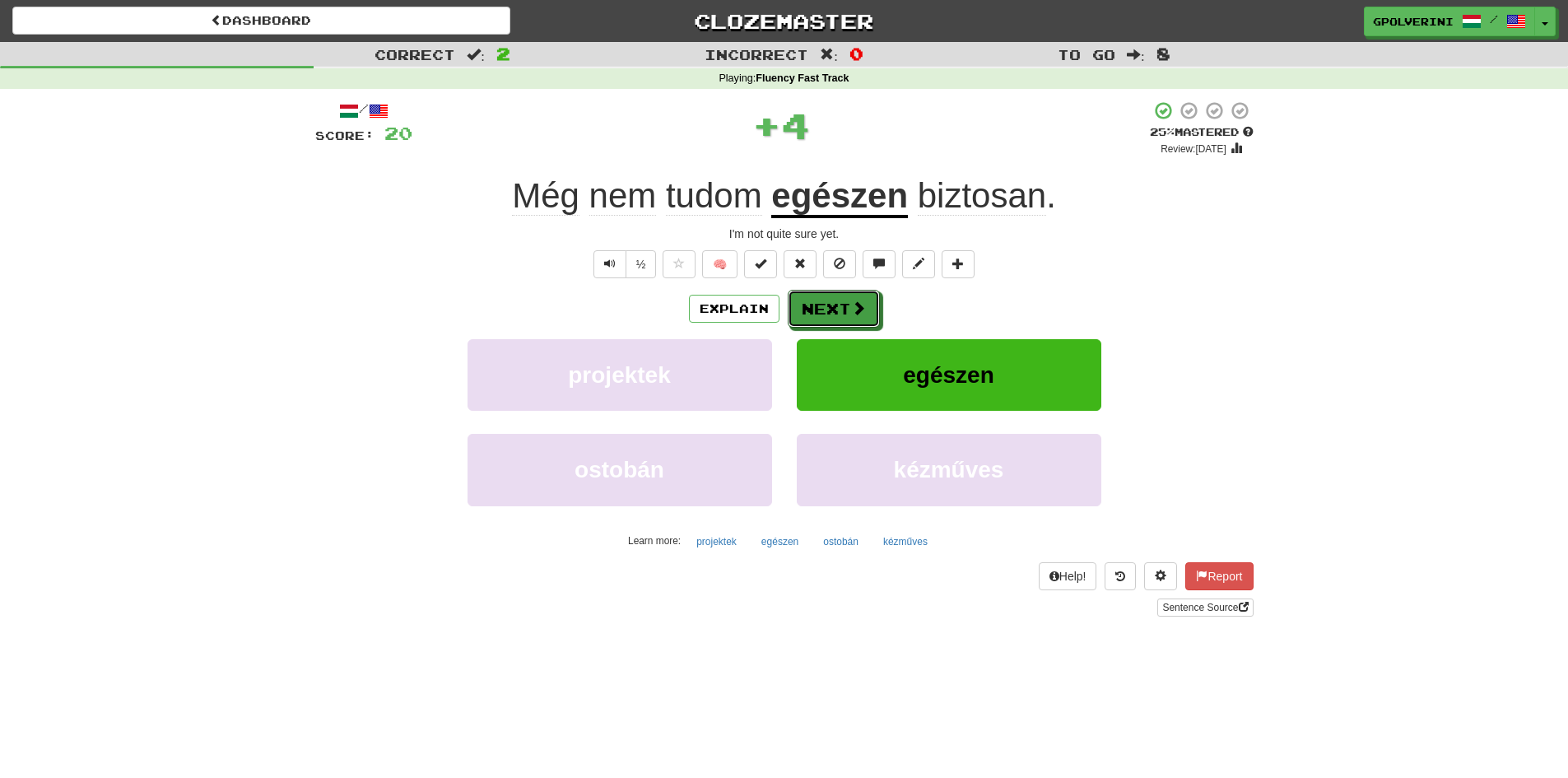
click at [852, 309] on span at bounding box center [858, 308] width 14 height 14
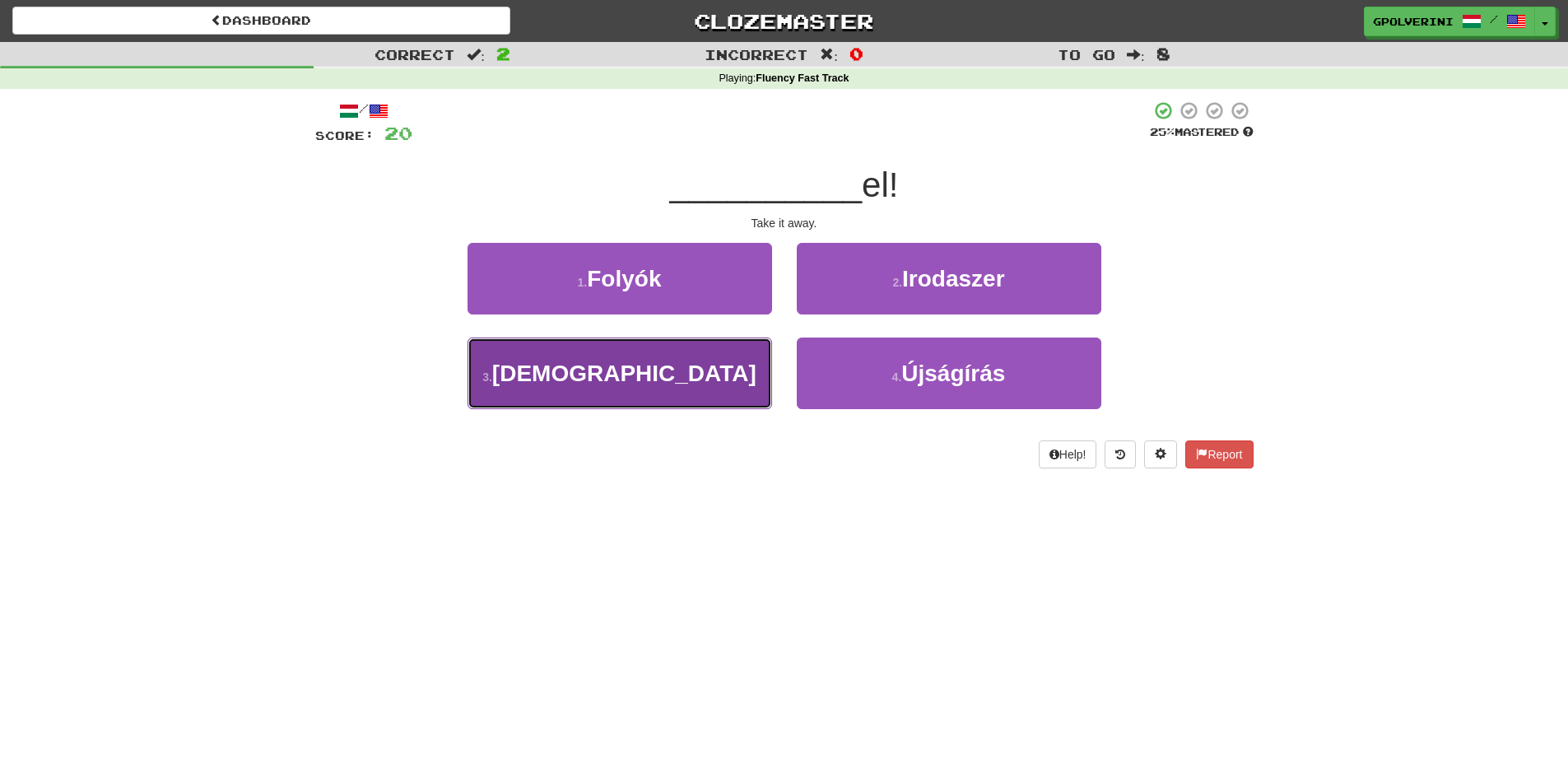
click at [722, 378] on button "3 . Vedd" at bounding box center [620, 373] width 305 height 71
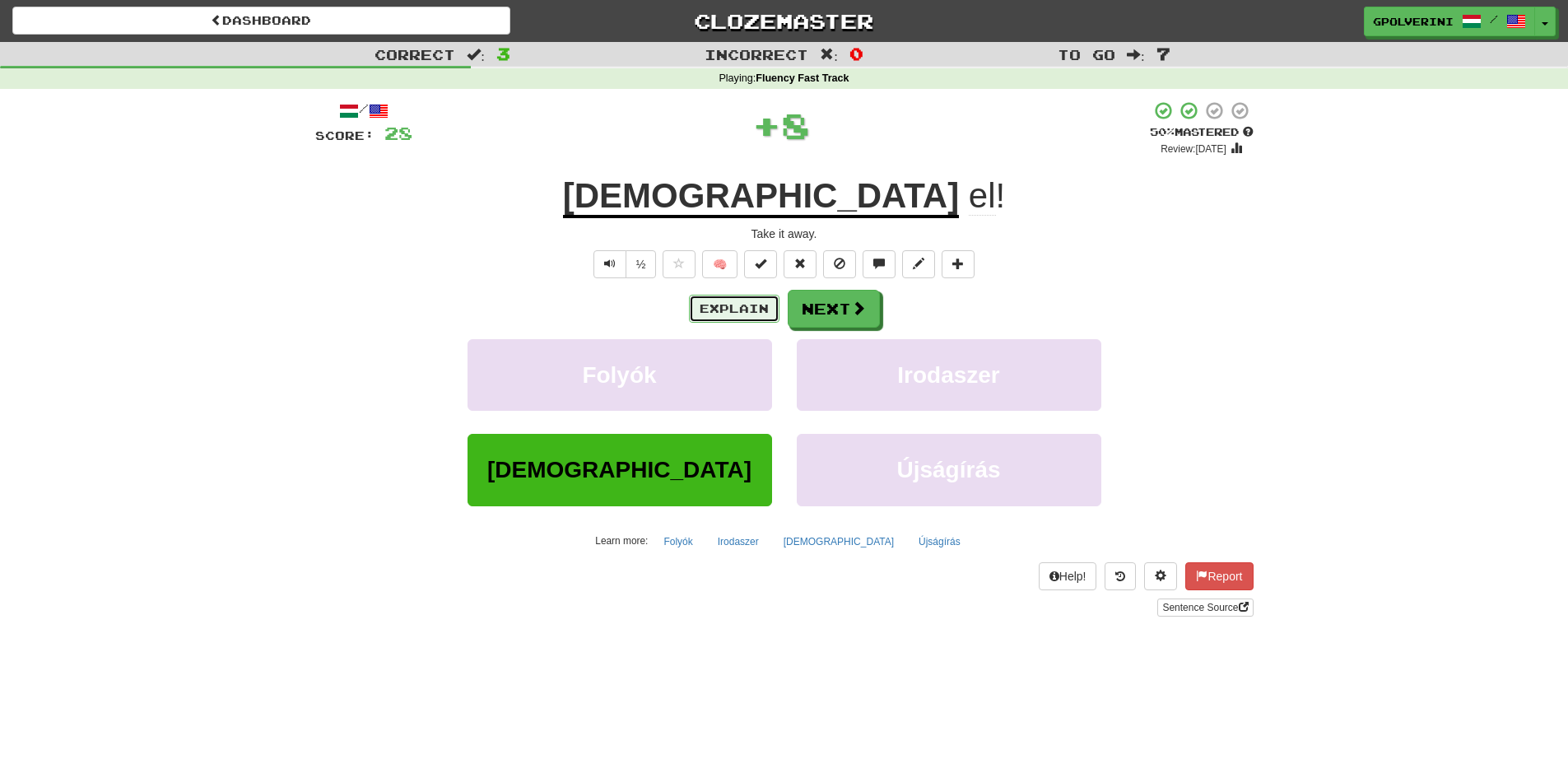
click at [746, 305] on button "Explain" at bounding box center [734, 309] width 90 height 28
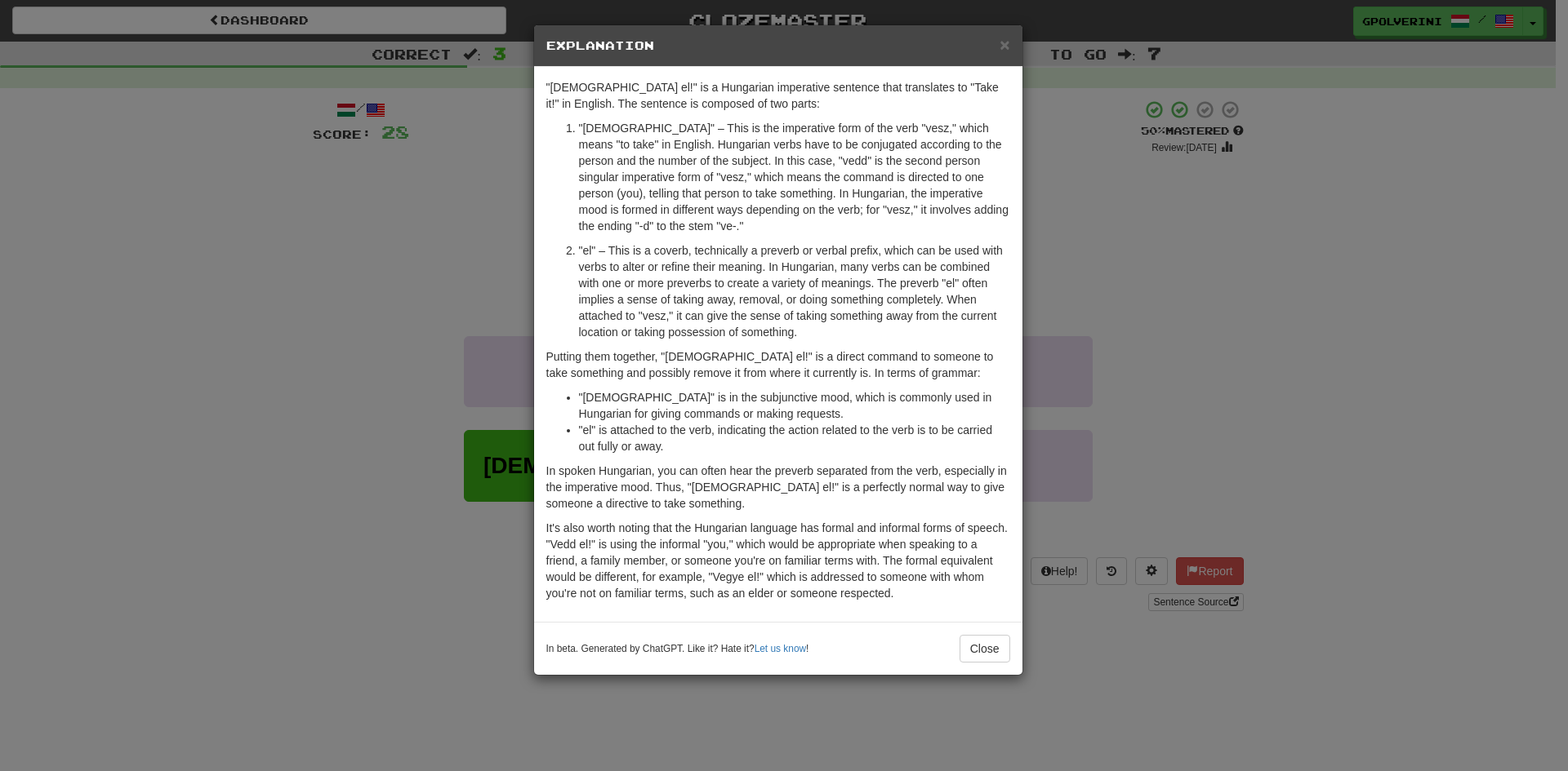
click at [1266, 299] on div "× Explanation "Vedd el!" is a Hungarian imperative sentence that translates to …" at bounding box center [784, 386] width 1568 height 771
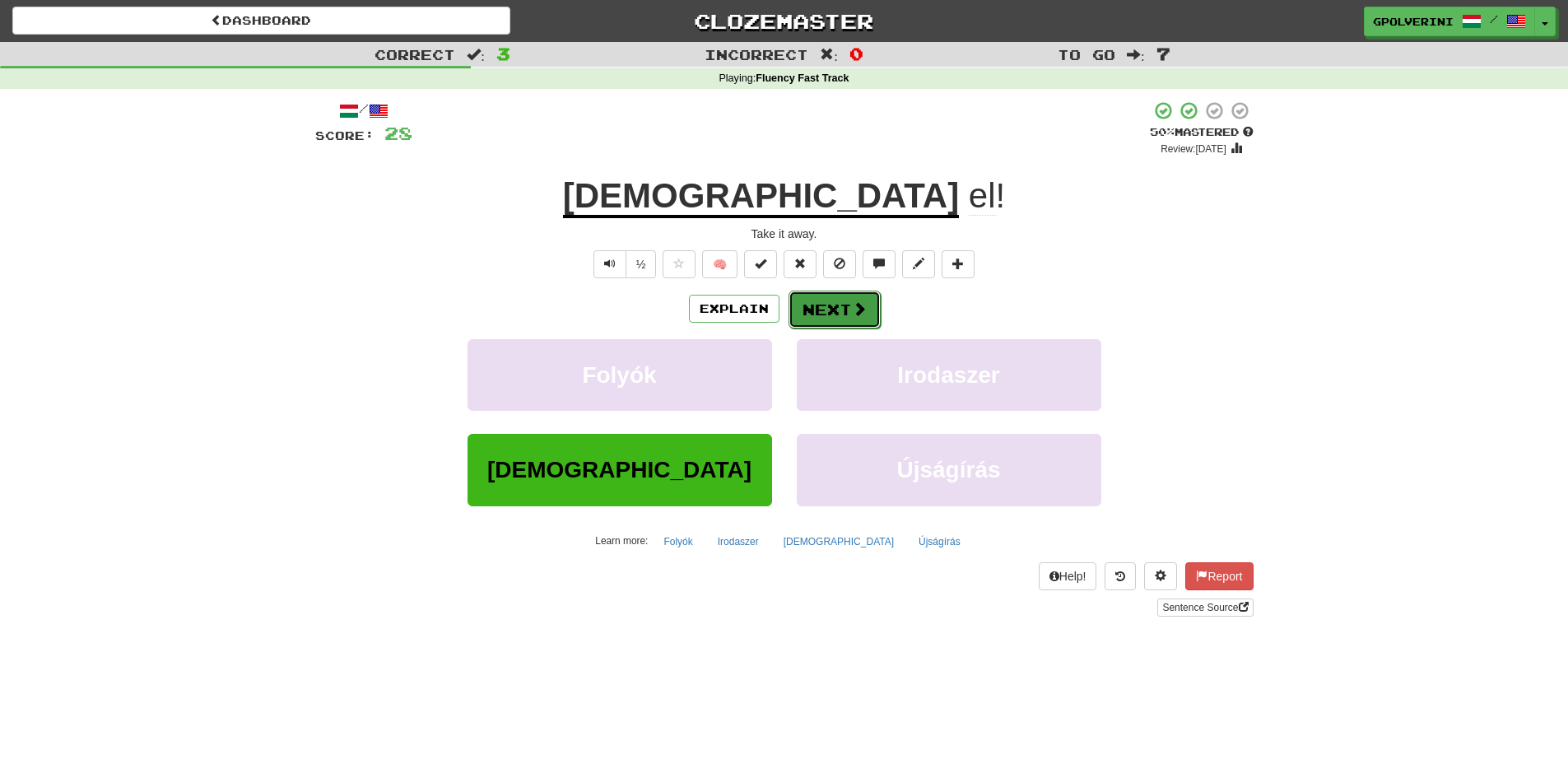
click at [842, 310] on button "Next" at bounding box center [835, 310] width 92 height 38
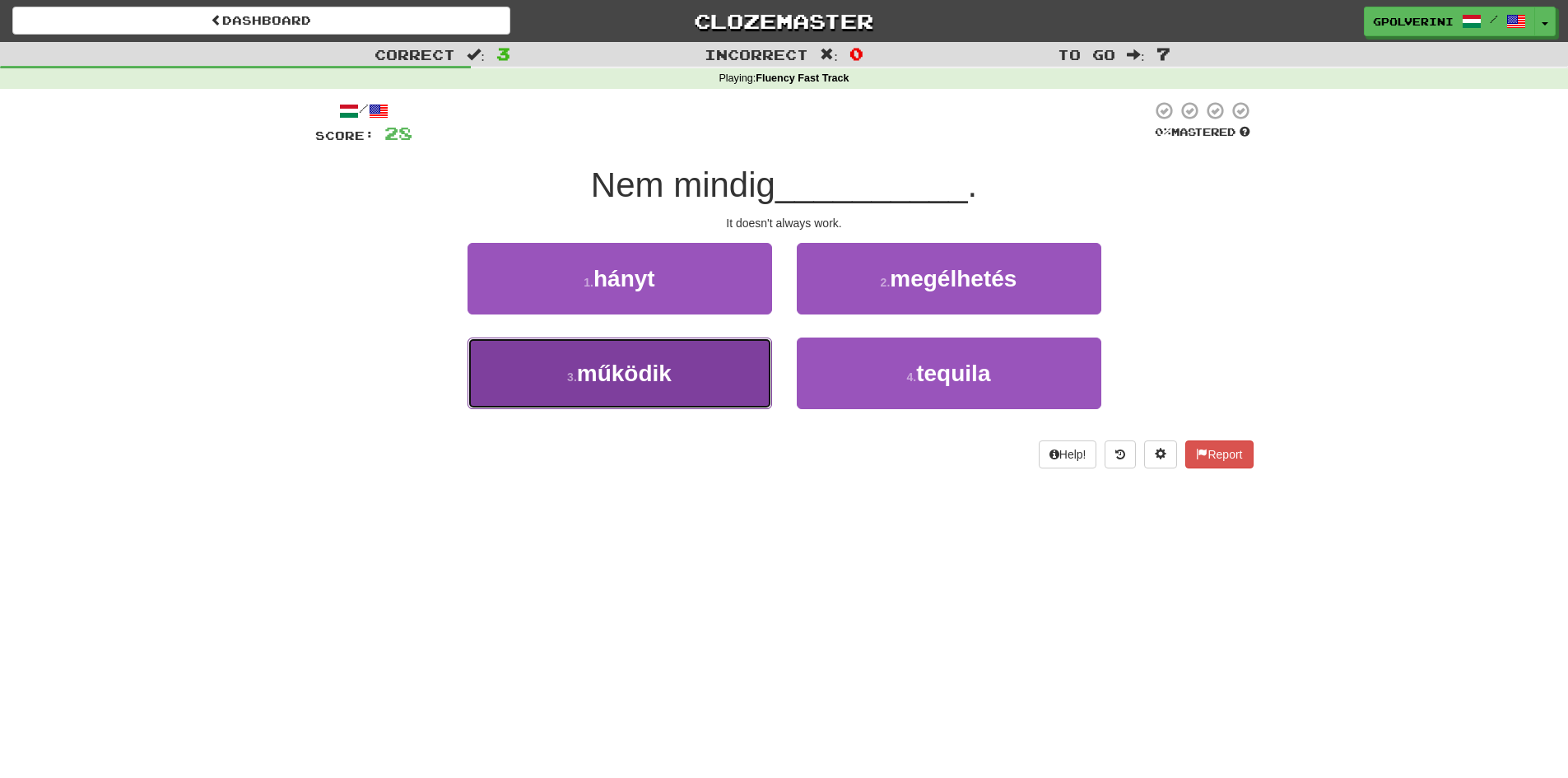
click at [659, 361] on span "működik" at bounding box center [624, 374] width 95 height 25
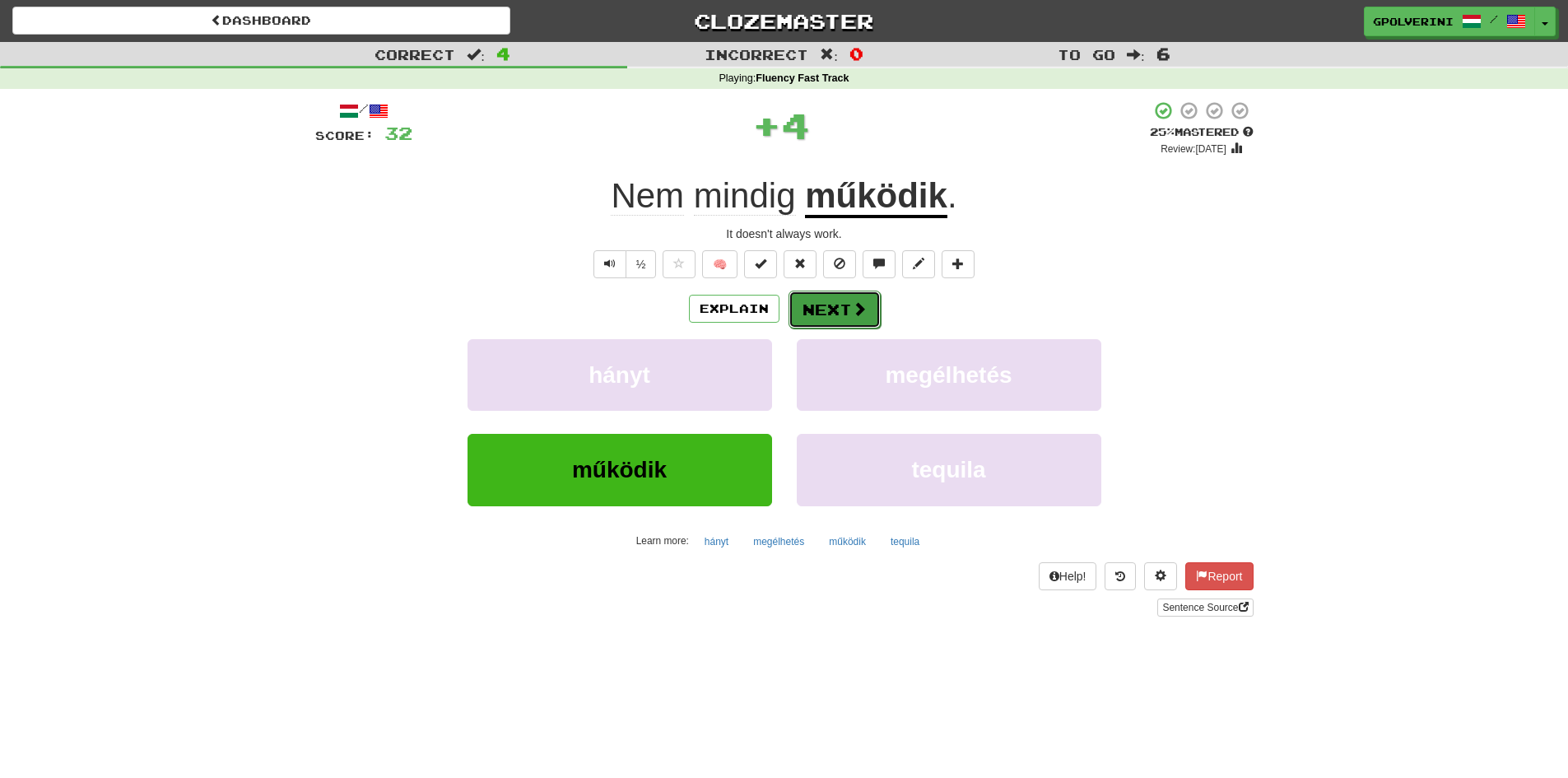
click at [854, 301] on span at bounding box center [859, 309] width 14 height 14
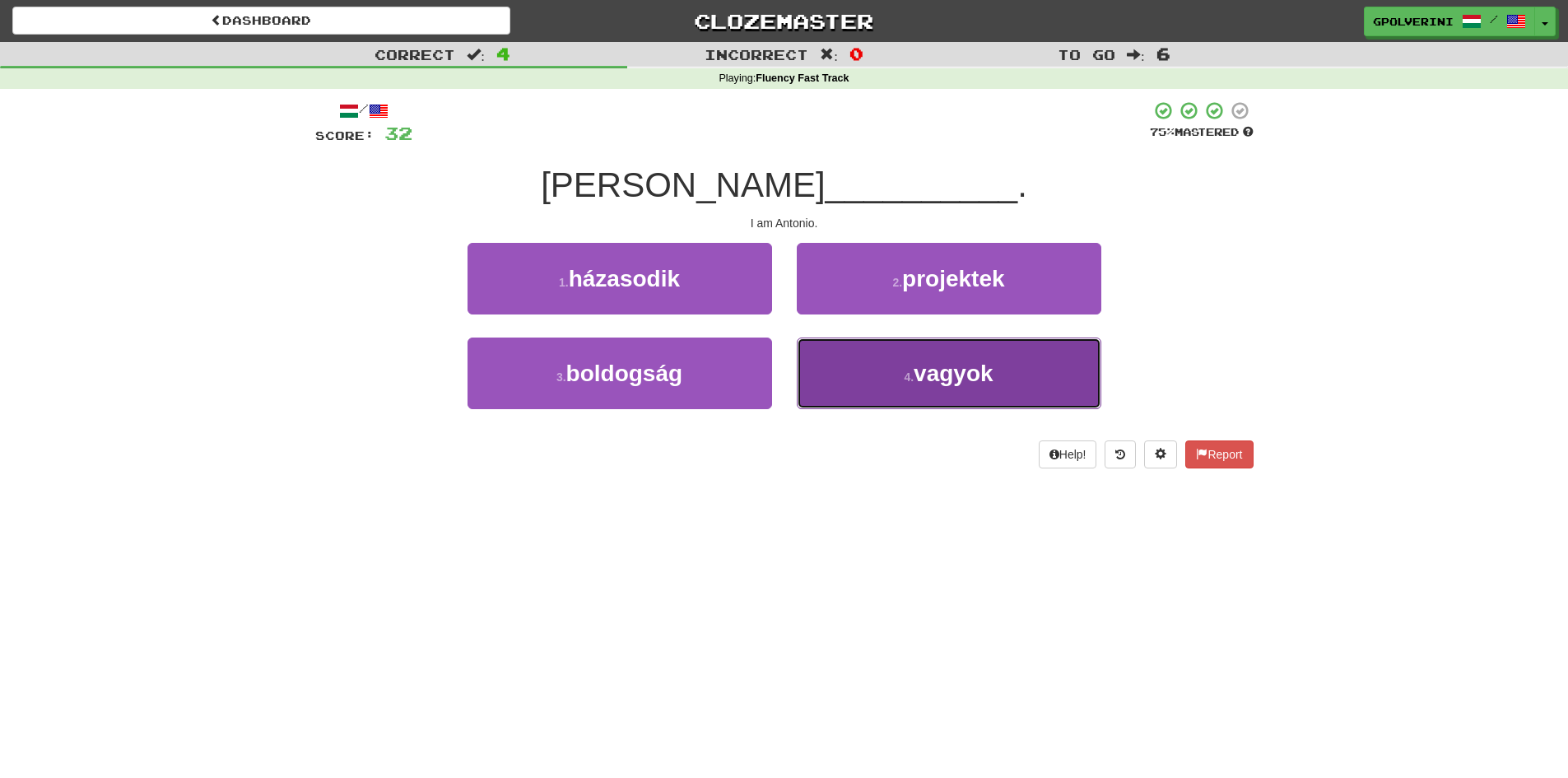
click at [864, 365] on button "4 . vagyok" at bounding box center [949, 373] width 305 height 71
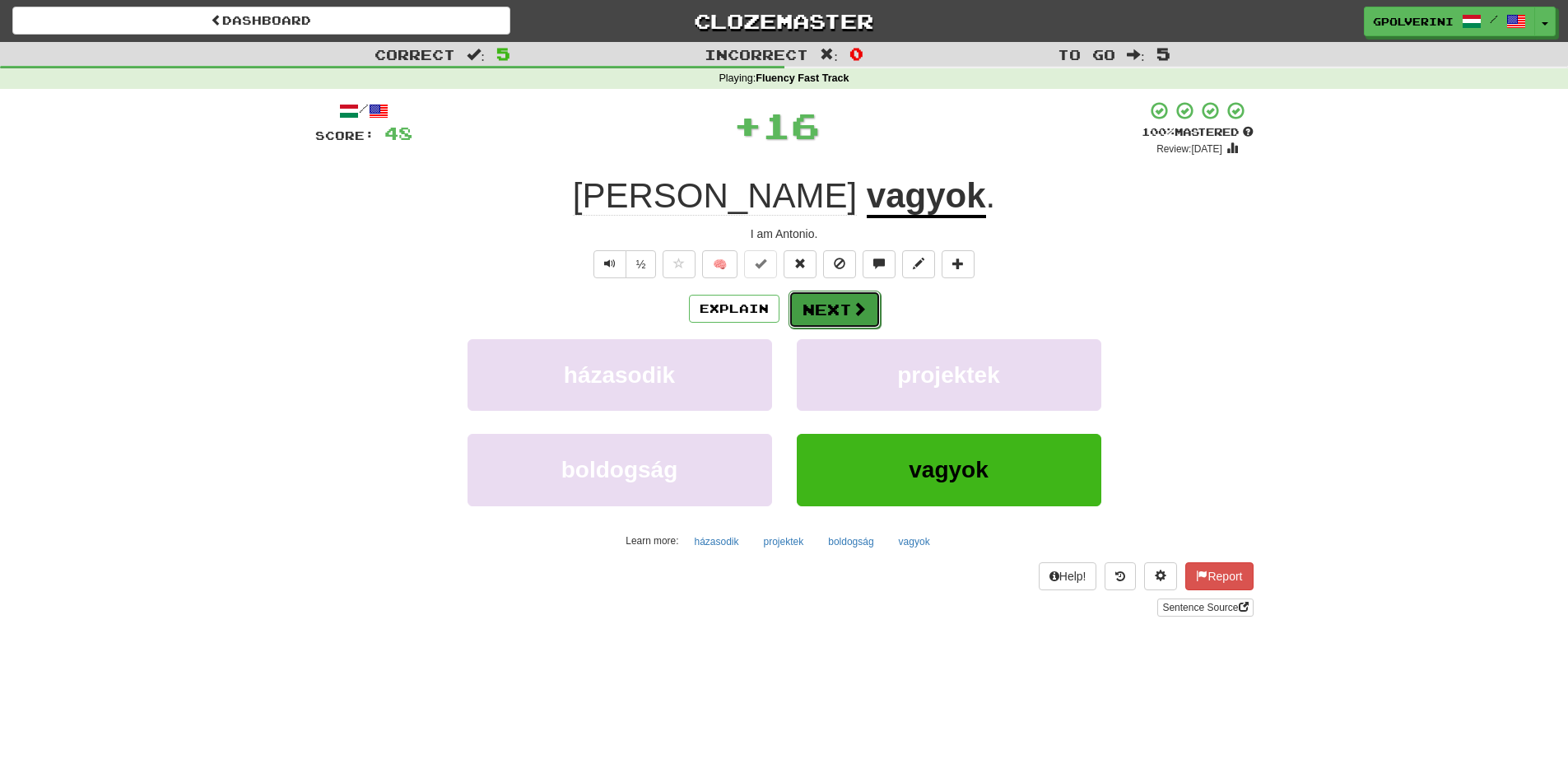
click at [820, 301] on button "Next" at bounding box center [835, 310] width 92 height 38
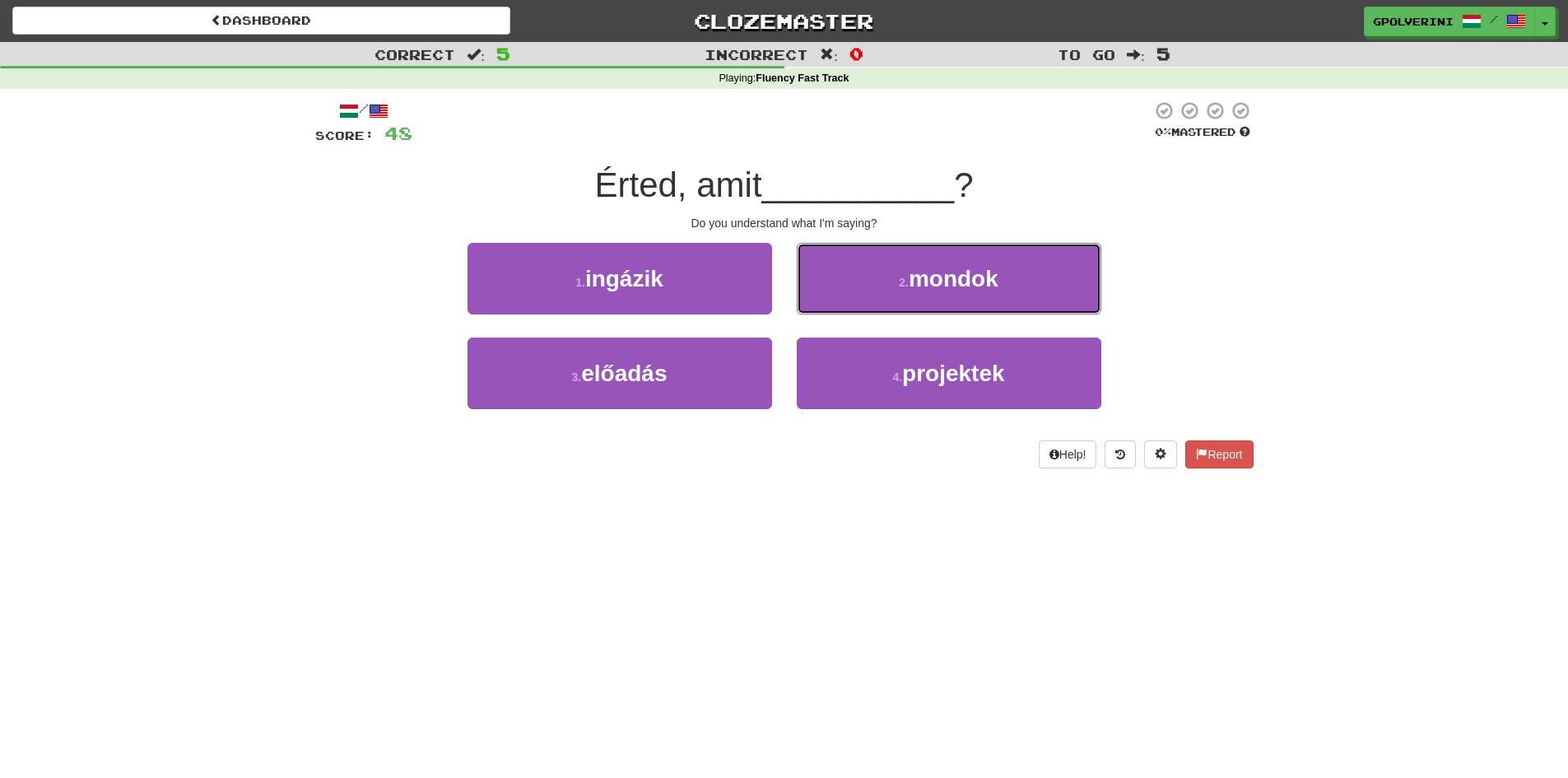
click at [820, 301] on button "2 . mondok" at bounding box center [949, 278] width 305 height 71
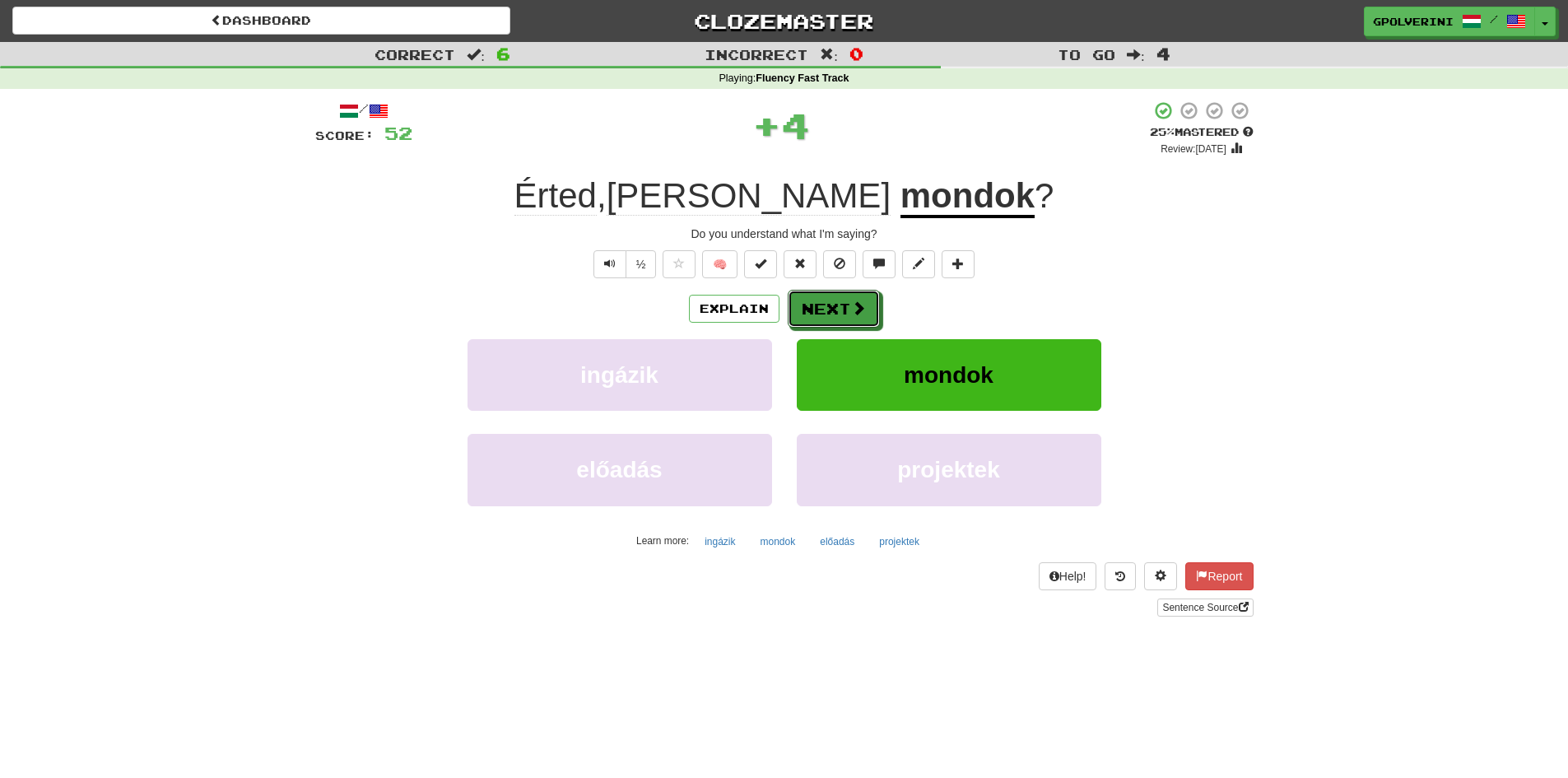
click at [820, 301] on button "Next" at bounding box center [834, 309] width 92 height 38
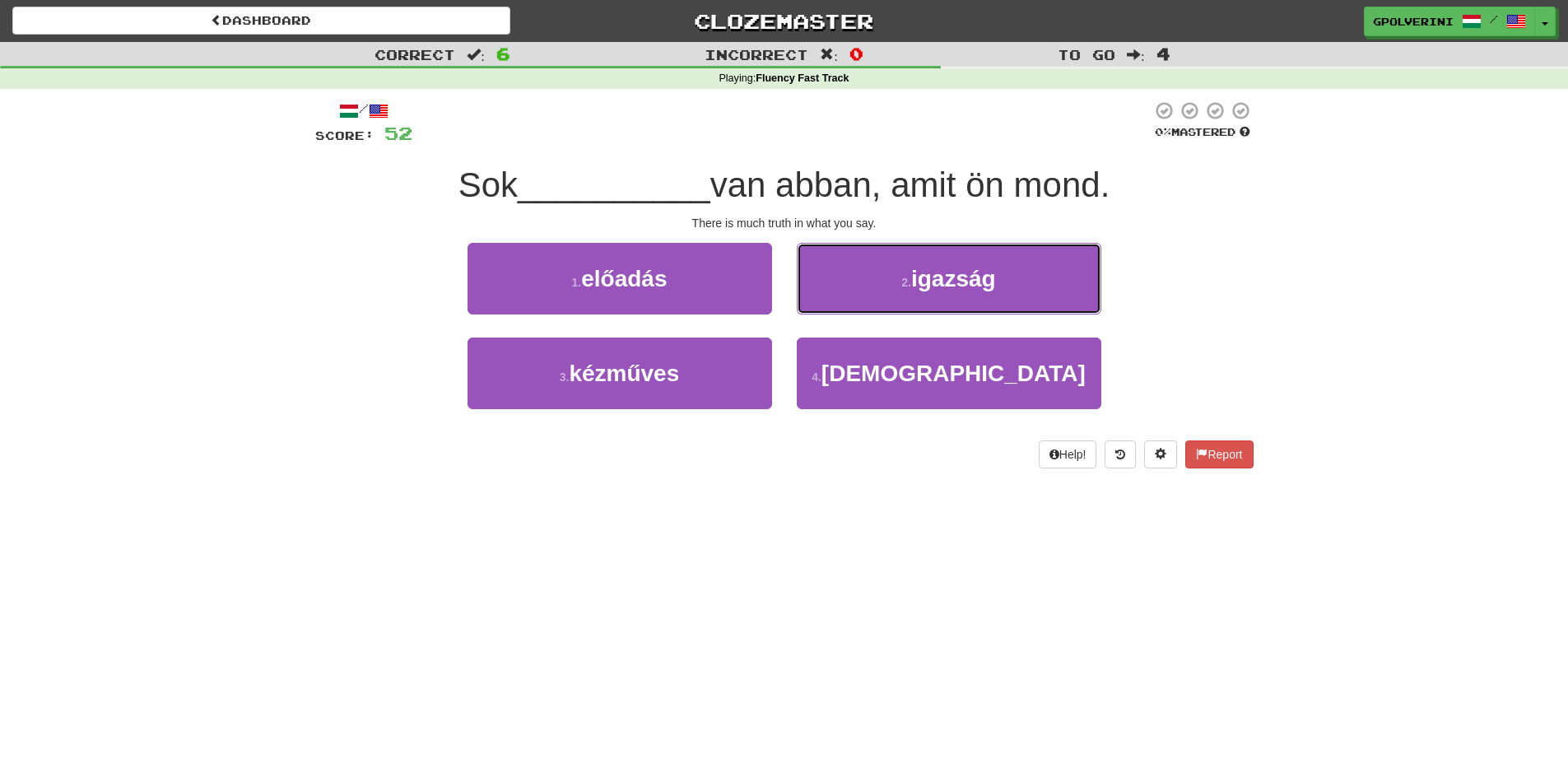
click at [820, 301] on button "2 . igazság" at bounding box center [949, 278] width 305 height 71
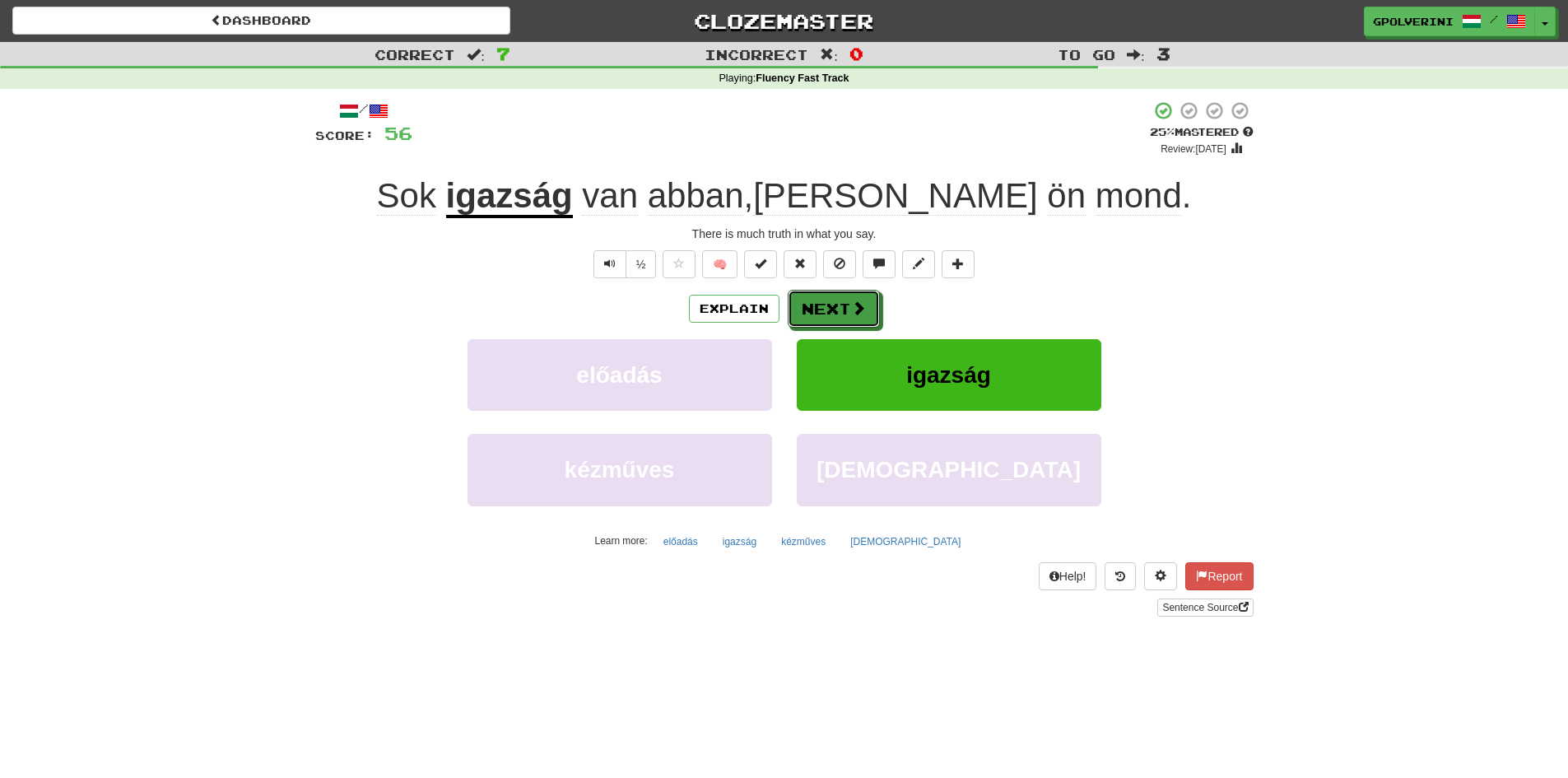
click at [820, 301] on button "Next" at bounding box center [834, 309] width 92 height 38
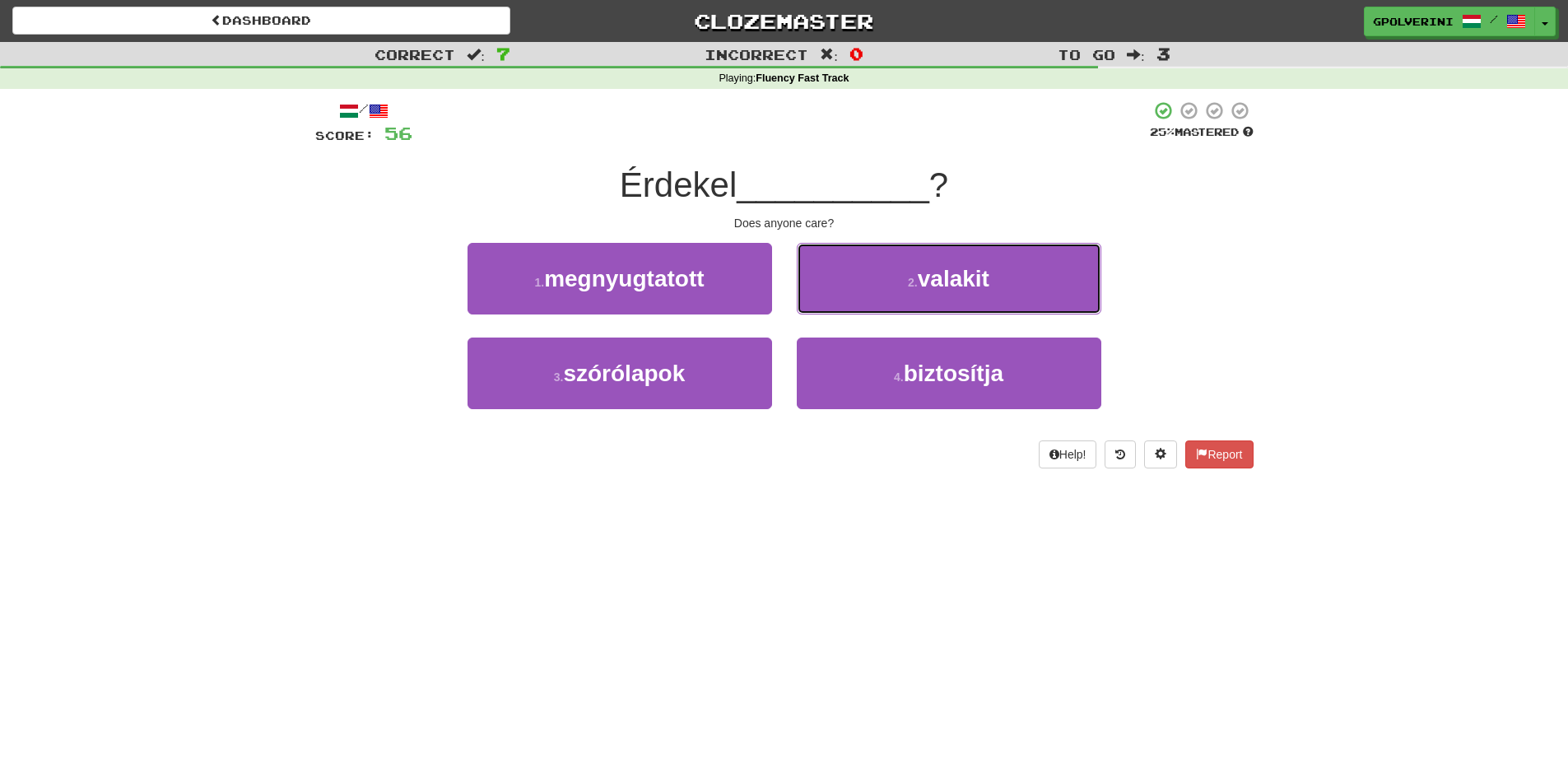
click at [820, 301] on button "2 . valakit" at bounding box center [949, 278] width 305 height 71
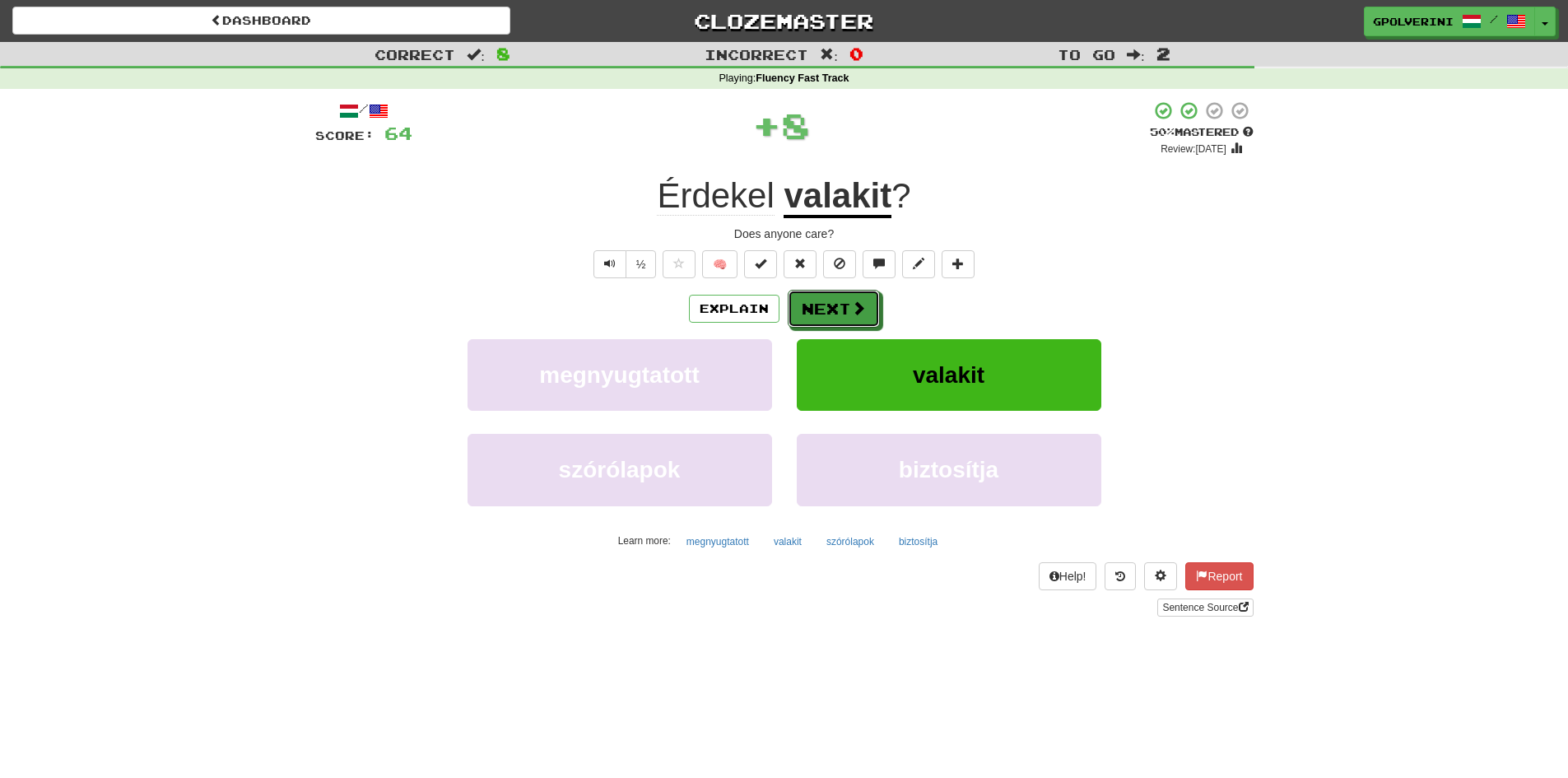
click at [820, 301] on button "Next" at bounding box center [834, 309] width 92 height 38
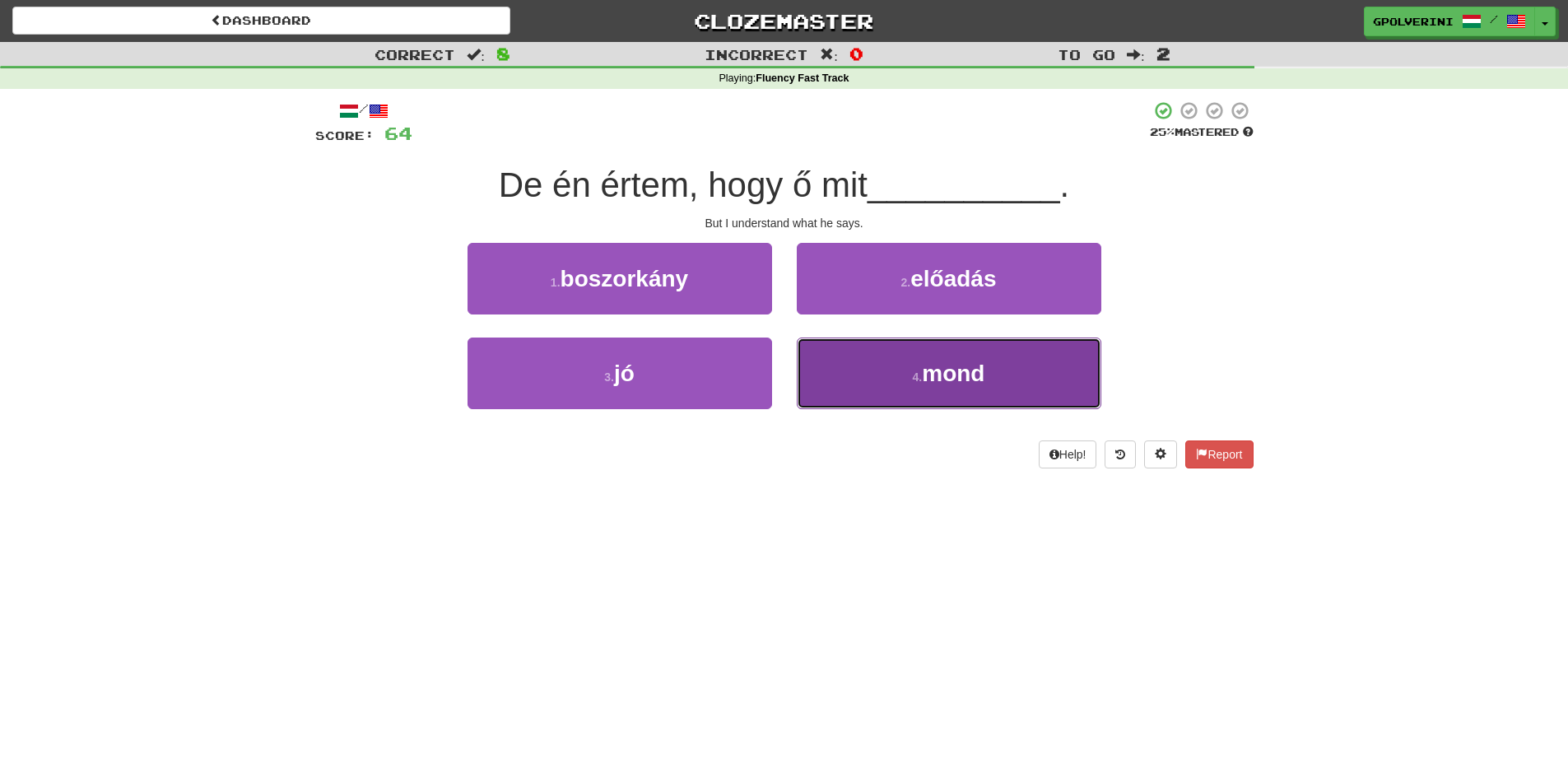
click at [832, 343] on button "4 . mond" at bounding box center [949, 373] width 305 height 71
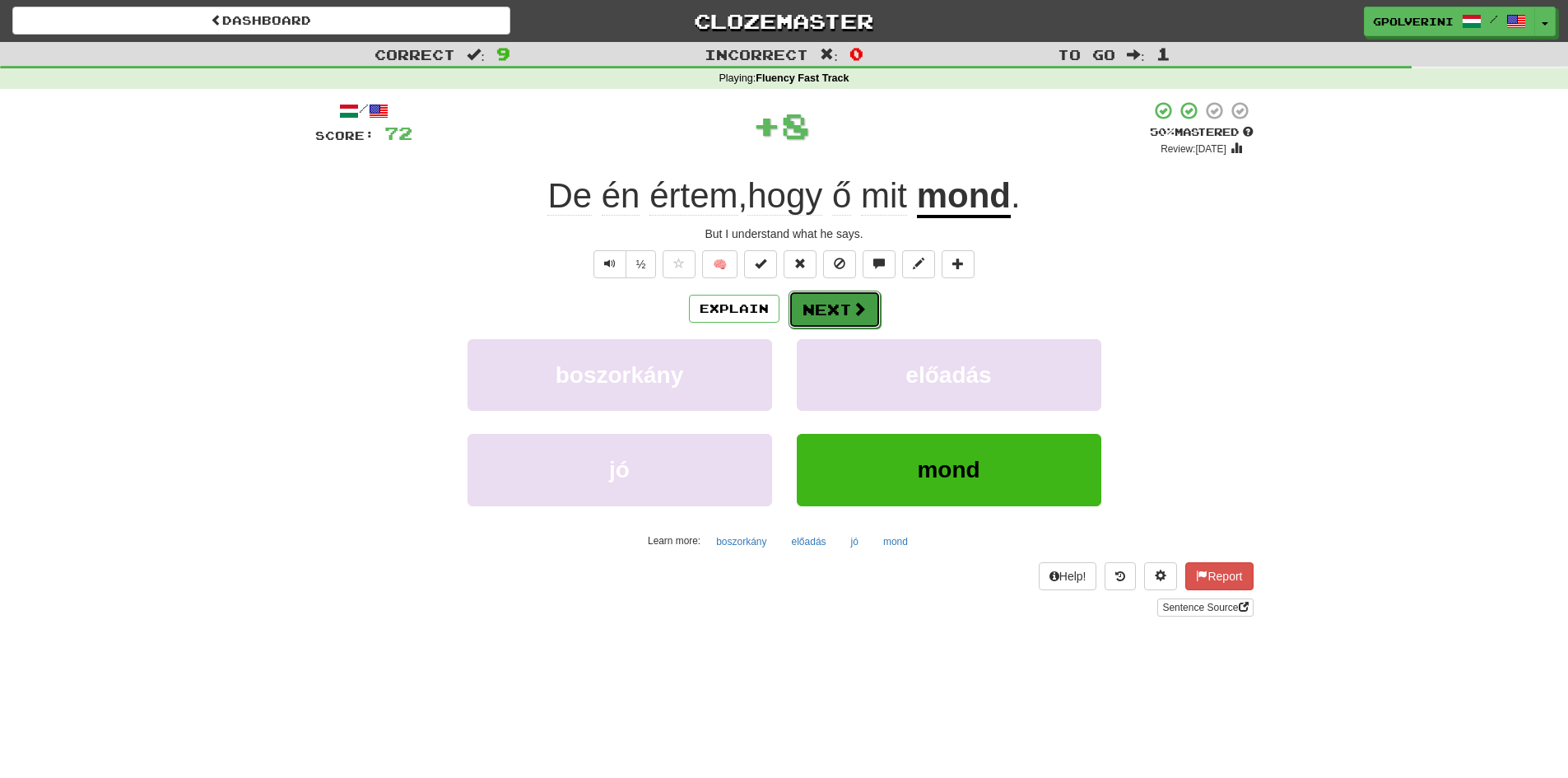
click at [826, 309] on button "Next" at bounding box center [835, 310] width 92 height 38
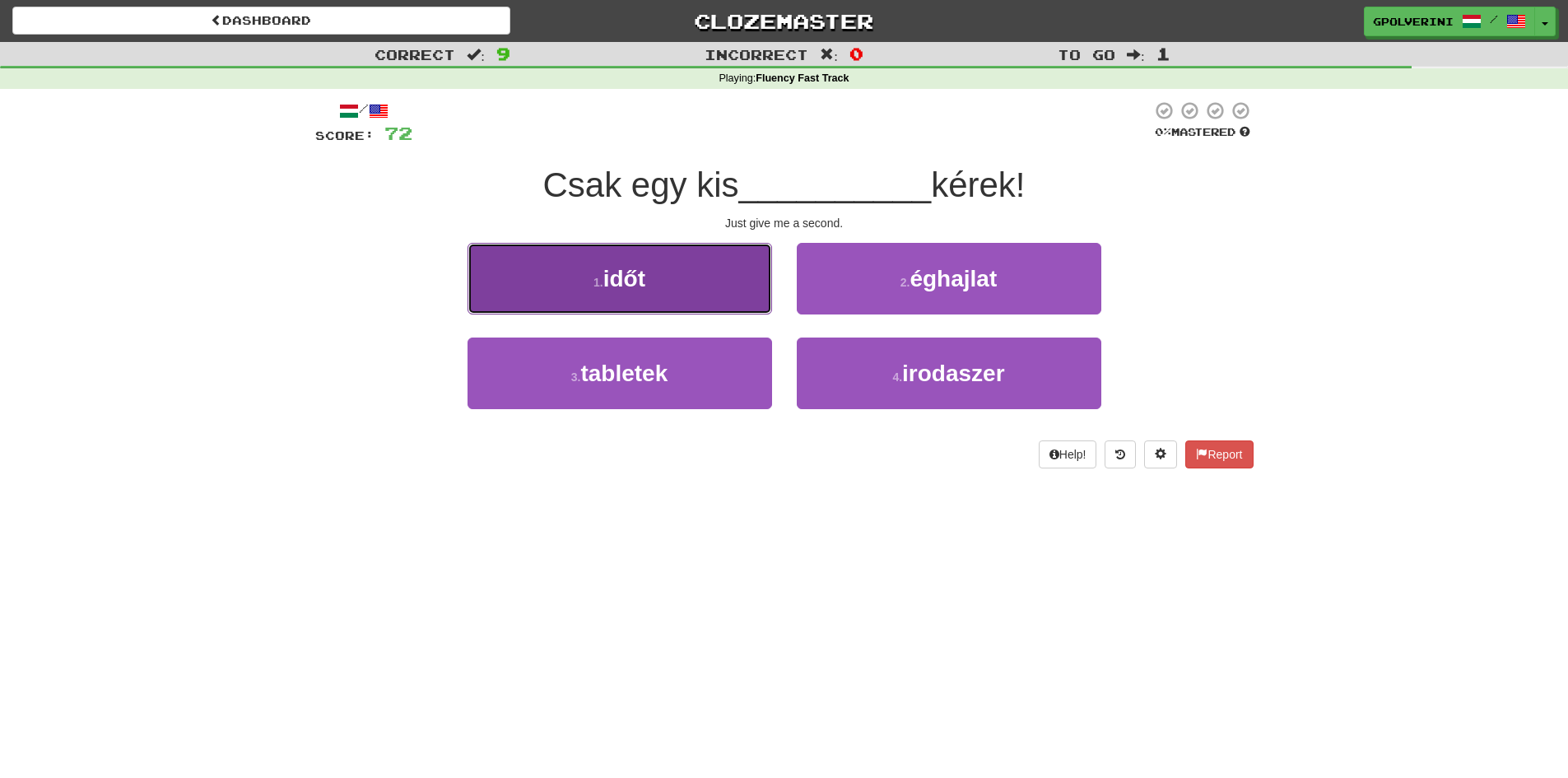
click at [636, 282] on span "időt" at bounding box center [624, 279] width 42 height 25
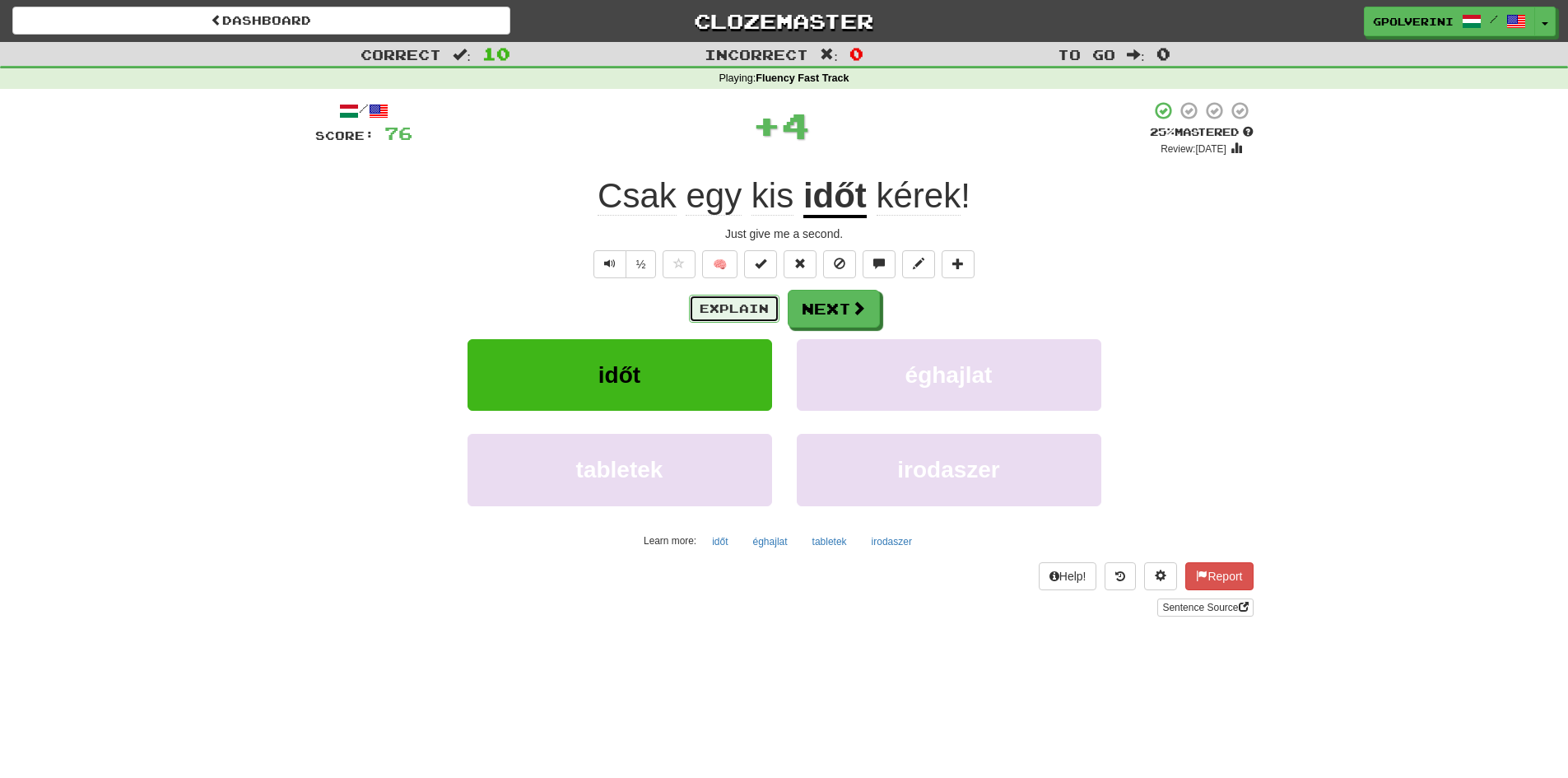
click at [724, 310] on button "Explain" at bounding box center [734, 309] width 90 height 28
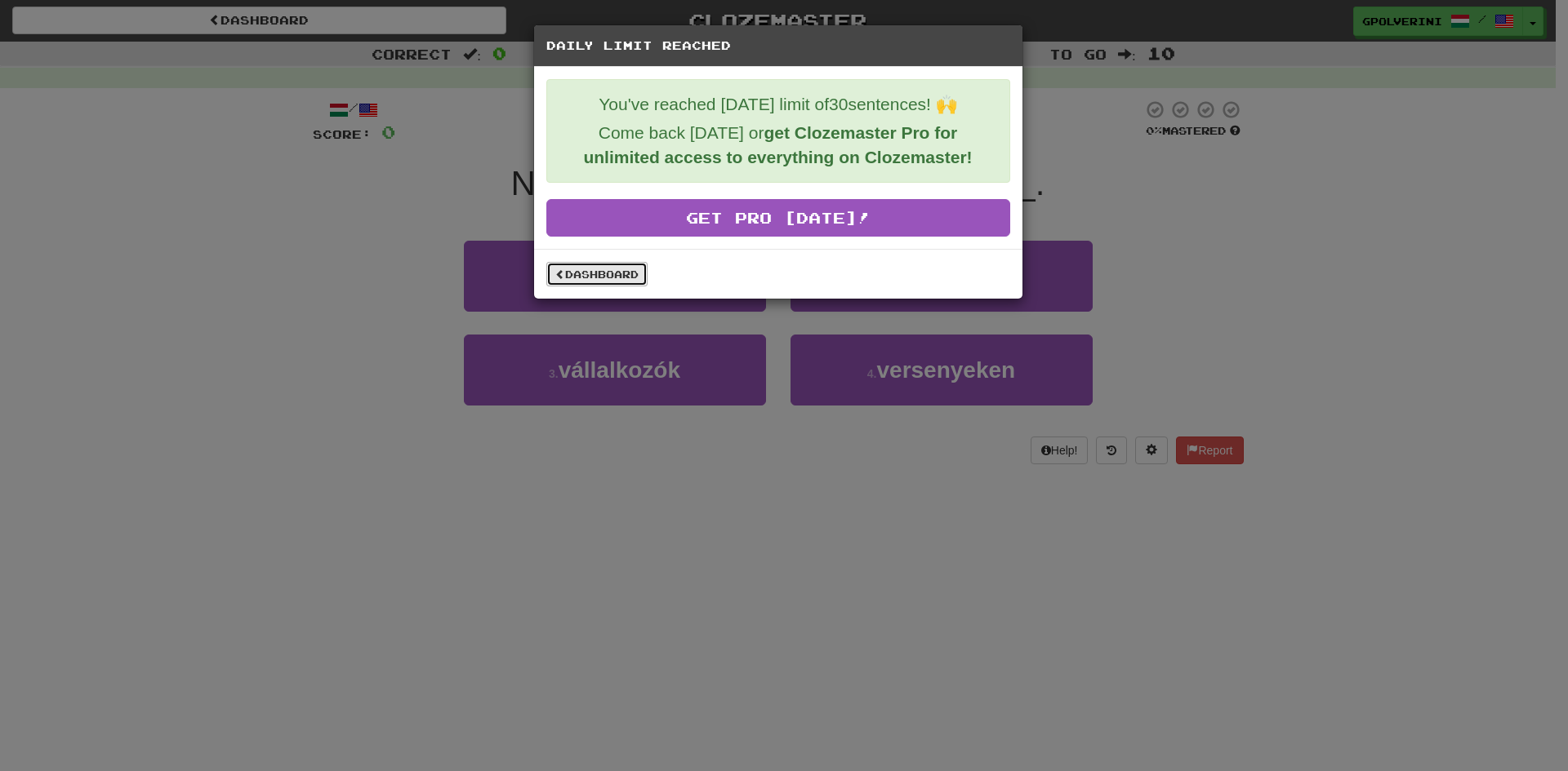
click at [599, 282] on link "Dashboard" at bounding box center [596, 274] width 101 height 24
